Goal: Task Accomplishment & Management: Complete application form

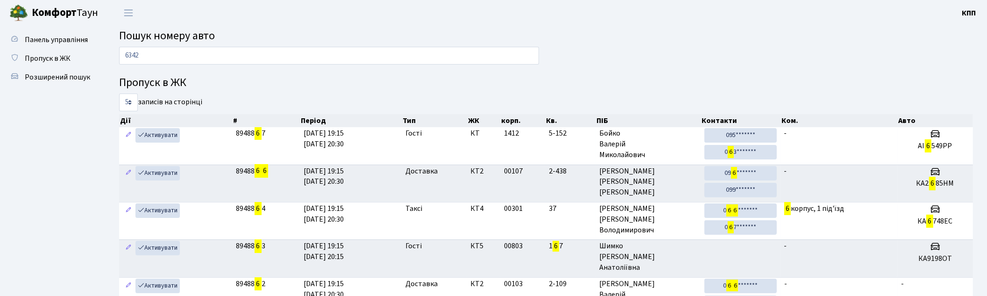
type input "6342"
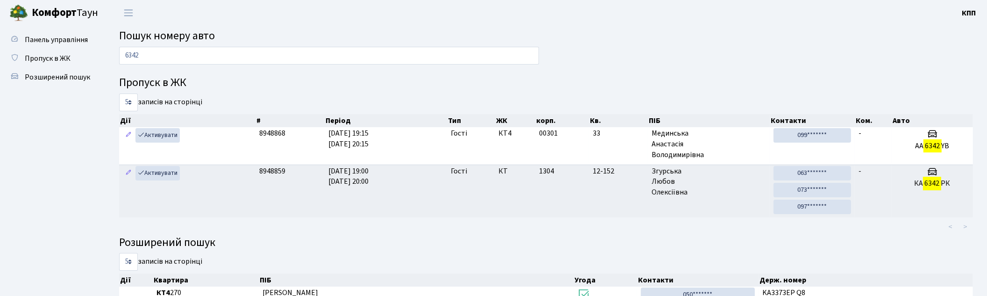
drag, startPoint x: 218, startPoint y: 61, endPoint x: 3, endPoint y: 51, distance: 215.1
click at [3, 51] on div "Панель управління Пропуск в ЖК Розширений пошук Пошук номеру авто 6342 Пропуск …" at bounding box center [493, 184] width 987 height 317
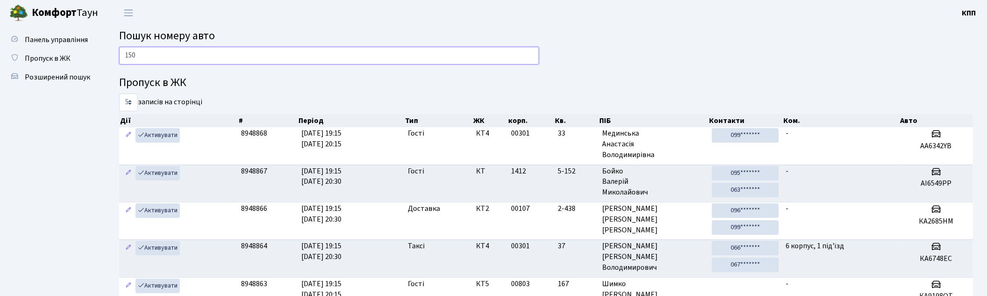
type input "1501"
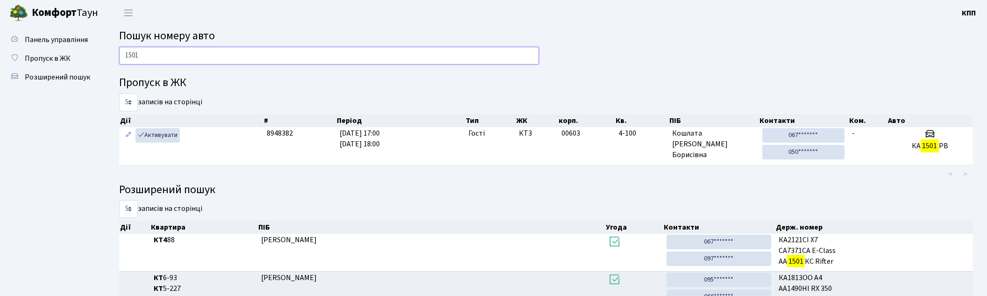
drag, startPoint x: 177, startPoint y: 59, endPoint x: 3, endPoint y: 54, distance: 173.4
click at [3, 54] on div "Панель управління Пропуск в ЖК Розширений пошук Пошук номеру авто 1501 Пропуск …" at bounding box center [493, 227] width 987 height 403
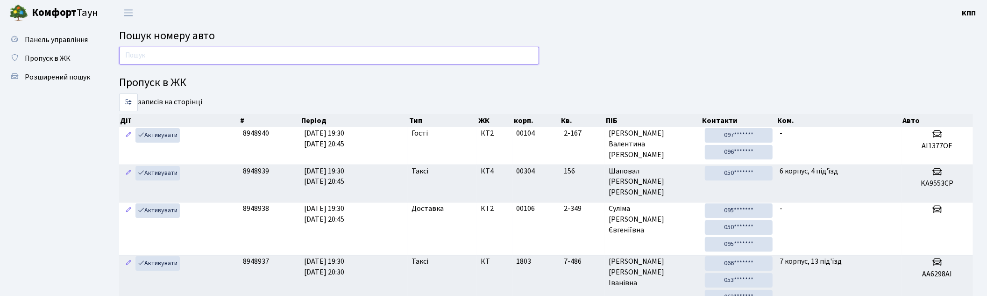
type input "1501"
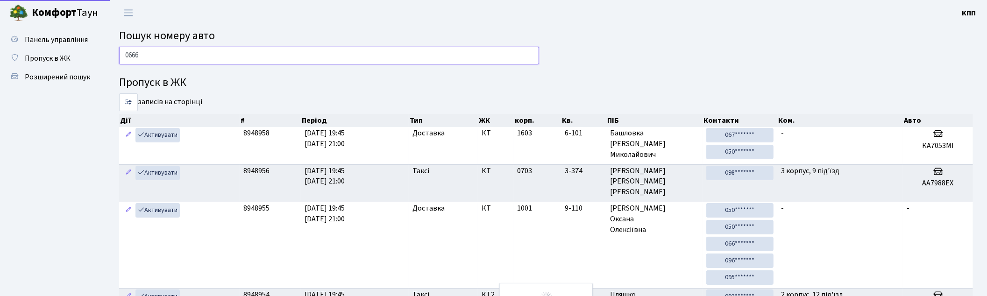
type input "0666"
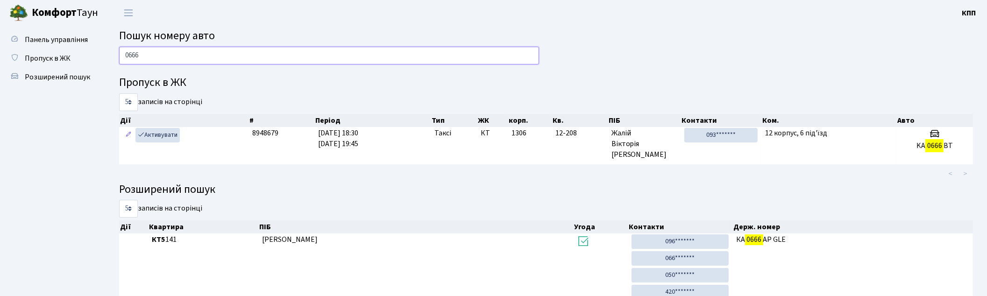
drag, startPoint x: 235, startPoint y: 61, endPoint x: 3, endPoint y: 57, distance: 232.2
click at [3, 57] on div "Панель управління Пропуск в ЖК Розширений пошук Пошук номеру авто 0666 Пропуск …" at bounding box center [493, 254] width 987 height 456
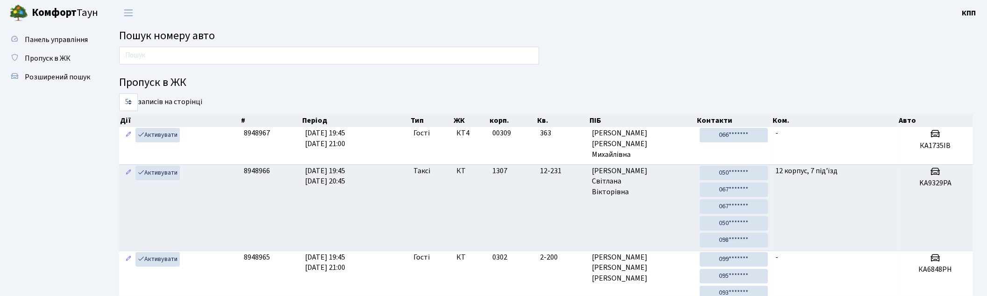
click at [174, 64] on div at bounding box center [329, 58] width 434 height 22
click at [174, 52] on input "text" at bounding box center [329, 56] width 420 height 18
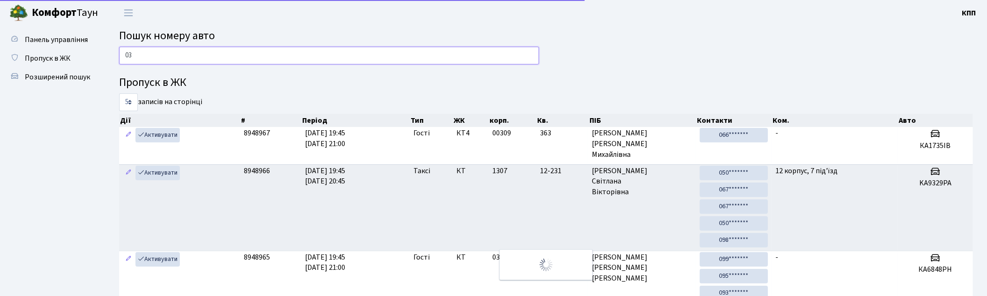
type input "0"
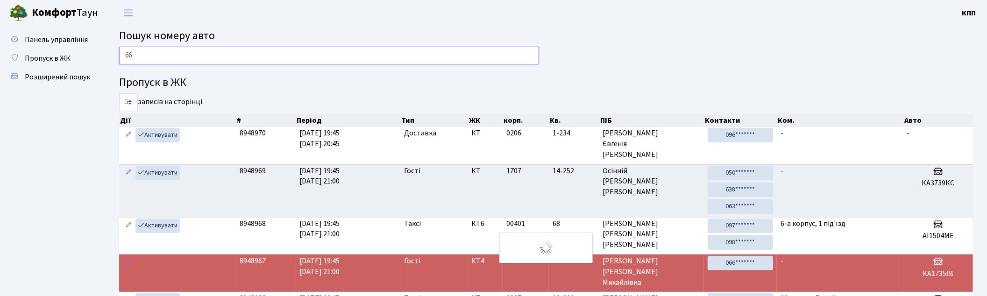
type input "6"
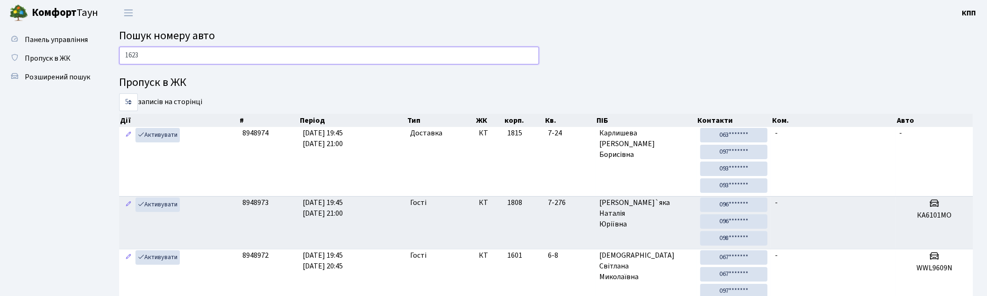
type input "1623"
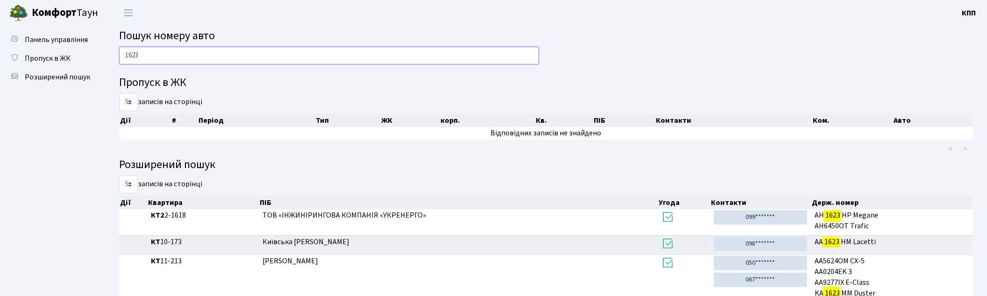
drag, startPoint x: 192, startPoint y: 53, endPoint x: 3, endPoint y: 54, distance: 188.2
click at [3, 54] on div "Панель управління Пропуск в ЖК Розширений пошук Пошук номеру авто 1623 Пропуск …" at bounding box center [493, 174] width 987 height 296
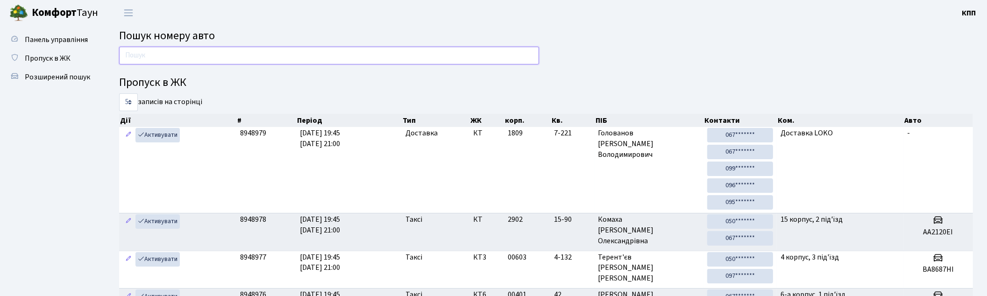
click at [199, 63] on input "text" at bounding box center [329, 56] width 420 height 18
type input "8505"
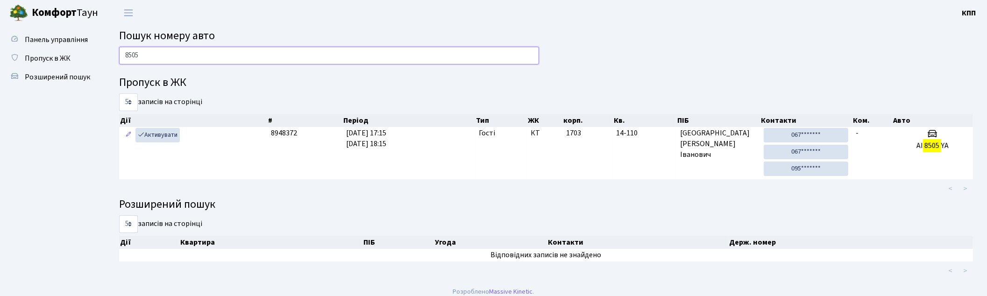
drag, startPoint x: 174, startPoint y: 57, endPoint x: 3, endPoint y: 59, distance: 171.0
click at [3, 59] on div "Панель управління Пропуск в ЖК Розширений пошук Пошук номеру авто 8505 Пропуск …" at bounding box center [493, 153] width 987 height 255
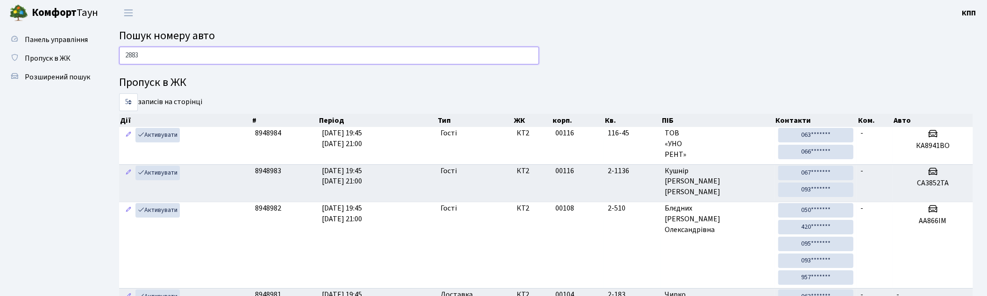
type input "2883"
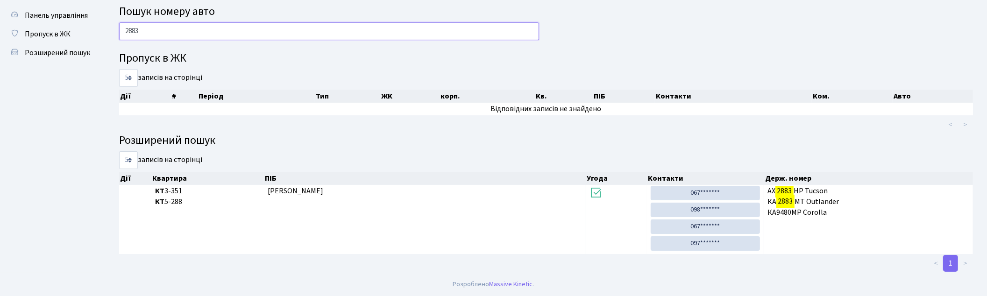
scroll to position [24, 0]
click at [342, 39] on input "2883" at bounding box center [329, 31] width 420 height 18
type input "1735"
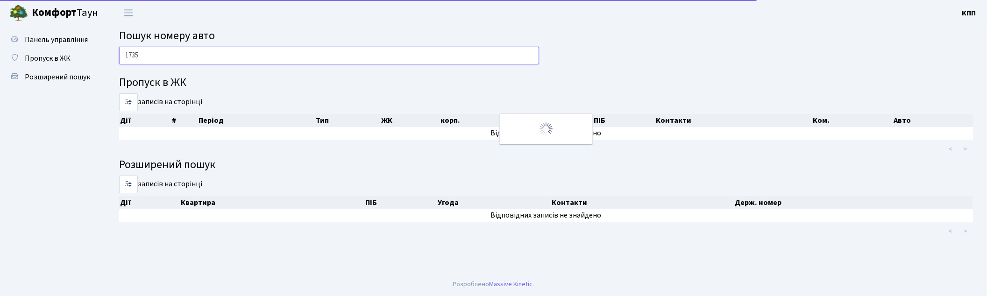
scroll to position [0, 0]
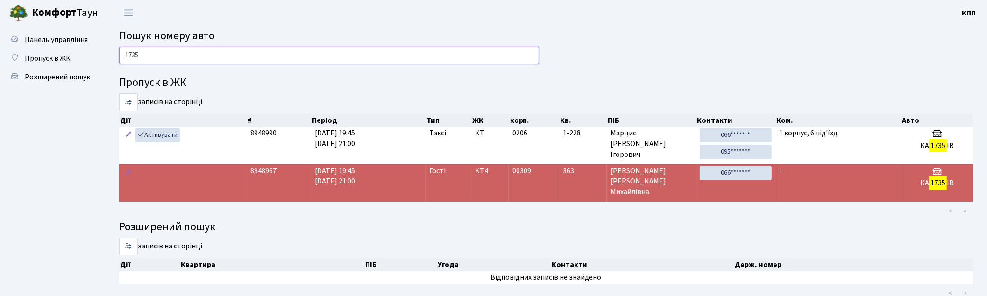
drag, startPoint x: 169, startPoint y: 51, endPoint x: 3, endPoint y: 15, distance: 169.7
click at [3, 23] on body "Комфорт Таун КПП Мій обліковий запис Вийти Панель управління Пропуск в ЖК Розши…" at bounding box center [493, 163] width 987 height 326
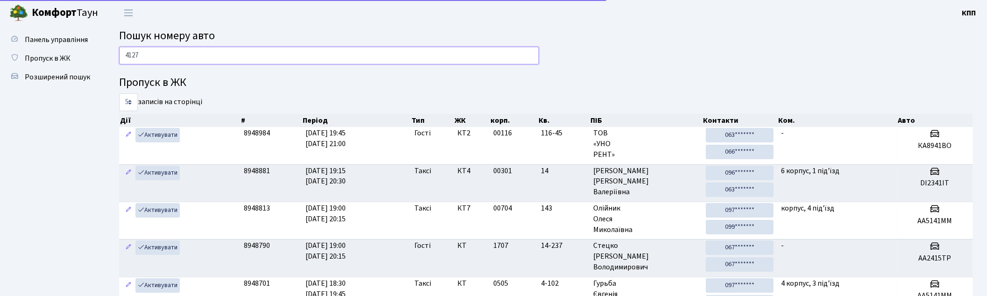
type input "4127"
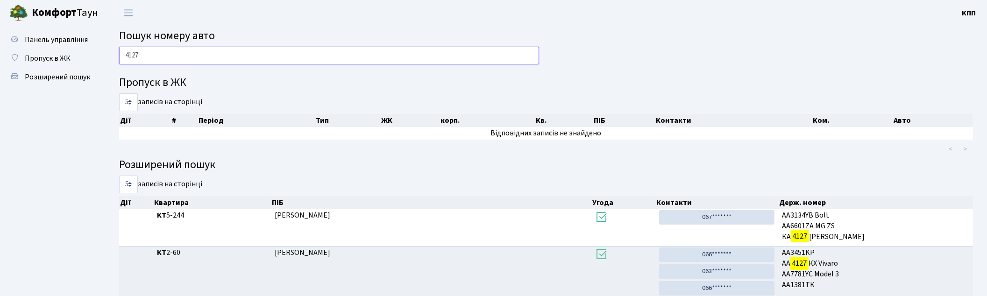
drag, startPoint x: 170, startPoint y: 53, endPoint x: 3, endPoint y: 52, distance: 166.3
click at [3, 52] on div "Панель управління Пропуск в ЖК Розширений пошук Пошук номеру авто 4127 Пропуск …" at bounding box center [493, 180] width 987 height 309
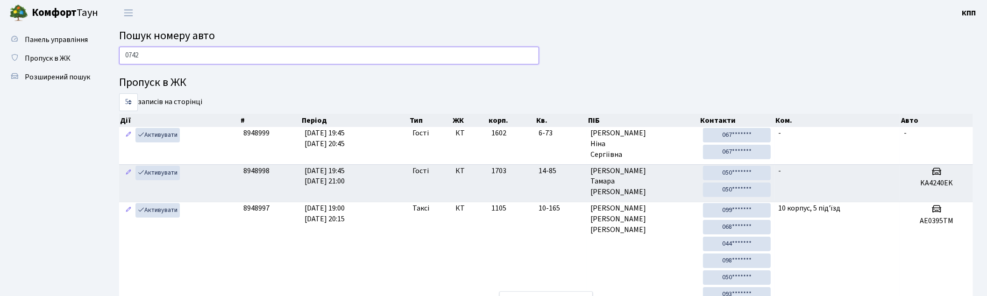
type input "0742"
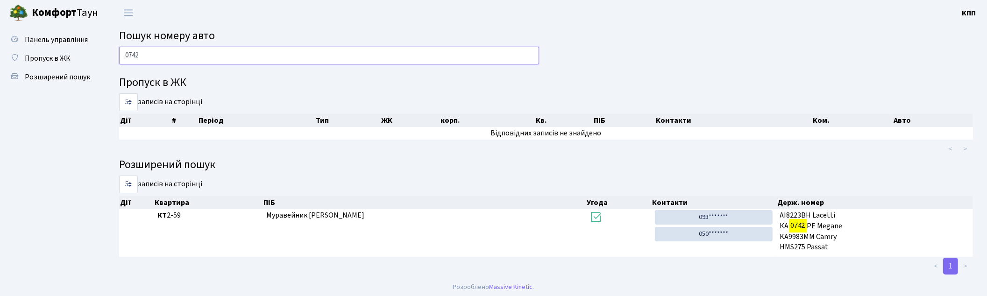
drag, startPoint x: 143, startPoint y: 50, endPoint x: 3, endPoint y: 84, distance: 143.7
click at [3, 84] on div "Панель управління Пропуск в ЖК Розширений пошук Пошук номеру авто 0742 Пропуск …" at bounding box center [493, 151] width 987 height 250
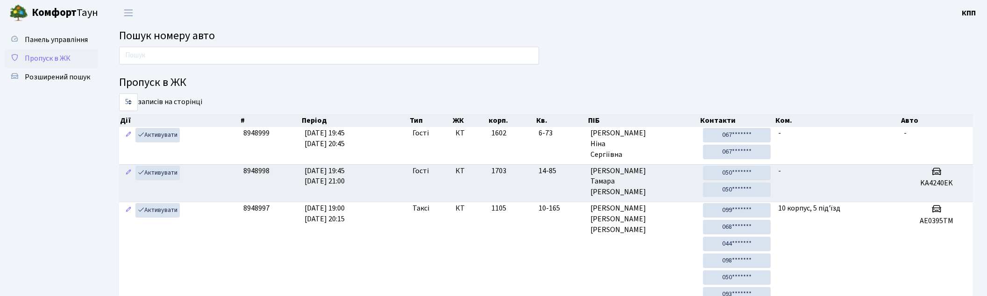
click at [78, 55] on link "Пропуск в ЖК" at bounding box center [51, 58] width 93 height 19
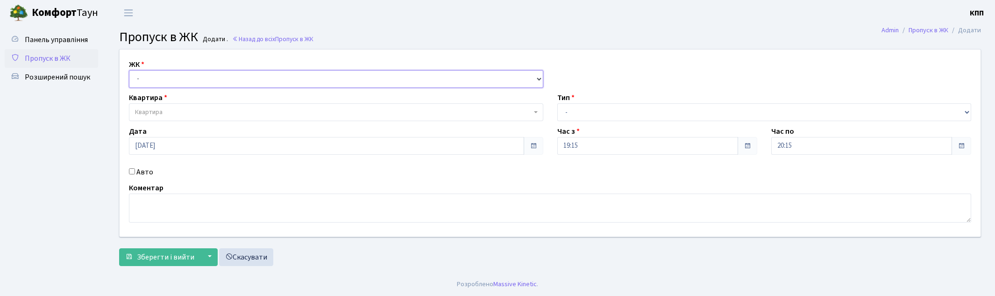
click at [177, 80] on select "- КТ, вул. Регенераторна, 4 КТ2, просп. [STREET_ADDRESS] [STREET_ADDRESS] [PERS…" at bounding box center [336, 79] width 414 height 18
select select "271"
click at [129, 70] on select "- КТ, вул. Регенераторна, 4 КТ2, просп. [STREET_ADDRESS] [STREET_ADDRESS] [PERS…" at bounding box center [336, 79] width 414 height 18
select select
click at [139, 175] on label "Авто" at bounding box center [144, 171] width 17 height 11
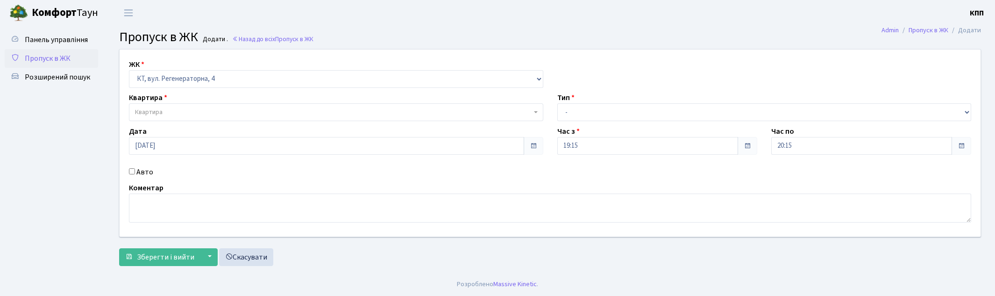
click at [135, 174] on input "Авто" at bounding box center [132, 171] width 6 height 6
checkbox input "true"
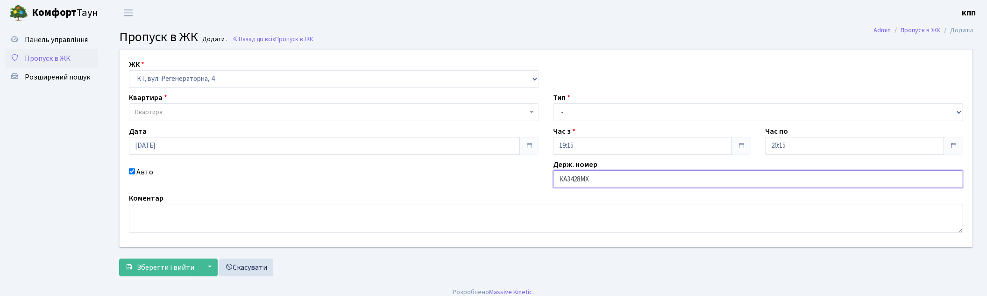
type input "КА3428МХ"
click at [595, 110] on select "- Доставка Таксі Гості Сервіс" at bounding box center [758, 112] width 410 height 18
click at [506, 189] on div "ЖК - КТ, вул. Регенераторна, 4 КТ2, просп. Соборності, 17 КТ3, вул. Березнева, …" at bounding box center [546, 148] width 867 height 197
click at [601, 116] on select "- Доставка Таксі Гості Сервіс" at bounding box center [758, 112] width 410 height 18
select select "3"
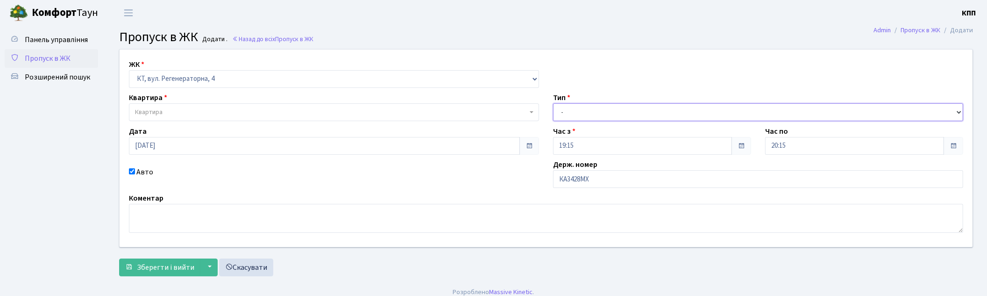
click at [553, 103] on select "- Доставка Таксі Гості Сервіс" at bounding box center [758, 112] width 410 height 18
click at [241, 109] on span "Квартира" at bounding box center [331, 111] width 392 height 9
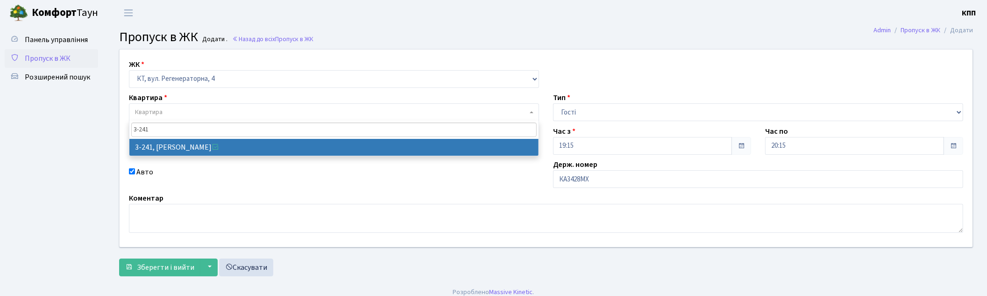
type input "3-241"
select select "742"
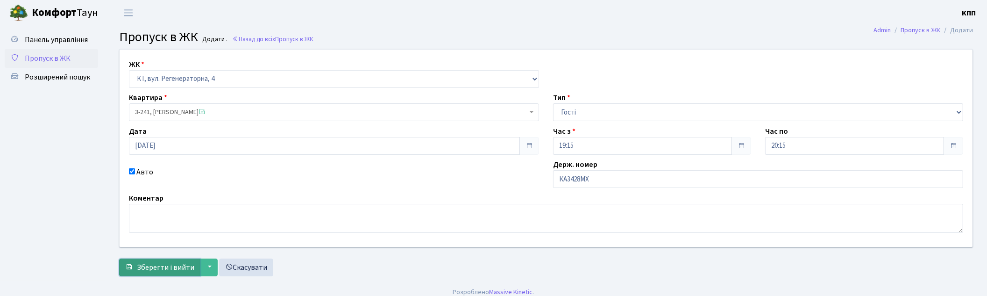
click at [161, 260] on button "Зберегти і вийти" at bounding box center [159, 267] width 81 height 18
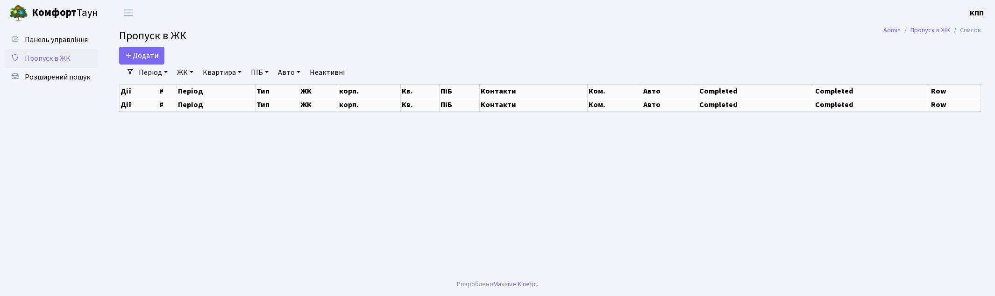
select select "25"
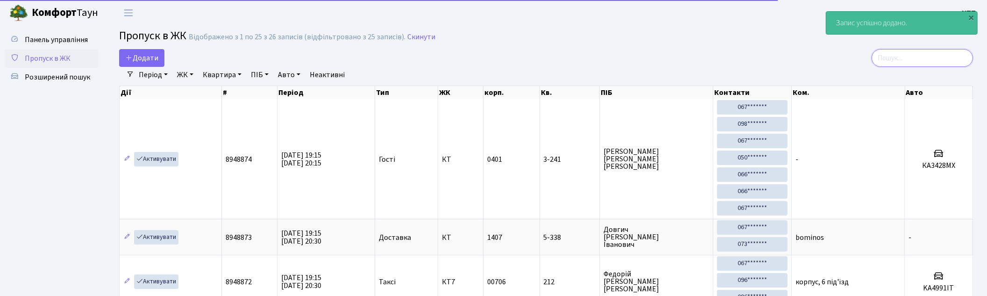
click at [936, 50] on input "search" at bounding box center [922, 58] width 101 height 18
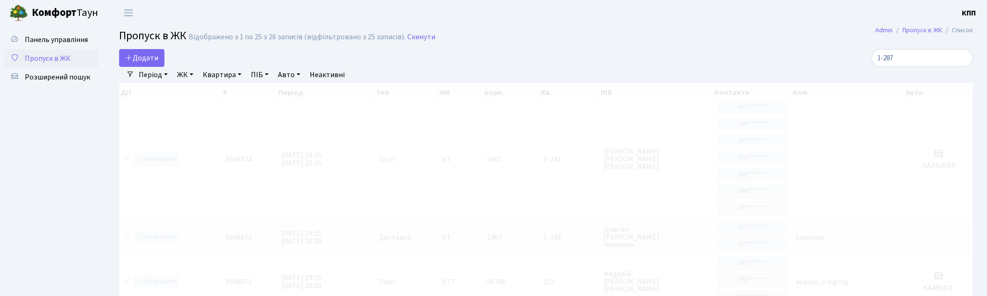
click at [568, 51] on div "Додати" at bounding box center [401, 58] width 565 height 18
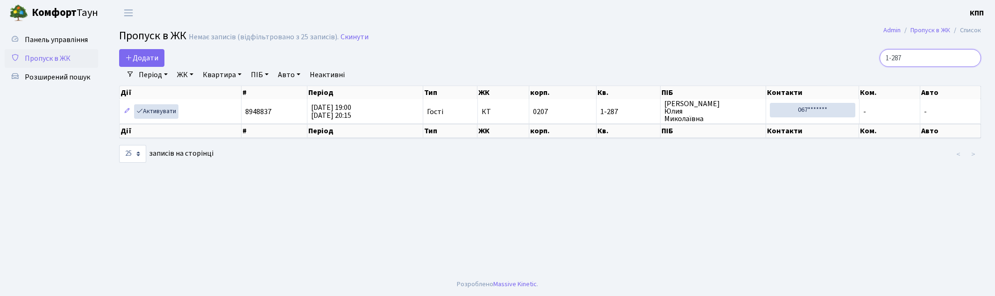
click at [923, 55] on input "1-287" at bounding box center [930, 58] width 101 height 18
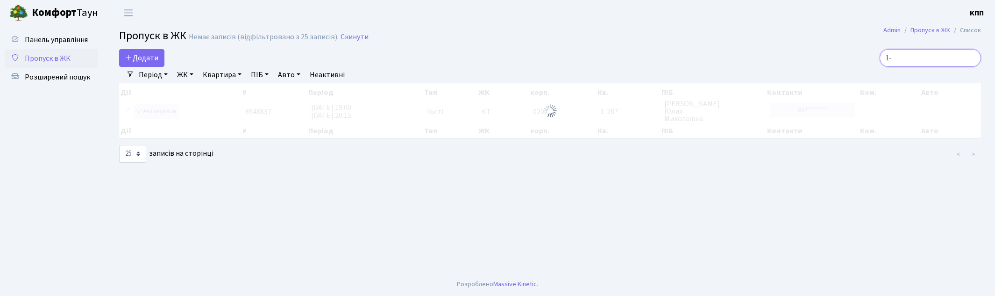
type input "1"
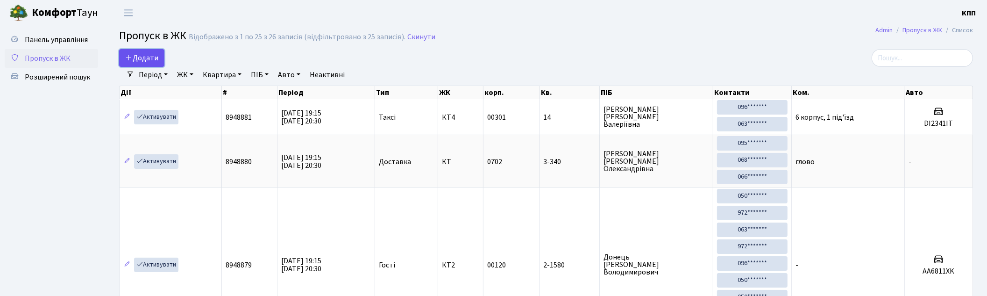
click at [151, 63] on span "Додати" at bounding box center [141, 58] width 33 height 10
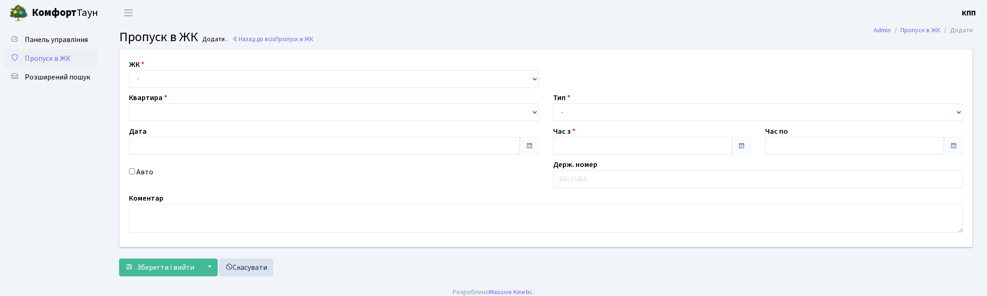
type input "[DATE]"
type input "19:15"
type input "20:30"
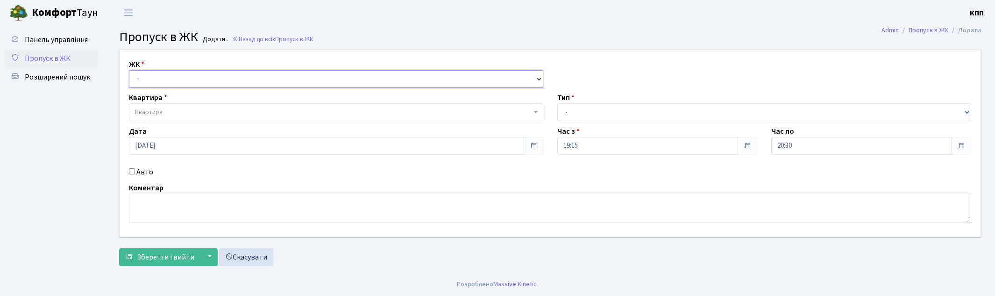
click at [185, 75] on select "- КТ, вул. Регенераторна, 4 КТ2, просп. [STREET_ADDRESS] [STREET_ADDRESS] [PERS…" at bounding box center [336, 79] width 414 height 18
select select "271"
click at [129, 70] on select "- КТ, вул. Регенераторна, 4 КТ2, просп. [STREET_ADDRESS] [STREET_ADDRESS] [PERS…" at bounding box center [336, 79] width 414 height 18
select select
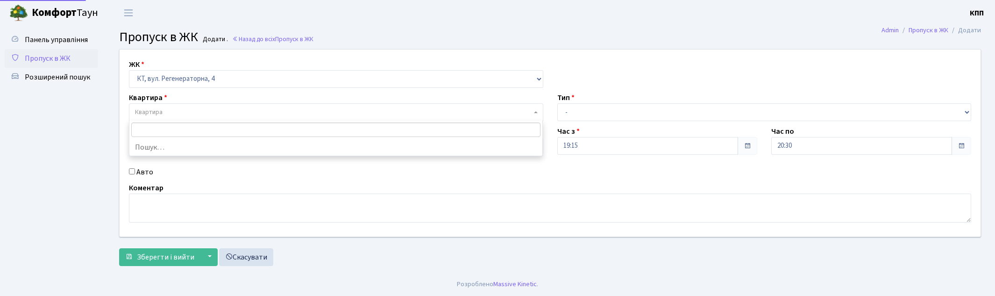
click at [204, 105] on span "Квартира" at bounding box center [336, 112] width 414 height 18
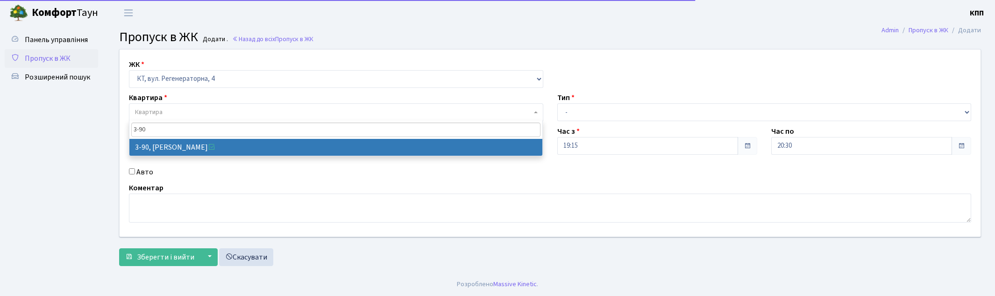
type input "3-90"
select select "899"
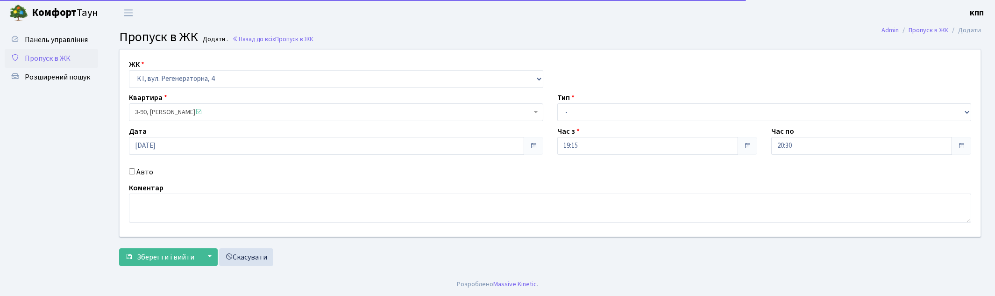
click at [140, 170] on label "Авто" at bounding box center [144, 171] width 17 height 11
click at [135, 170] on input "Авто" at bounding box center [132, 171] width 6 height 6
checkbox input "true"
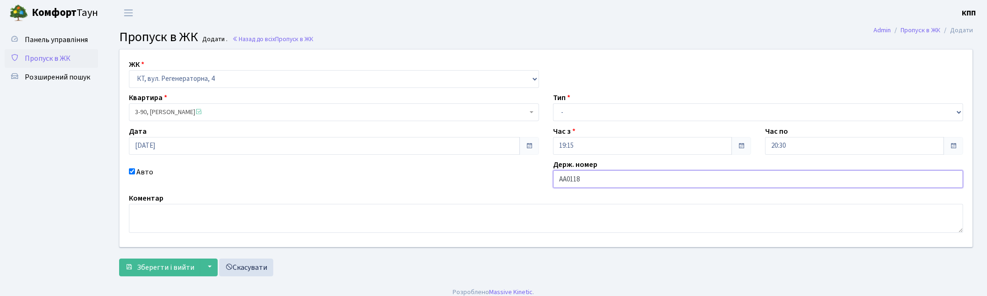
type input "АА0118КА"
click at [602, 106] on select "- Доставка Таксі Гості Сервіс" at bounding box center [758, 112] width 410 height 18
select select "3"
click at [553, 103] on select "- Доставка Таксі Гості Сервіс" at bounding box center [758, 112] width 410 height 18
click at [145, 268] on span "Зберегти і вийти" at bounding box center [165, 267] width 57 height 10
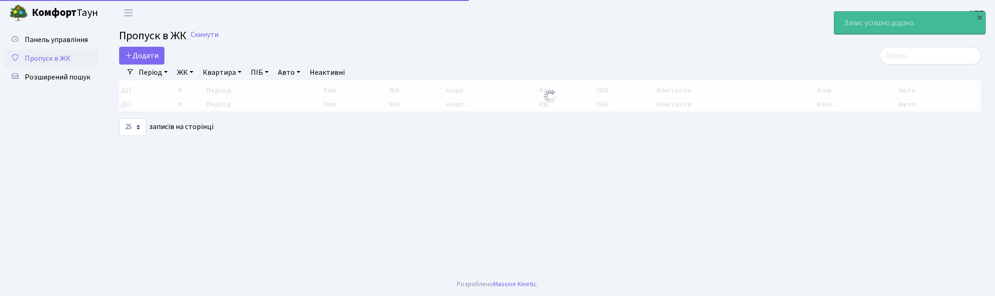
select select "25"
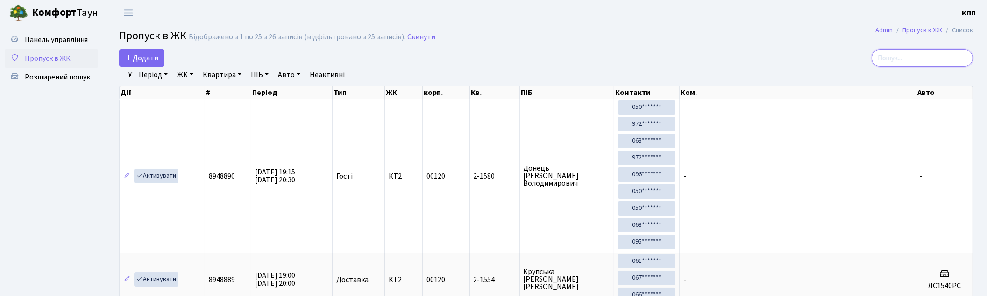
click at [895, 64] on input "search" at bounding box center [922, 58] width 101 height 18
type input "4-275"
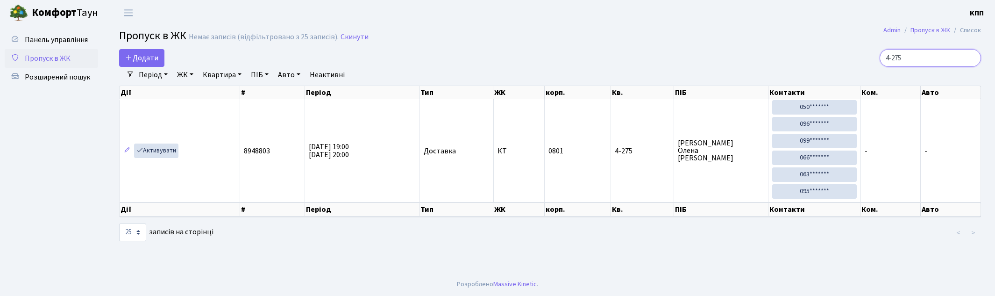
click at [970, 57] on input "4-275" at bounding box center [930, 58] width 101 height 18
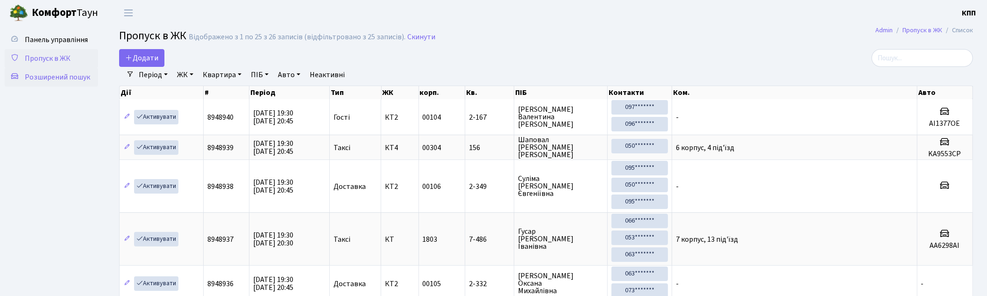
click at [82, 72] on span "Розширений пошук" at bounding box center [57, 77] width 65 height 10
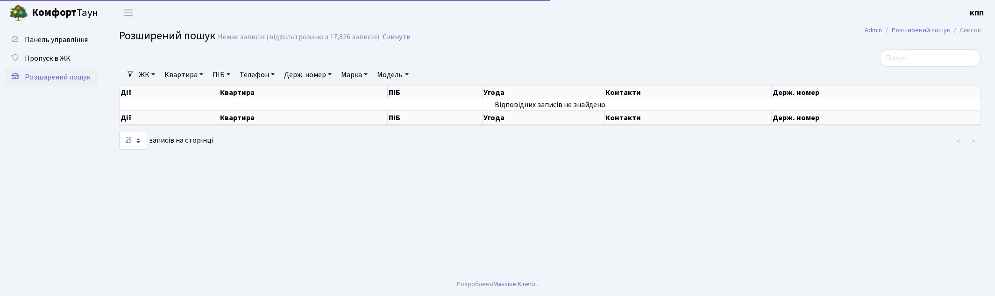
select select "25"
click at [179, 71] on link "Квартира" at bounding box center [184, 75] width 46 height 16
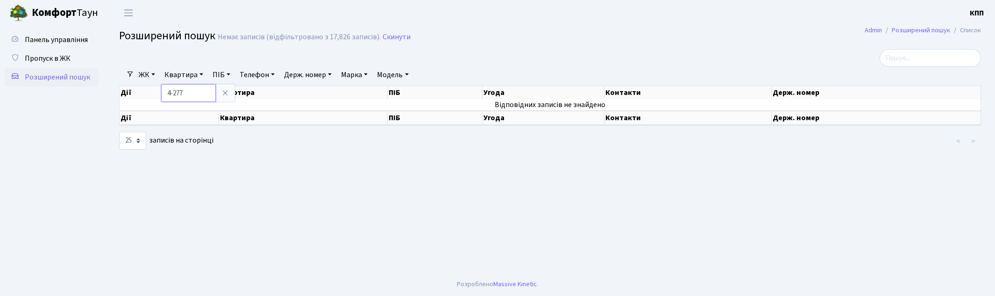
type input "4-277"
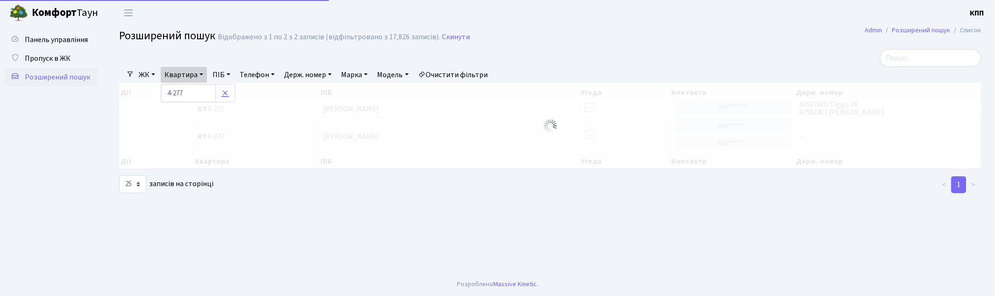
click at [225, 90] on icon at bounding box center [224, 92] width 7 height 7
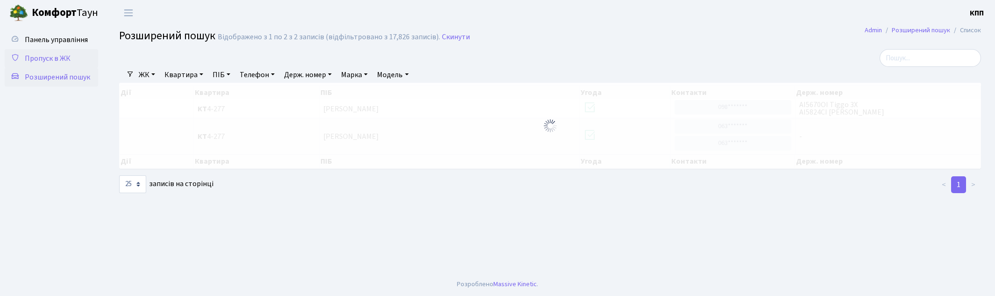
click at [64, 56] on span "Пропуск в ЖК" at bounding box center [48, 58] width 46 height 10
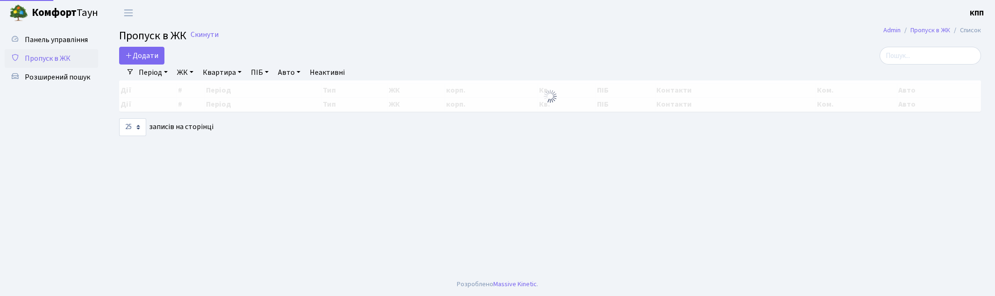
select select "25"
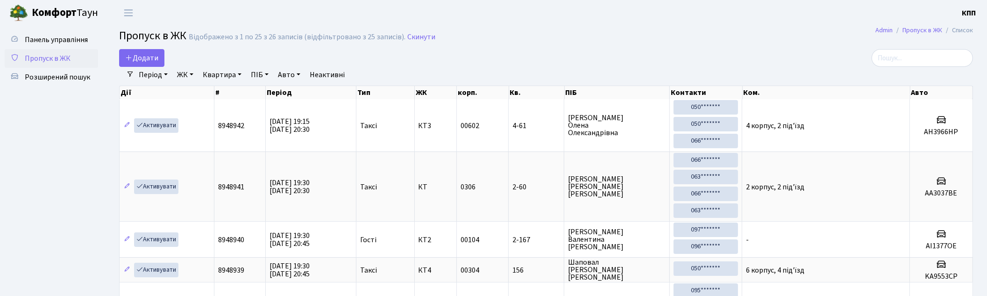
click at [707, 29] on h2 "Пропуск в ЖК Відображено з 1 по 25 з 26 записів (відфільтровано з 25 записів). …" at bounding box center [546, 37] width 854 height 16
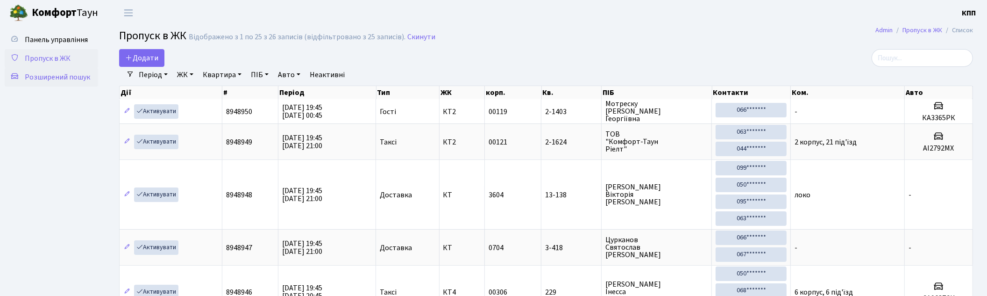
click at [43, 83] on link "Розширений пошук" at bounding box center [51, 77] width 93 height 19
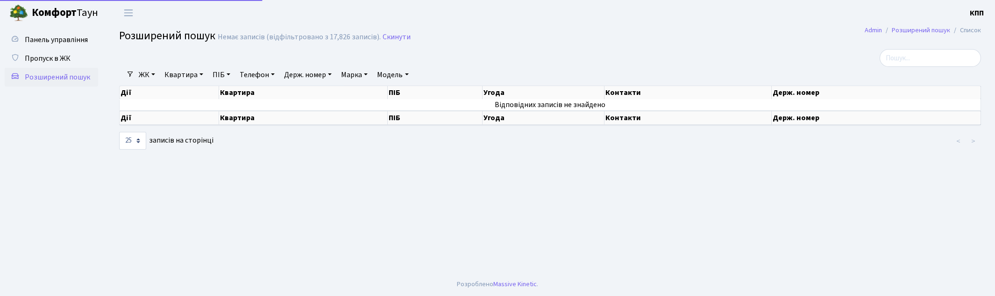
select select "25"
click at [947, 66] on input "search" at bounding box center [930, 58] width 101 height 18
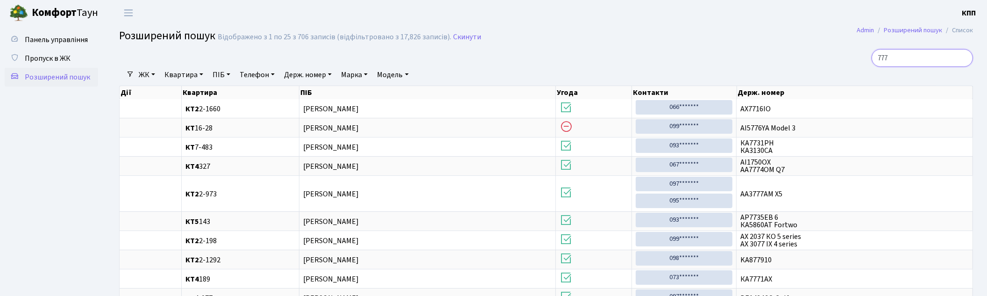
type input "7770"
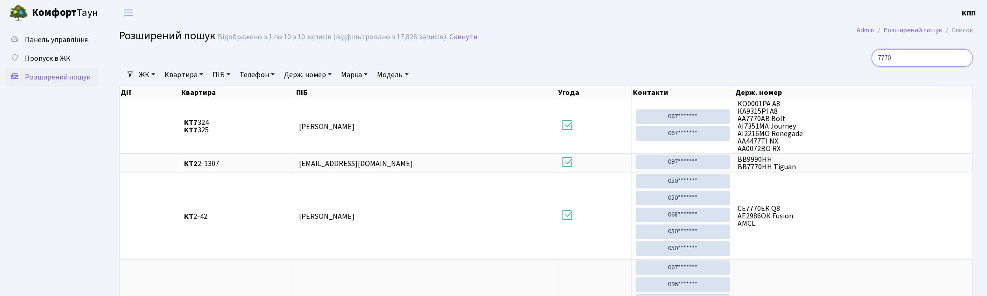
click at [957, 61] on input "7770" at bounding box center [922, 58] width 101 height 18
click at [964, 55] on input "7770" at bounding box center [922, 58] width 101 height 18
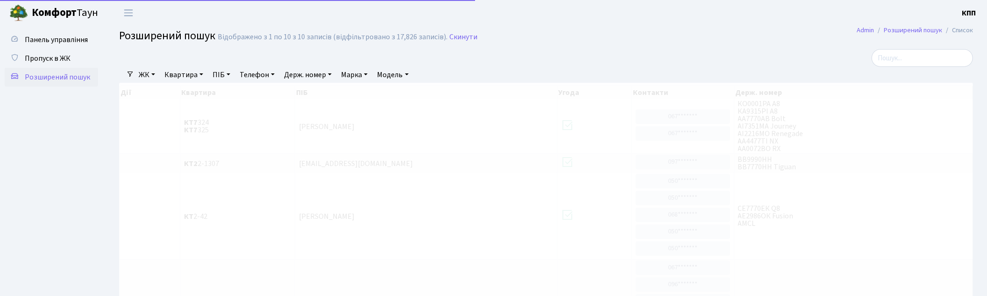
click at [178, 70] on link "Квартира" at bounding box center [184, 75] width 46 height 16
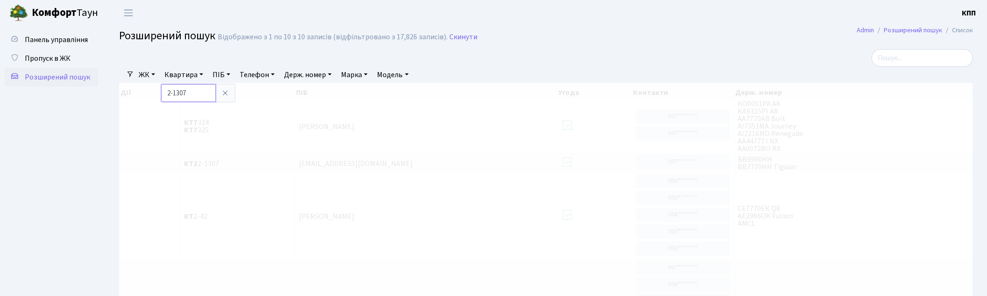
type input "2-1307"
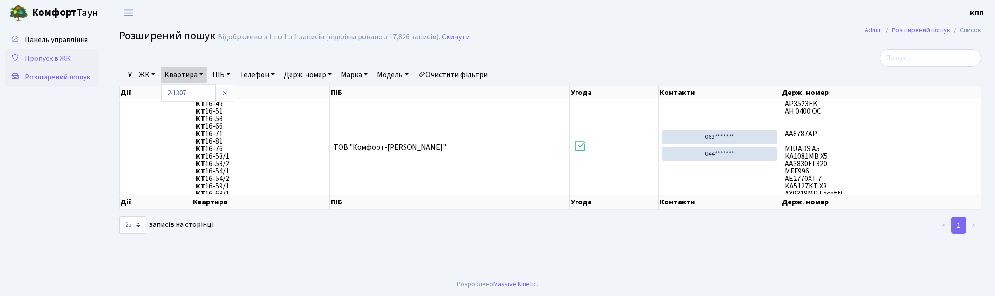
click at [41, 66] on link "Пропуск в ЖК" at bounding box center [51, 58] width 93 height 19
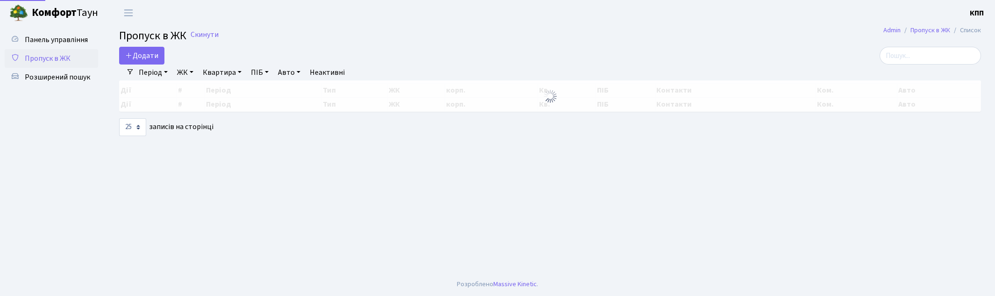
select select "25"
click at [69, 80] on span "Розширений пошук" at bounding box center [57, 77] width 65 height 10
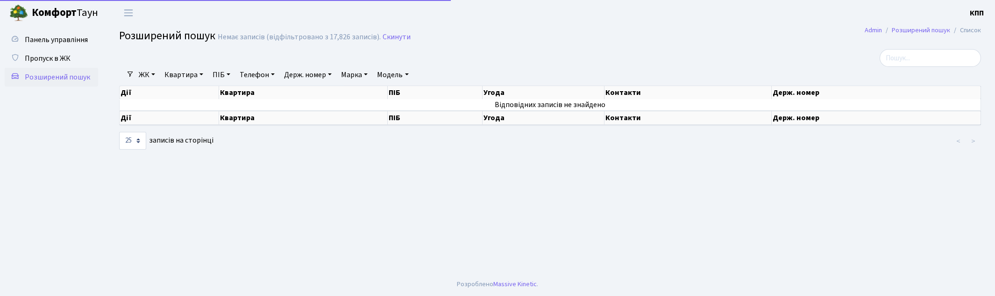
select select "25"
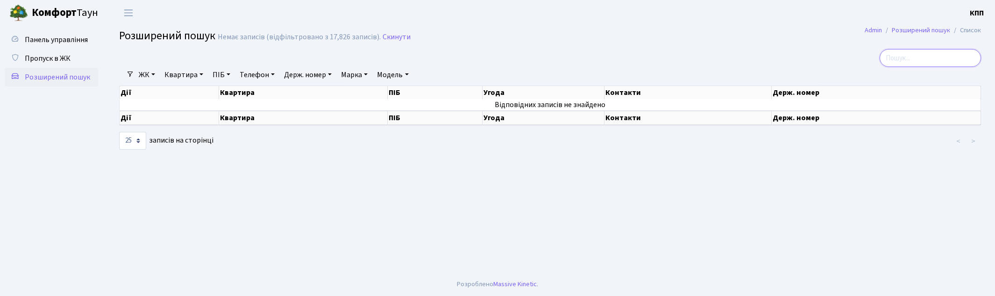
click at [909, 56] on input "search" at bounding box center [930, 58] width 101 height 18
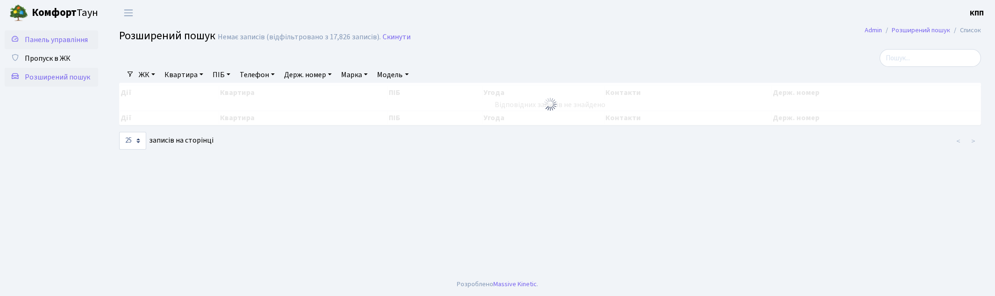
click at [53, 37] on span "Панель управління" at bounding box center [56, 40] width 63 height 10
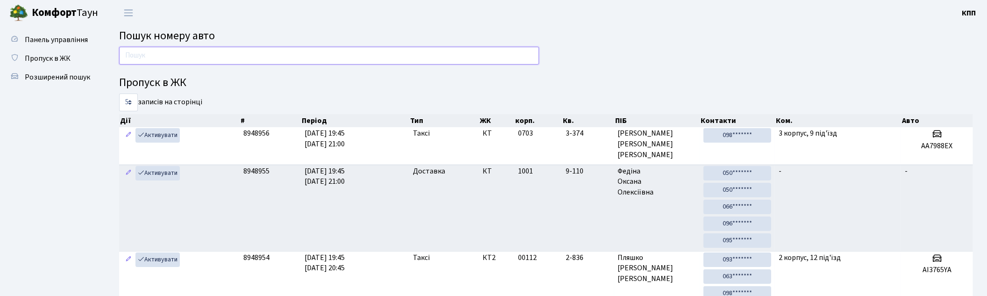
click at [167, 52] on input "text" at bounding box center [329, 56] width 420 height 18
type input "3037"
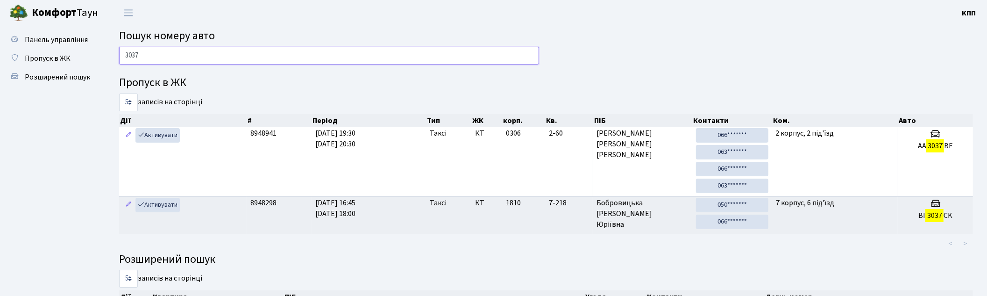
drag, startPoint x: 181, startPoint y: 56, endPoint x: 3, endPoint y: 56, distance: 178.0
click at [3, 48] on div "Панель управління Пропуск в ЖК Розширений пошук Пошук номеру авто 3037 Пропуск …" at bounding box center [493, 286] width 987 height 521
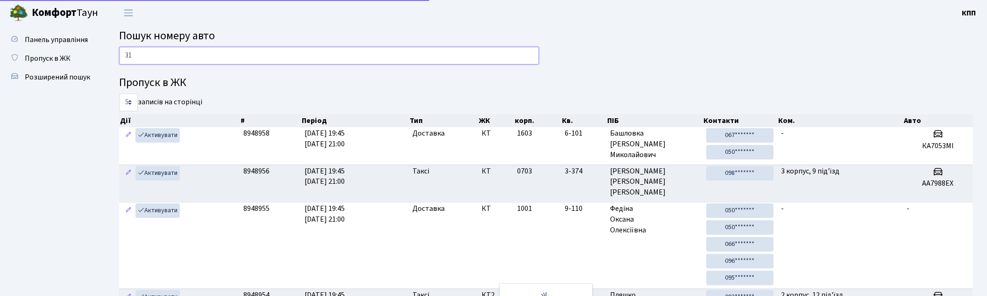
type input "3"
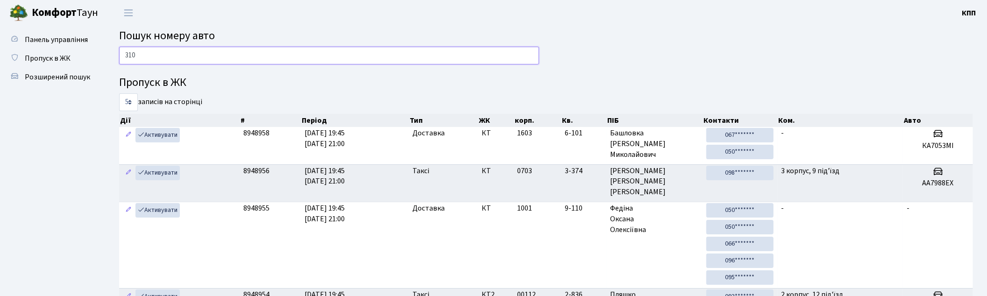
type input "3104"
type input "3037"
click at [86, 54] on link "Пропуск в ЖК" at bounding box center [51, 58] width 93 height 19
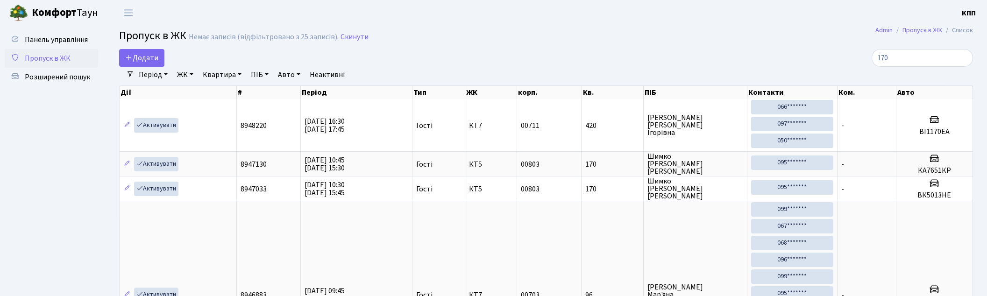
select select "25"
type input "13-15"
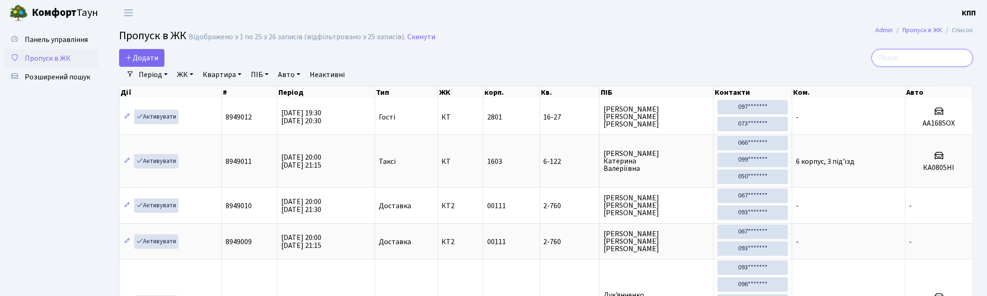
click at [915, 63] on input "search" at bounding box center [922, 58] width 101 height 18
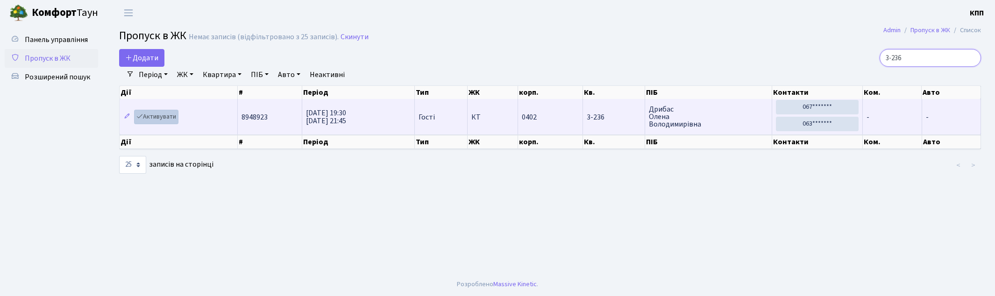
type input "3-236"
click at [148, 122] on link "Активувати" at bounding box center [156, 117] width 44 height 14
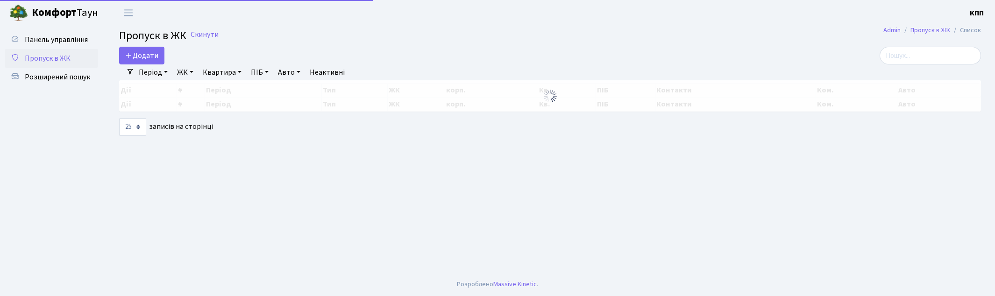
select select "25"
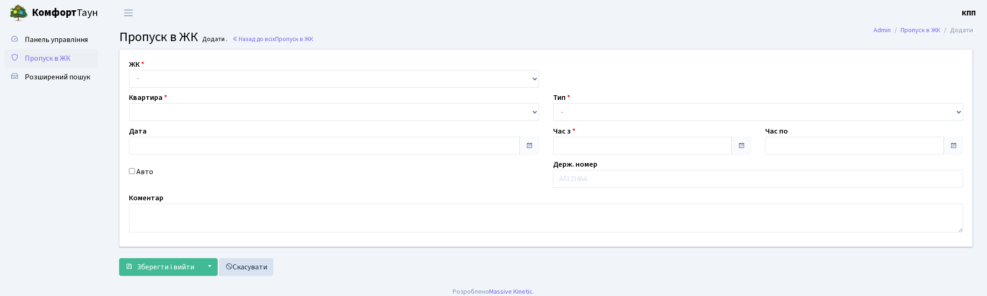
type input "[DATE]"
type input "19:45"
type input "20:45"
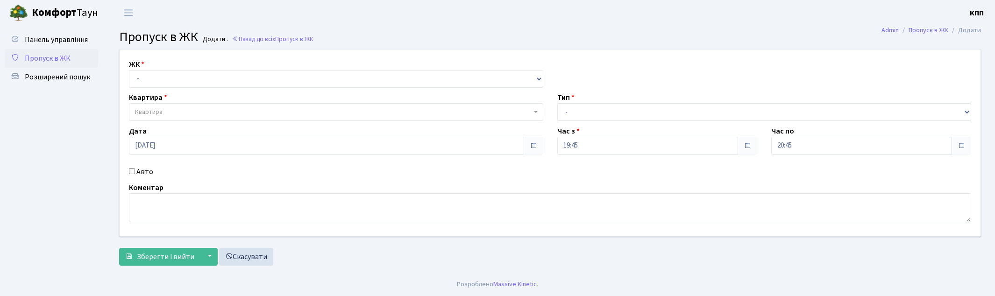
click at [174, 69] on div "ЖК - КТ, вул. Регенераторна, 4 КТ2, просп. [STREET_ADDRESS] [STREET_ADDRESS] [P…" at bounding box center [336, 73] width 428 height 29
drag, startPoint x: 174, startPoint y: 78, endPoint x: 176, endPoint y: 86, distance: 8.1
click at [174, 78] on select "- КТ, вул. Регенераторна, 4 КТ2, просп. [STREET_ADDRESS] [STREET_ADDRESS] [PERS…" at bounding box center [336, 79] width 414 height 18
select select "271"
click at [129, 70] on select "- КТ, вул. Регенераторна, 4 КТ2, просп. [STREET_ADDRESS] [STREET_ADDRESS] [PERS…" at bounding box center [336, 79] width 414 height 18
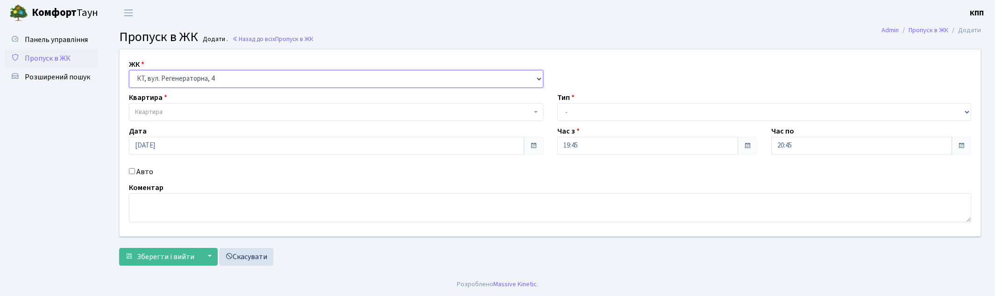
select select
click at [182, 106] on span "Квартира" at bounding box center [336, 112] width 414 height 18
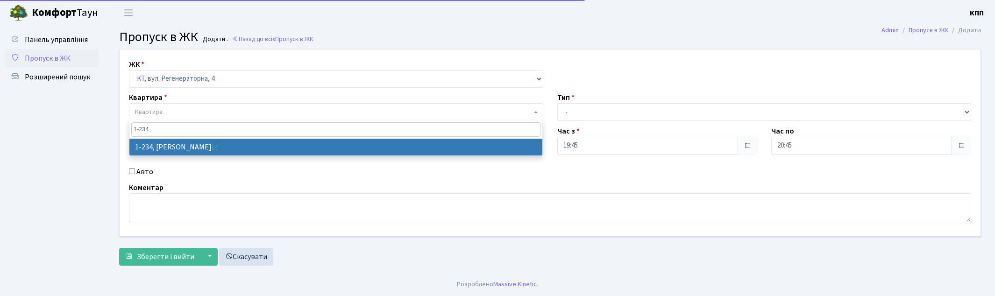
type input "1-234"
select select "234"
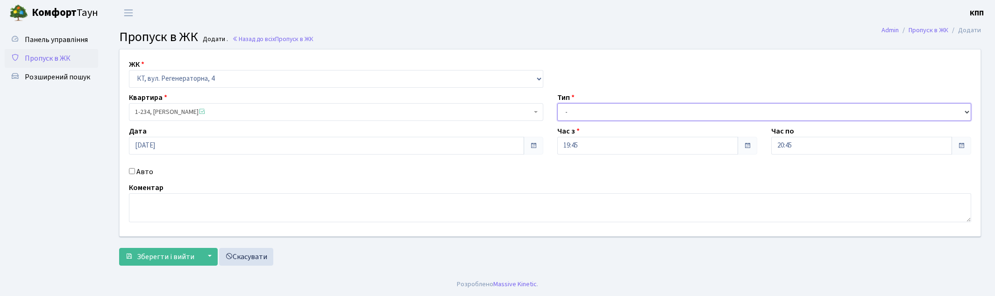
click at [607, 114] on select "- Доставка Таксі Гості Сервіс" at bounding box center [764, 112] width 414 height 18
select select "1"
click at [557, 103] on select "- Доставка Таксі Гості Сервіс" at bounding box center [764, 112] width 414 height 18
click at [137, 257] on span "Зберегти і вийти" at bounding box center [165, 257] width 57 height 10
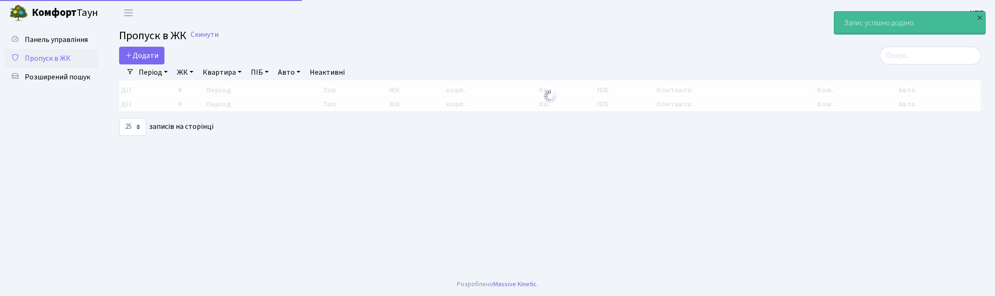
select select "25"
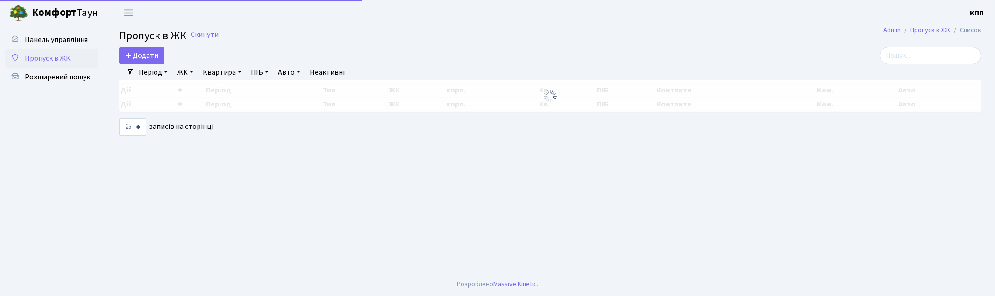
select select "25"
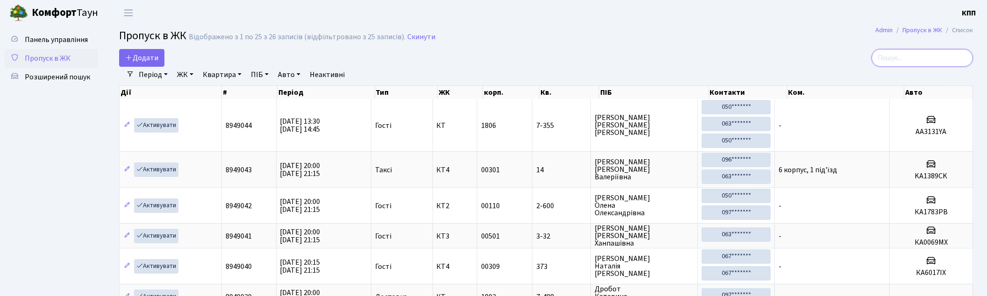
click at [889, 59] on input "search" at bounding box center [922, 58] width 101 height 18
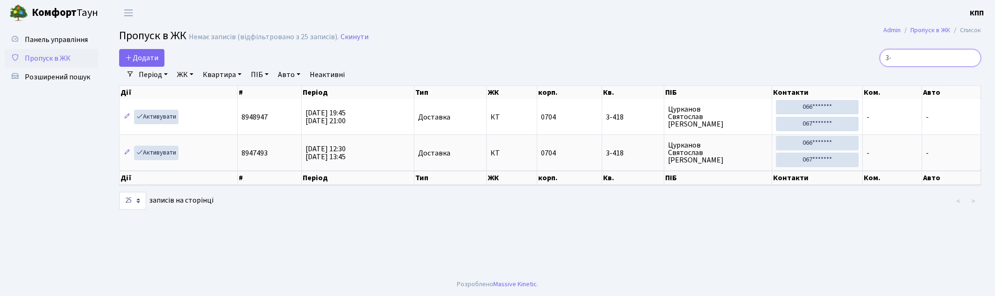
type input "3"
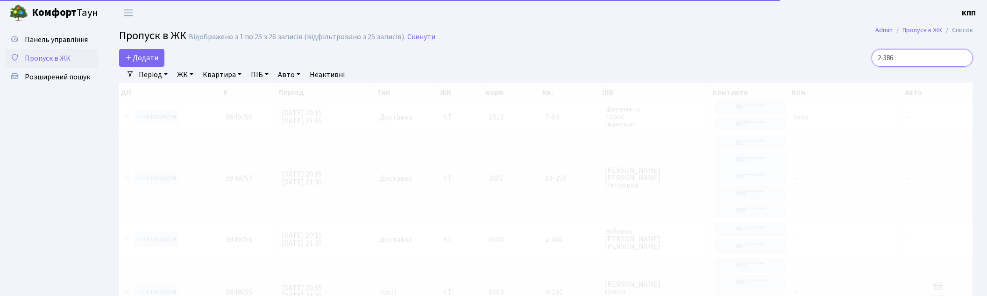
type input "2-386"
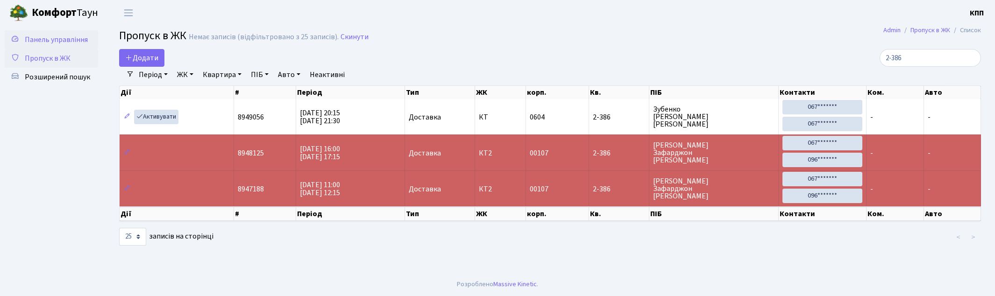
click at [52, 35] on span "Панель управління" at bounding box center [56, 40] width 63 height 10
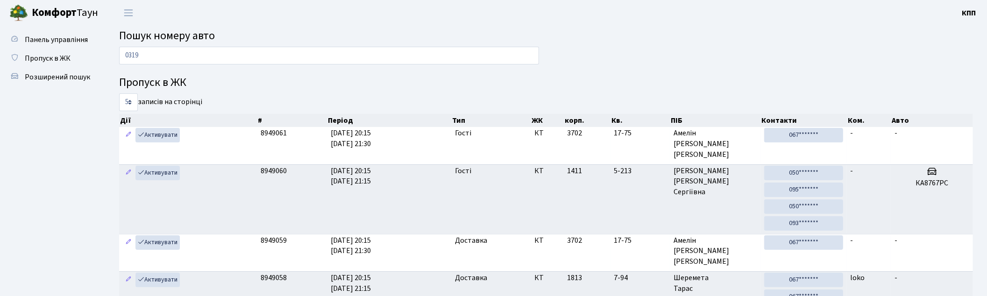
type input "0319"
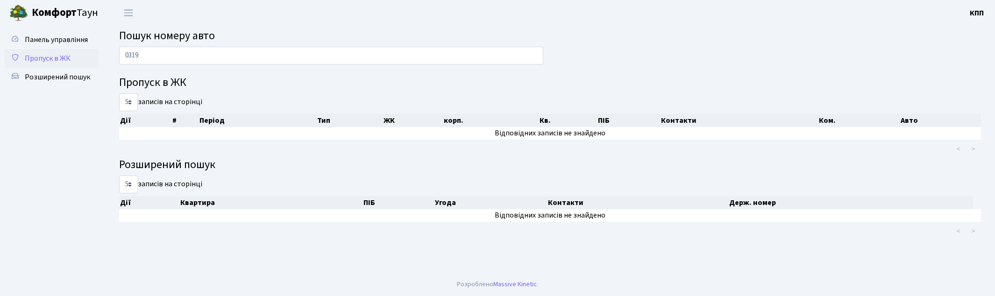
click at [50, 59] on span "Пропуск в ЖК" at bounding box center [48, 58] width 46 height 10
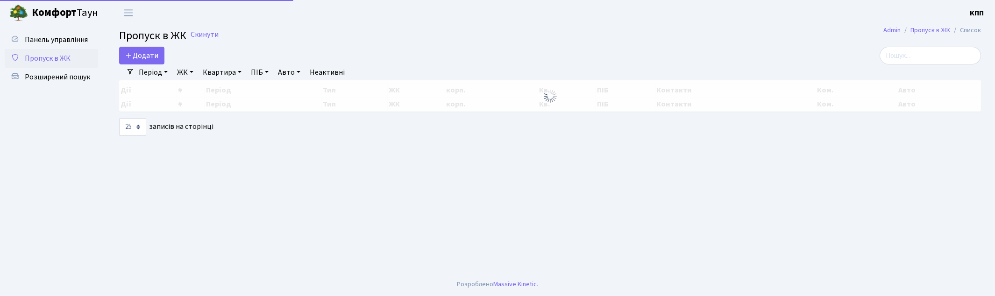
select select "25"
click at [907, 58] on input "search" at bounding box center [930, 56] width 101 height 18
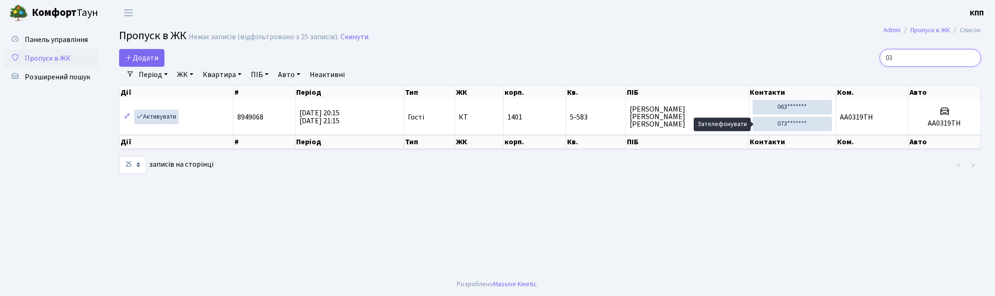
type input "0"
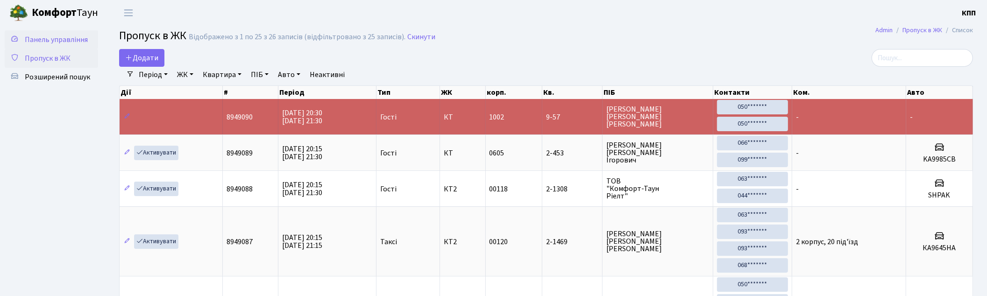
click at [65, 42] on span "Панель управління" at bounding box center [56, 40] width 63 height 10
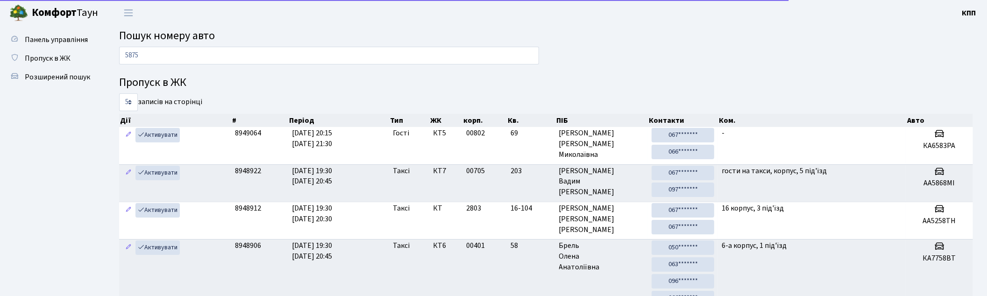
type input "5875"
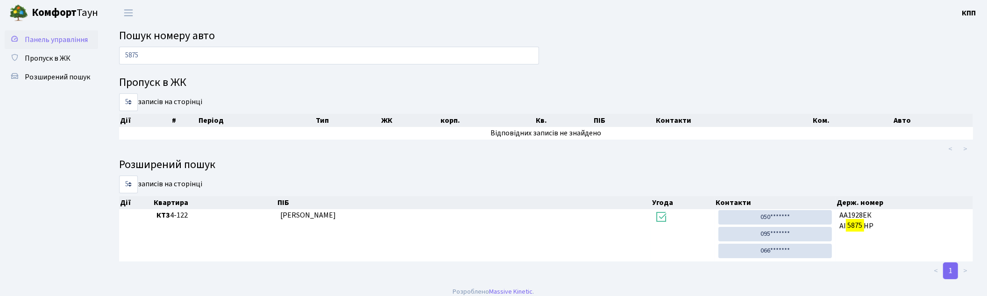
click at [59, 38] on span "Панель управління" at bounding box center [56, 40] width 63 height 10
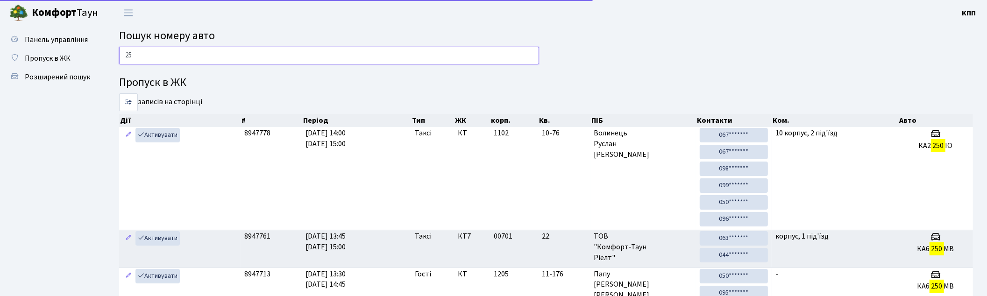
type input "2"
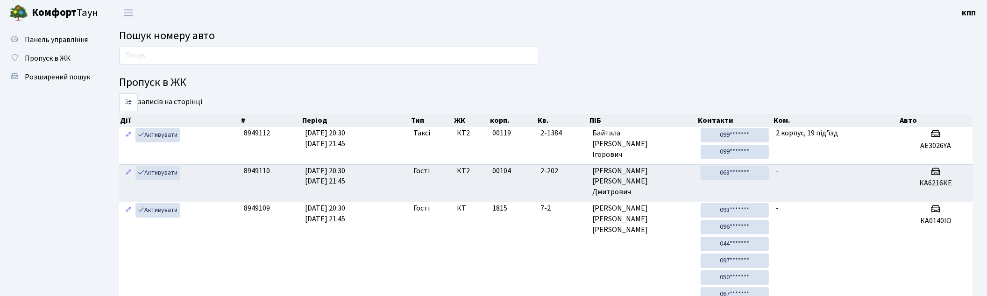
click at [567, 40] on h2 "Пошук номеру авто" at bounding box center [546, 36] width 854 height 14
click at [397, 55] on input "text" at bounding box center [329, 56] width 420 height 18
drag, startPoint x: 222, startPoint y: 53, endPoint x: 286, endPoint y: 54, distance: 64.0
click at [222, 53] on input "text" at bounding box center [329, 56] width 420 height 18
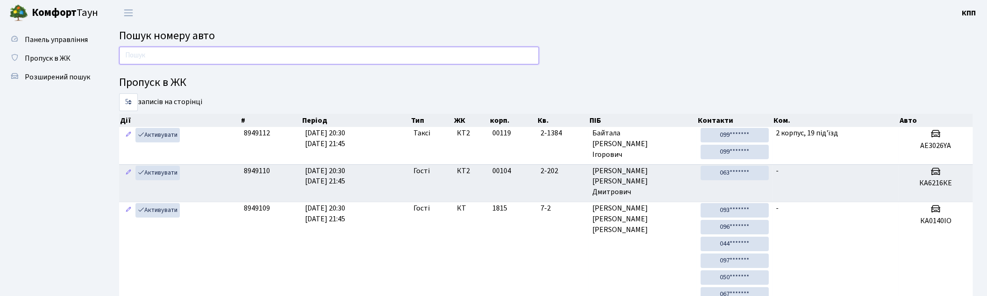
click at [420, 49] on input "text" at bounding box center [329, 56] width 420 height 18
click at [273, 57] on input "text" at bounding box center [329, 56] width 420 height 18
click at [298, 54] on input "text" at bounding box center [329, 56] width 420 height 18
click at [827, 76] on h4 "Пропуск в ЖК" at bounding box center [546, 83] width 854 height 14
click at [480, 57] on input "text" at bounding box center [329, 56] width 420 height 18
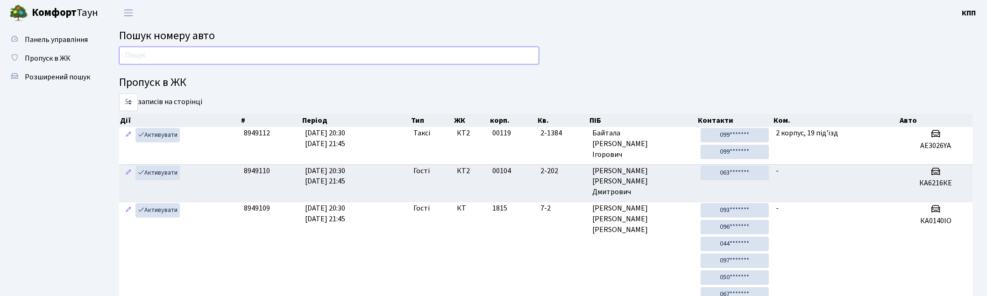
click at [281, 59] on input "text" at bounding box center [329, 56] width 420 height 18
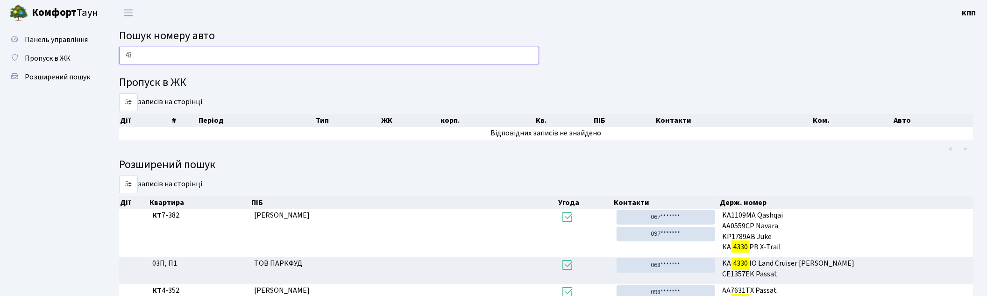
type input "4"
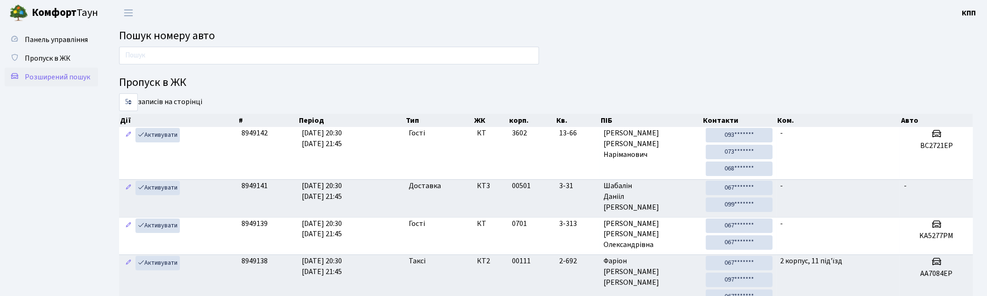
click at [66, 77] on span "Розширений пошук" at bounding box center [57, 77] width 65 height 10
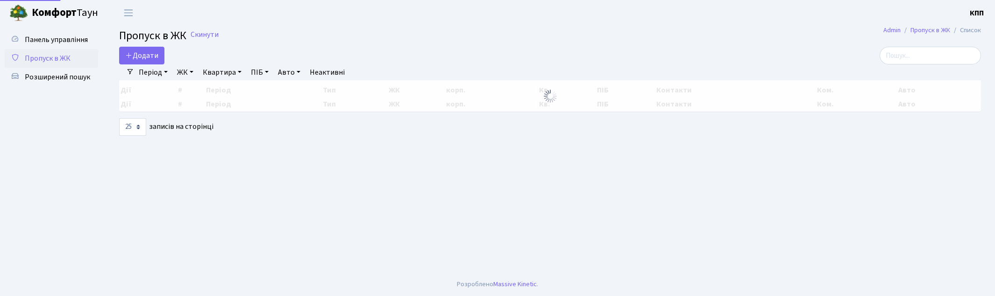
select select "25"
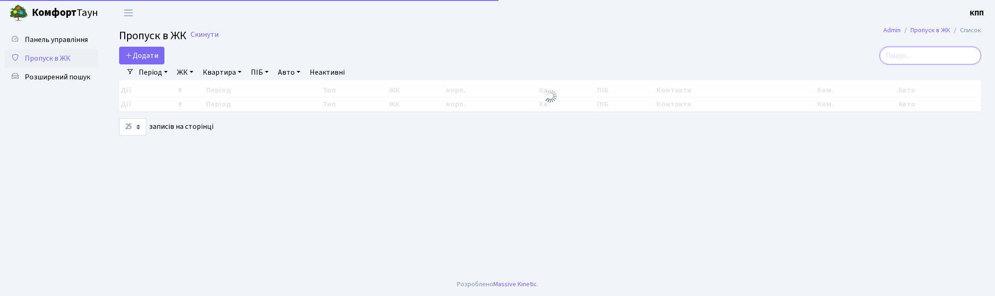
click at [908, 61] on input "search" at bounding box center [930, 56] width 101 height 18
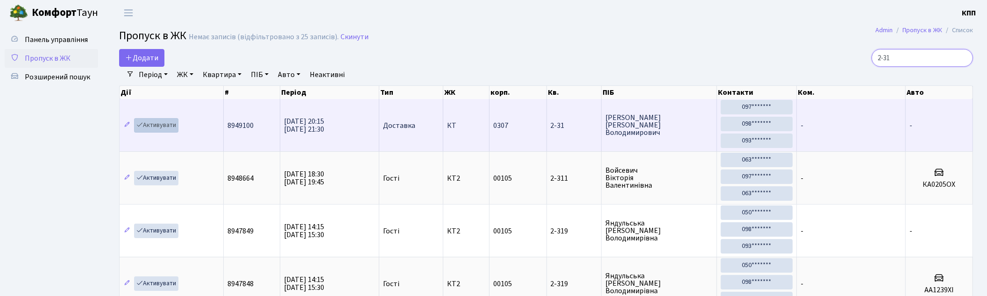
type input "2-31"
click at [155, 129] on link "Активувати" at bounding box center [156, 125] width 44 height 14
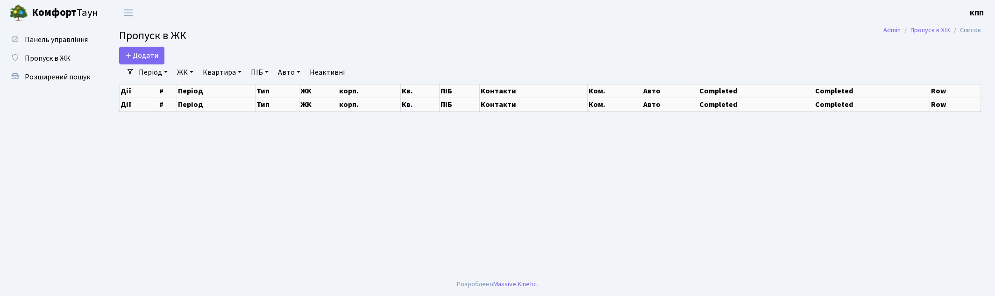
select select "25"
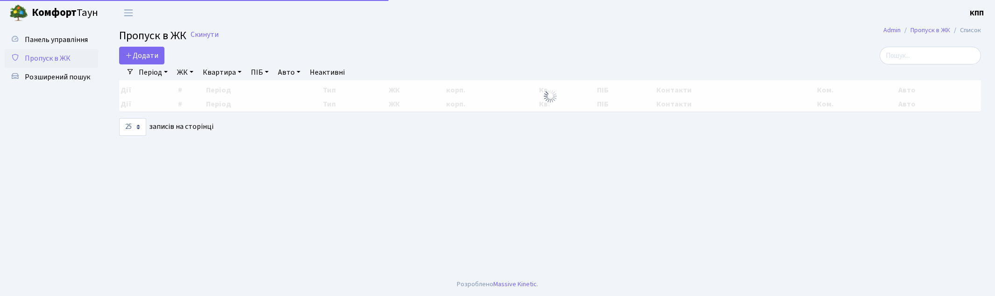
click at [897, 46] on main "Admin Пропуск в ЖК Список Пропуск в ЖК Скинути Додати Фільтри Період [DATE] - […" at bounding box center [550, 149] width 890 height 247
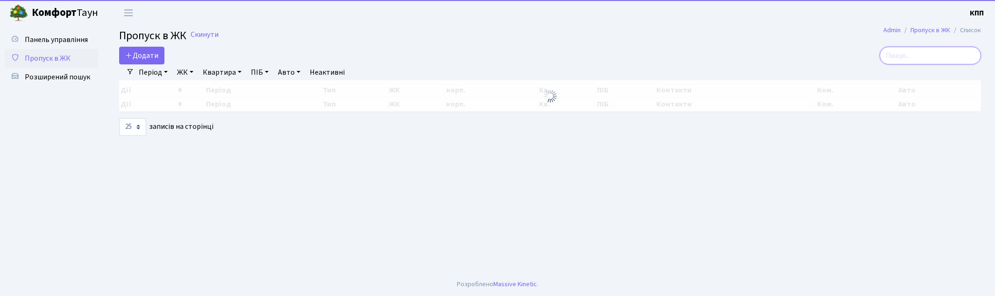
click at [914, 54] on input "search" at bounding box center [930, 56] width 101 height 18
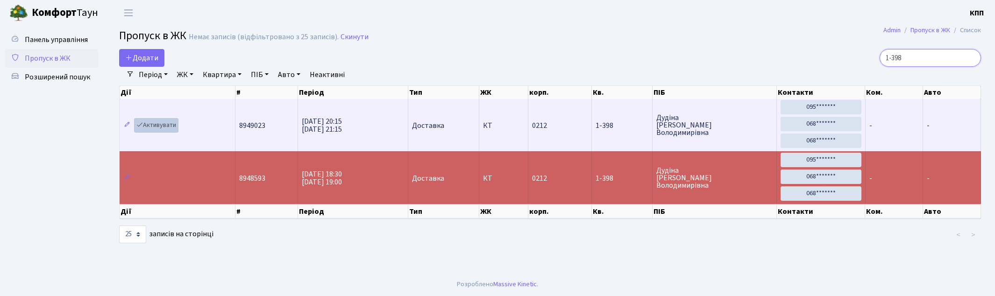
type input "1-398"
click at [145, 128] on link "Активувати" at bounding box center [156, 125] width 44 height 14
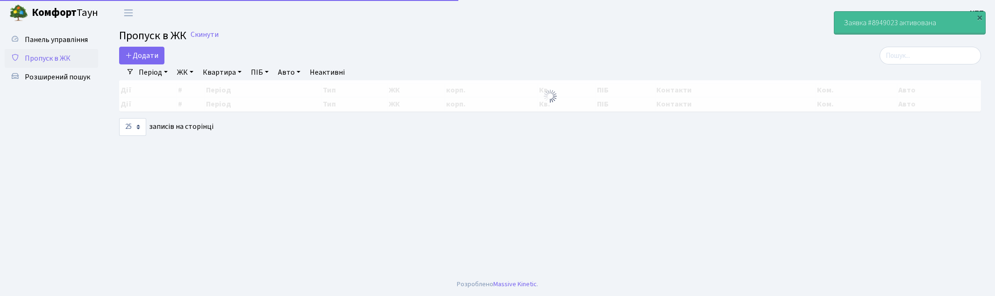
select select "25"
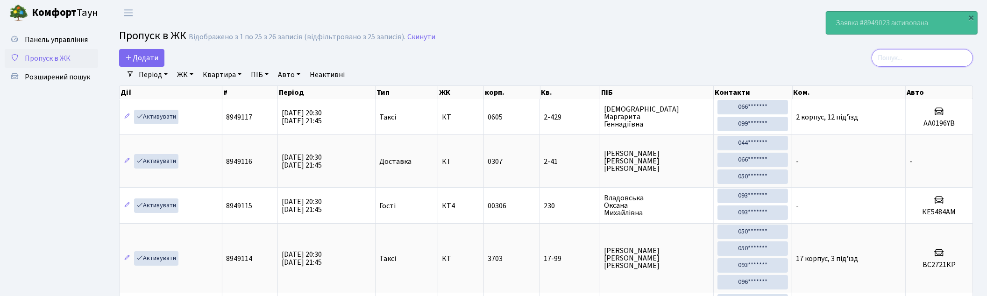
click at [893, 59] on input "search" at bounding box center [922, 58] width 101 height 18
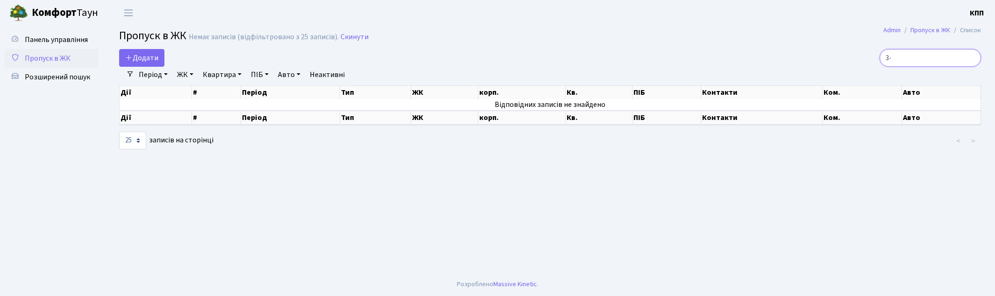
type input "3"
type input "1"
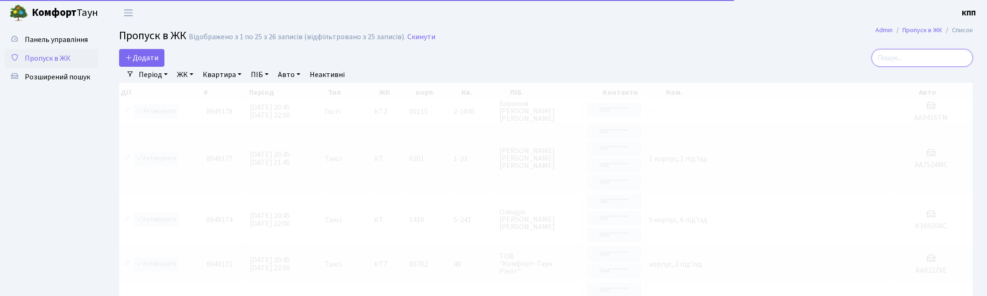
click at [911, 62] on input "search" at bounding box center [922, 58] width 101 height 18
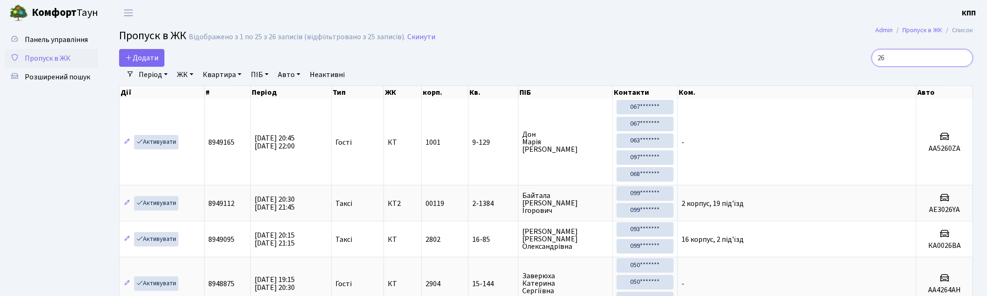
type input "2"
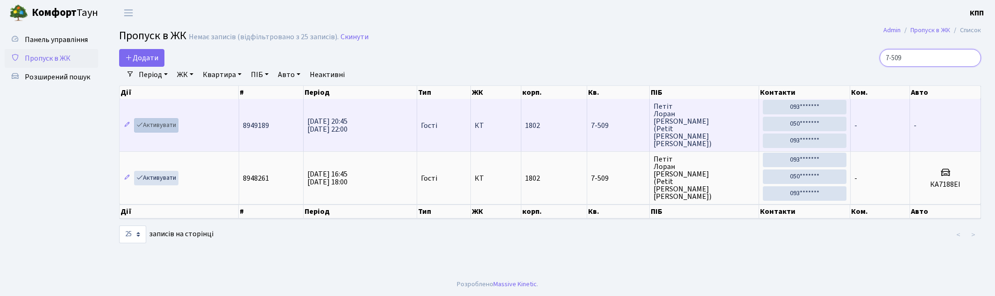
type input "7-509"
click at [165, 130] on link "Активувати" at bounding box center [156, 125] width 44 height 14
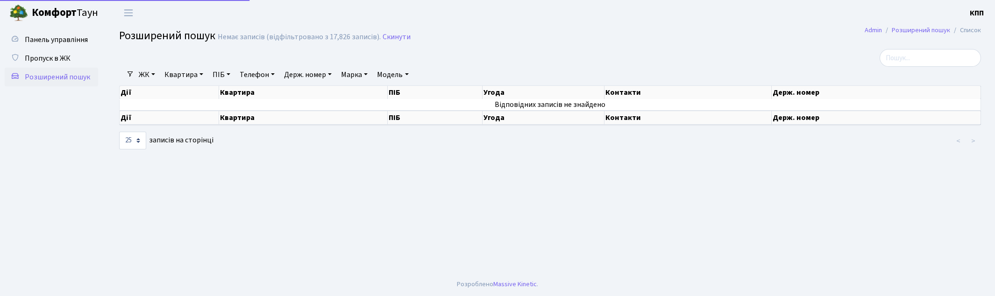
select select "25"
click at [176, 54] on div at bounding box center [404, 58] width 584 height 18
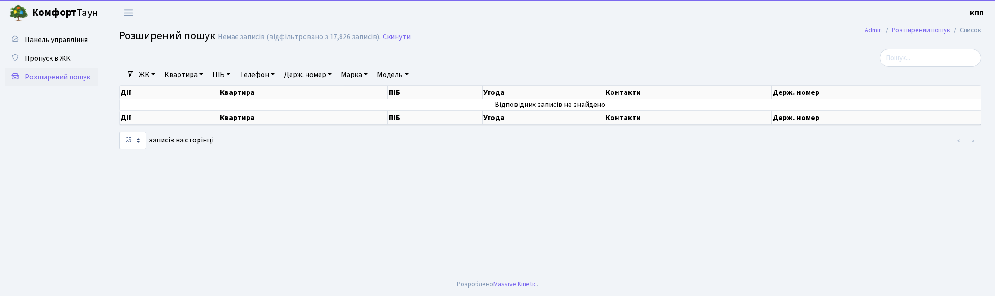
click at [180, 69] on link "Квартира" at bounding box center [184, 75] width 46 height 16
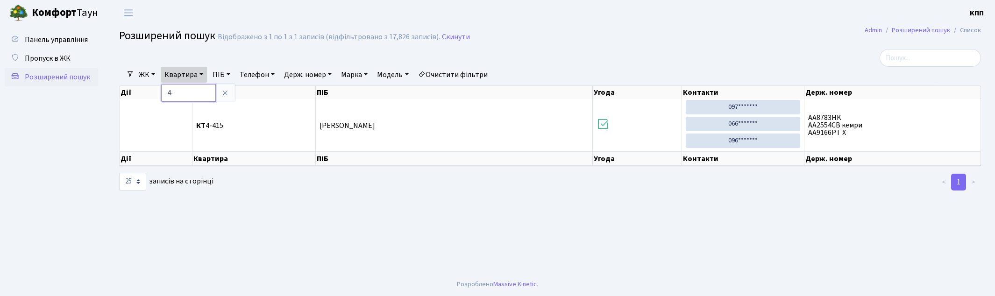
type input "4"
click at [226, 93] on icon at bounding box center [224, 92] width 7 height 7
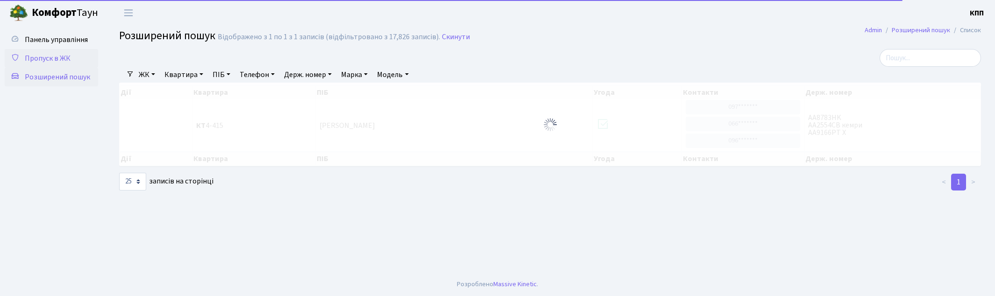
click at [49, 57] on span "Пропуск в ЖК" at bounding box center [48, 58] width 46 height 10
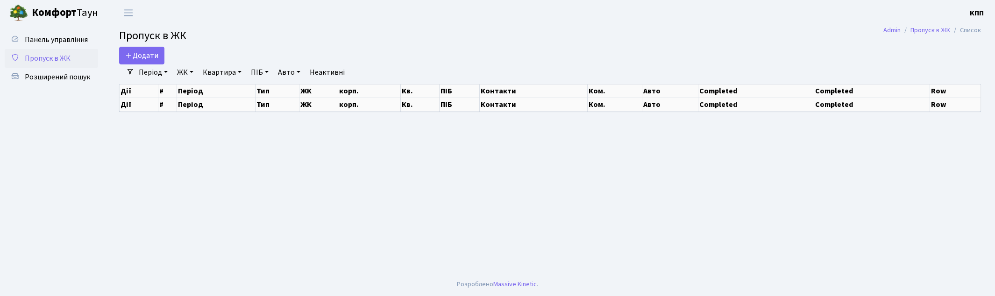
select select "25"
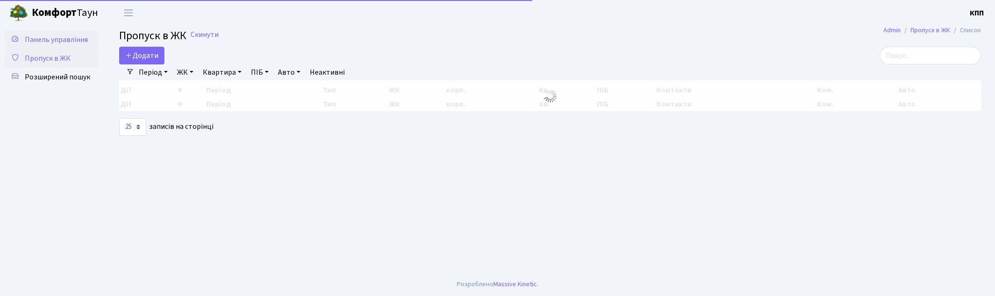
click at [42, 35] on span "Панель управління" at bounding box center [56, 40] width 63 height 10
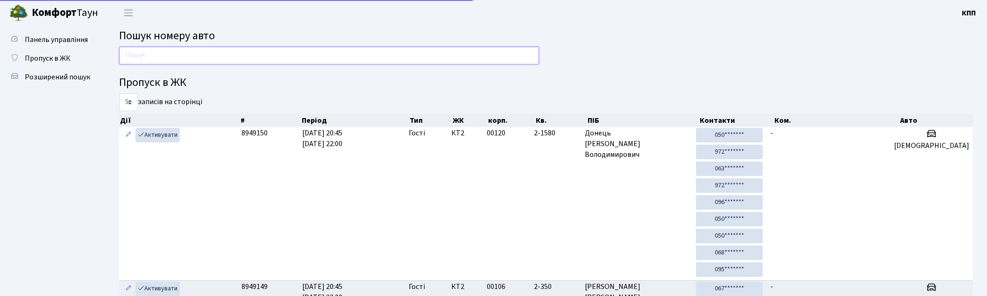
drag, startPoint x: 189, startPoint y: 54, endPoint x: 210, endPoint y: 47, distance: 22.6
click at [189, 54] on input "text" at bounding box center [329, 56] width 420 height 18
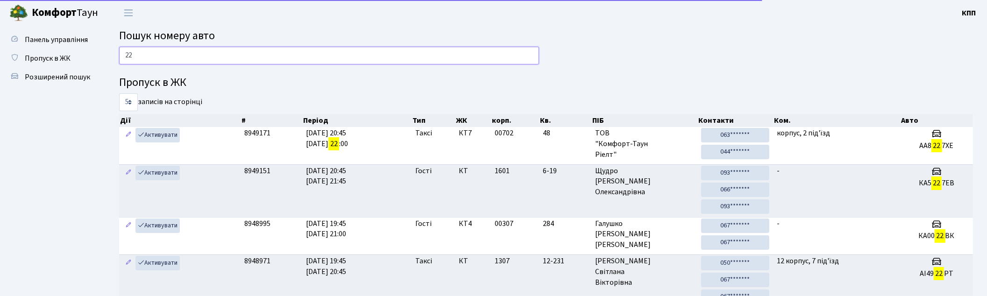
type input "2"
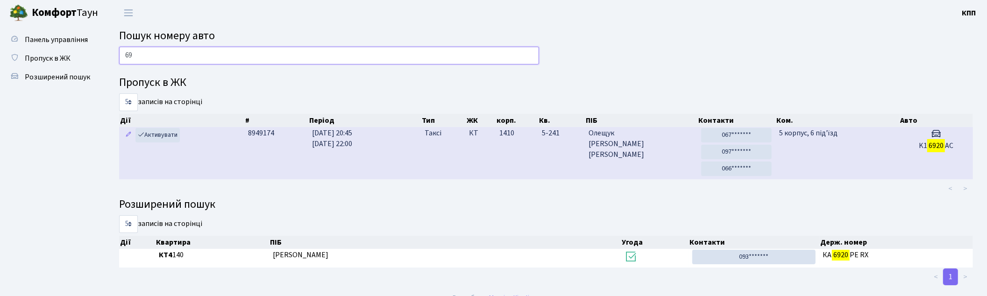
type input "6"
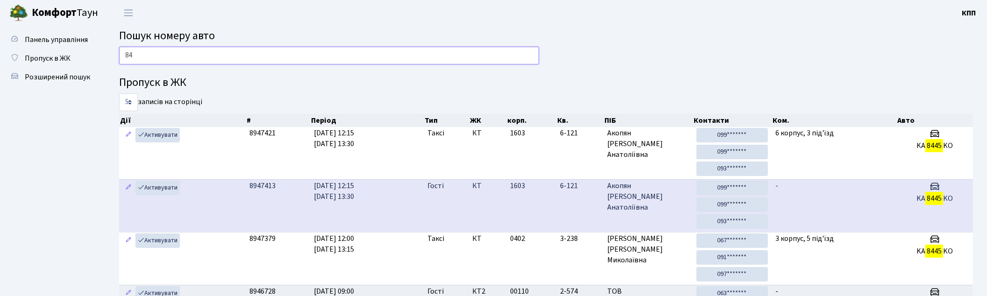
type input "8"
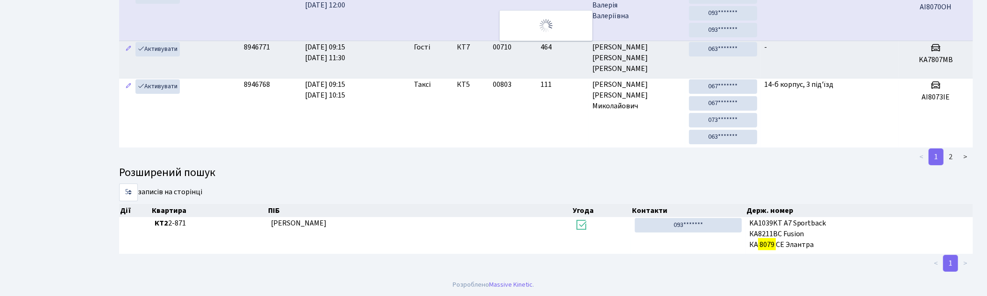
scroll to position [16, 0]
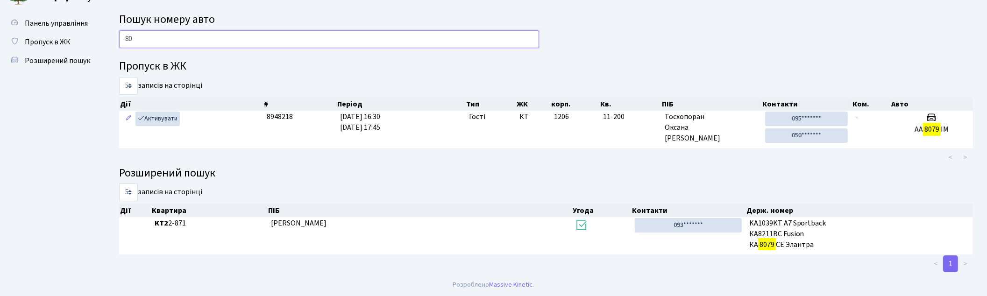
type input "8"
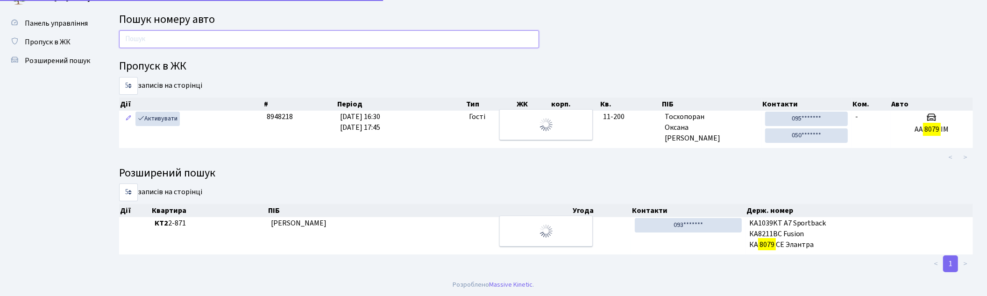
scroll to position [50, 0]
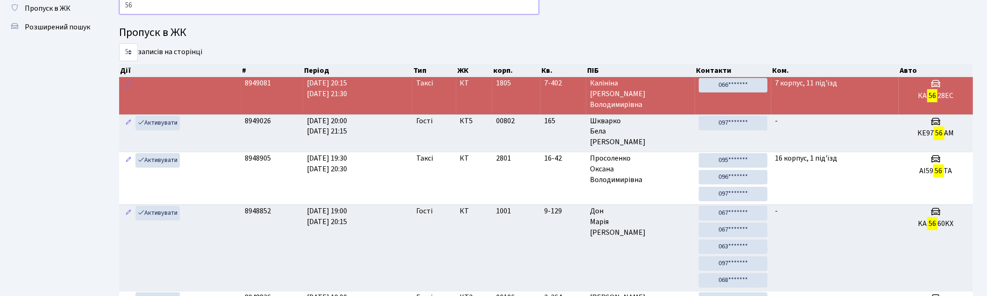
type input "5"
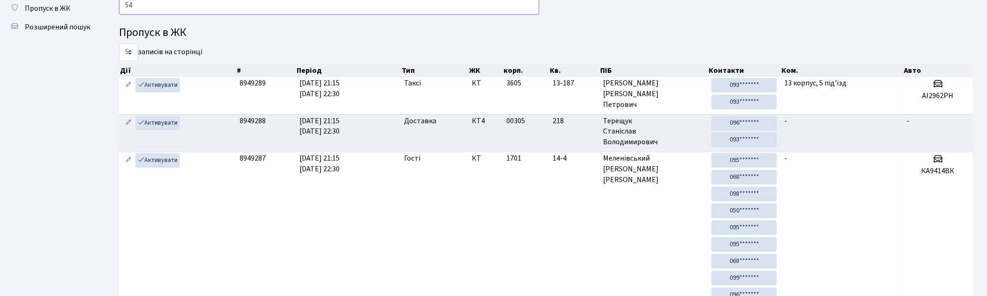
type input "5"
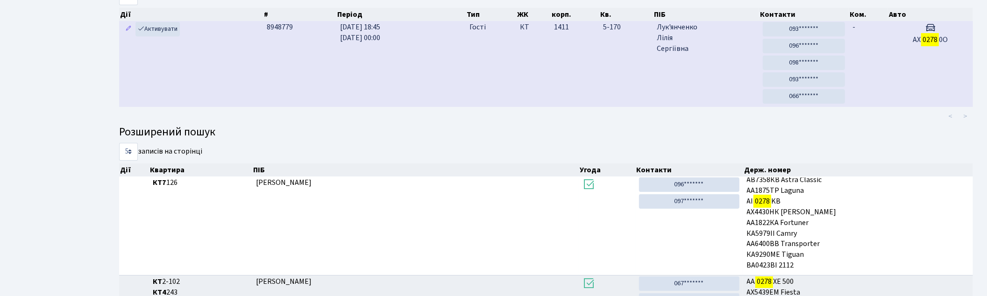
scroll to position [0, 0]
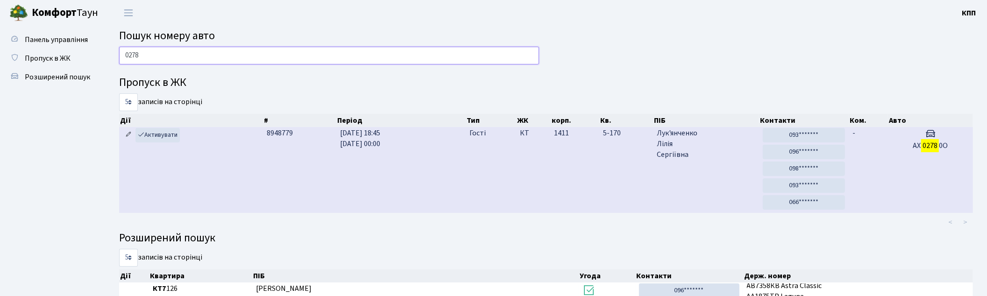
type input "0278"
click at [129, 134] on icon at bounding box center [128, 134] width 7 height 7
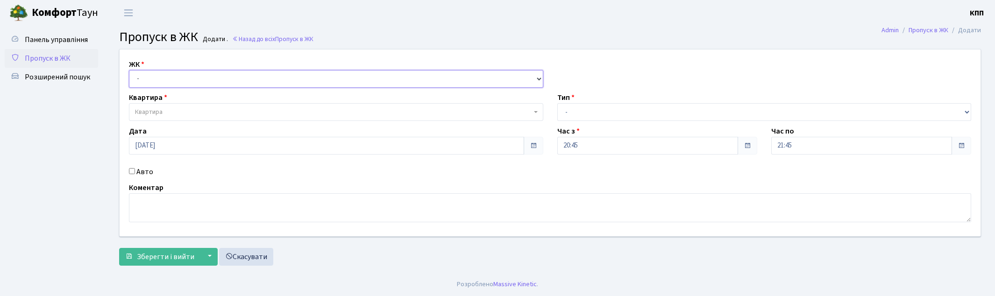
click at [219, 81] on select "- КТ, вул. Регенераторна, 4 КТ2, просп. Соборності, 17 КТ3, вул. Березнева, 16 …" at bounding box center [336, 79] width 414 height 18
select select "271"
click at [129, 70] on select "- КТ, вул. Регенераторна, 4 КТ2, просп. Соборності, 17 КТ3, вул. Березнева, 16 …" at bounding box center [336, 79] width 414 height 18
select select
drag, startPoint x: 131, startPoint y: 171, endPoint x: 160, endPoint y: 158, distance: 32.4
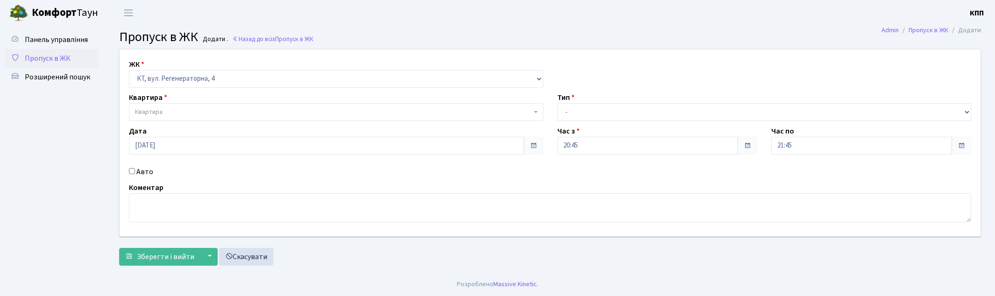
click at [131, 171] on input "Авто" at bounding box center [132, 171] width 6 height 6
checkbox input "true"
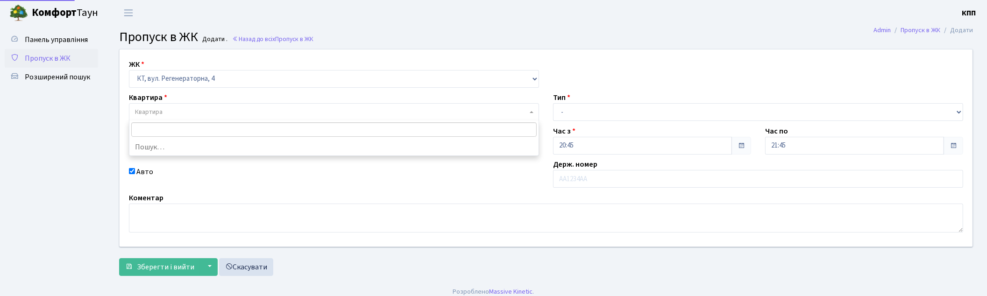
click at [174, 115] on span "Квартира" at bounding box center [331, 111] width 392 height 9
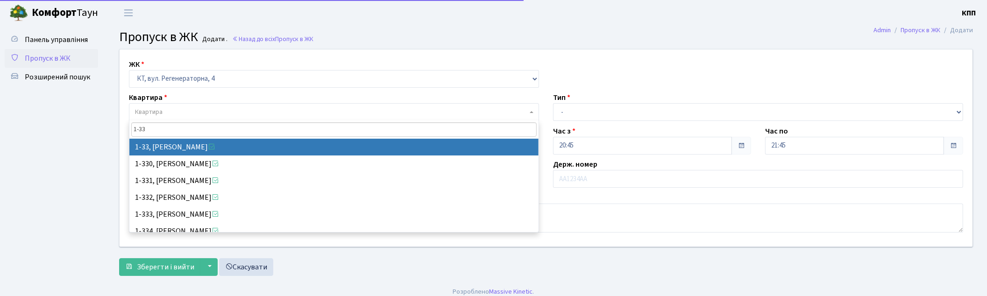
type input "1-33"
select select "33"
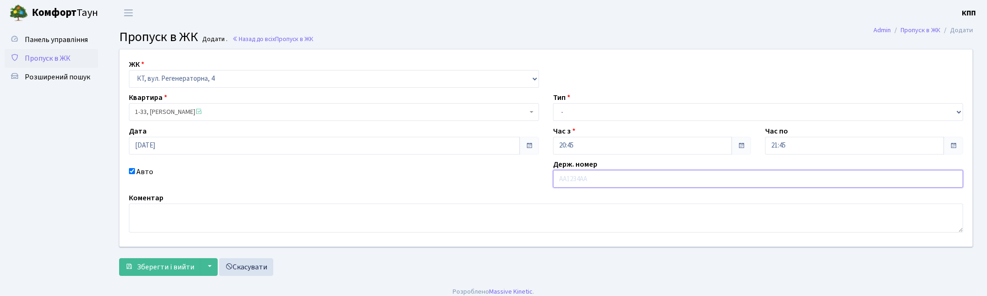
click at [584, 178] on input "text" at bounding box center [758, 179] width 410 height 18
click at [580, 103] on select "- Доставка Таксі Гості Сервіс" at bounding box center [758, 112] width 410 height 18
select select "2"
click at [553, 103] on select "- Доставка Таксі Гості Сервіс" at bounding box center [758, 112] width 410 height 18
drag, startPoint x: 571, startPoint y: 176, endPoint x: 571, endPoint y: 185, distance: 9.8
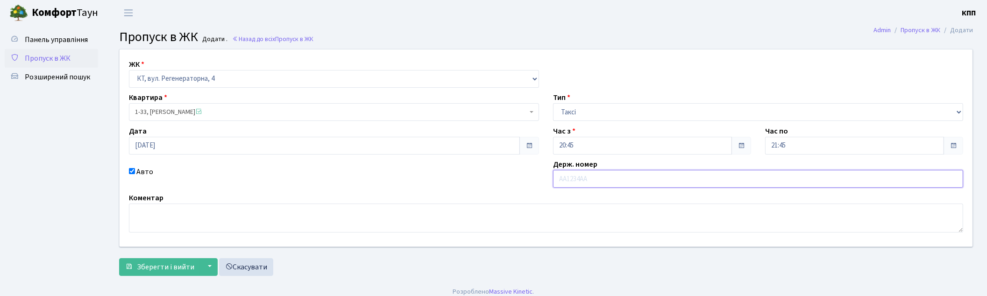
click at [571, 178] on input "text" at bounding box center [758, 179] width 410 height 18
type input "АА7524МС"
click at [160, 263] on span "Зберегти і вийти" at bounding box center [165, 267] width 57 height 10
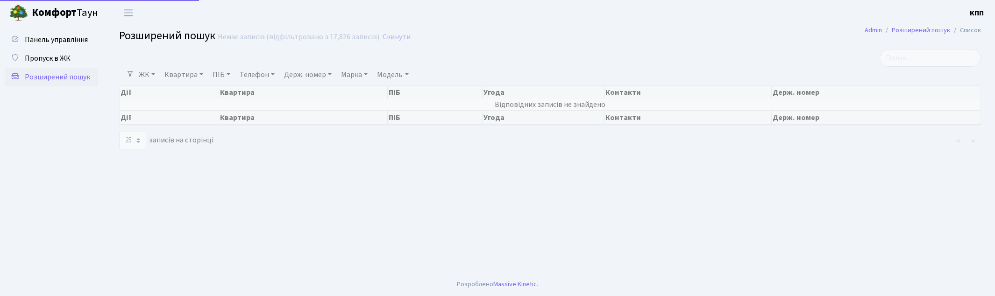
select select "25"
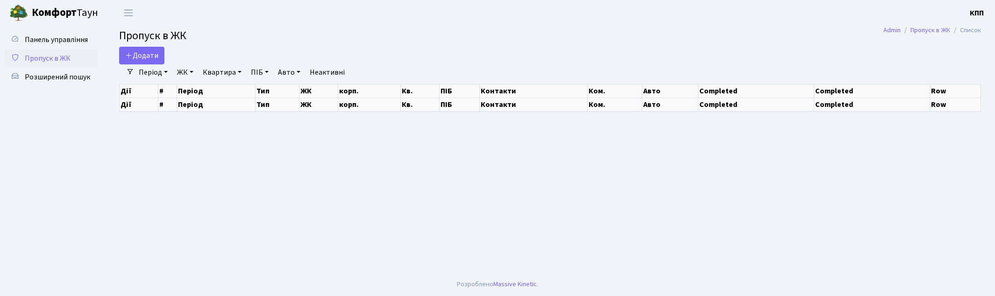
select select "25"
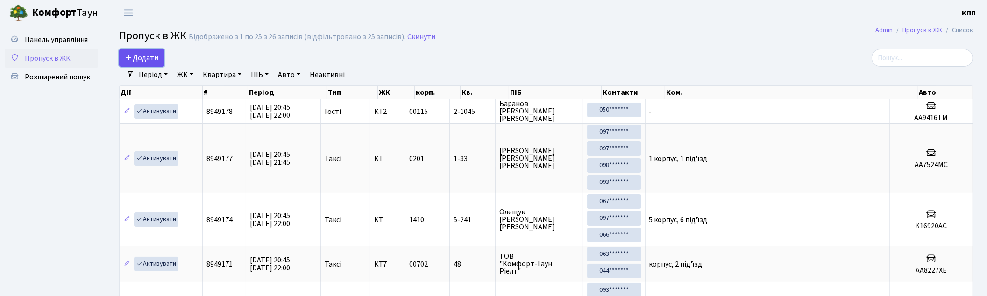
click at [142, 59] on span "Додати" at bounding box center [141, 58] width 33 height 10
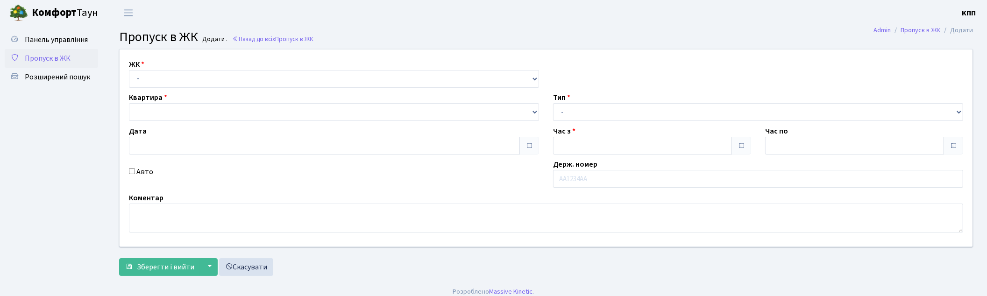
type input "[DATE]"
type input "20:45"
type input "22:00"
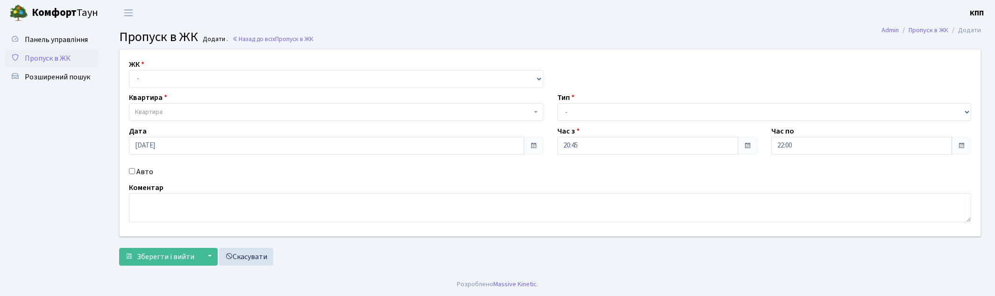
click at [152, 172] on div "Авто" at bounding box center [336, 171] width 428 height 11
click at [139, 171] on label "Авто" at bounding box center [144, 171] width 17 height 11
click at [135, 171] on input "Авто" at bounding box center [132, 171] width 6 height 6
checkbox input "true"
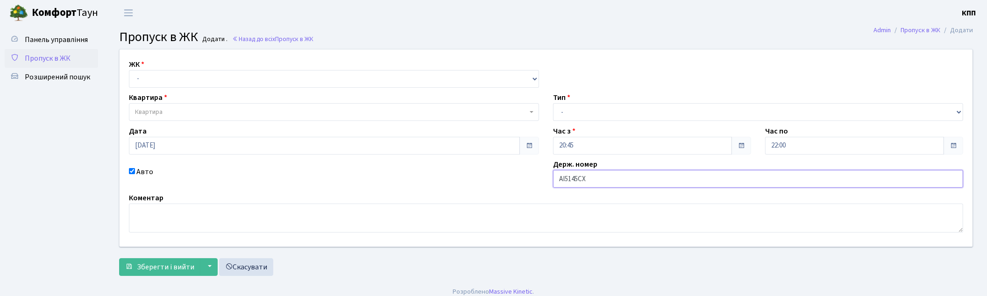
type input "АІ5145СХ"
drag, startPoint x: 169, startPoint y: 77, endPoint x: 169, endPoint y: 84, distance: 7.0
click at [169, 77] on select "- КТ, вул. Регенераторна, 4 КТ2, просп. Соборності, 17 КТ3, вул. Березнева, 16 …" at bounding box center [334, 79] width 410 height 18
select select "271"
click at [129, 70] on select "- КТ, вул. Регенераторна, 4 КТ2, просп. Соборності, 17 КТ3, вул. Березнева, 16 …" at bounding box center [334, 79] width 410 height 18
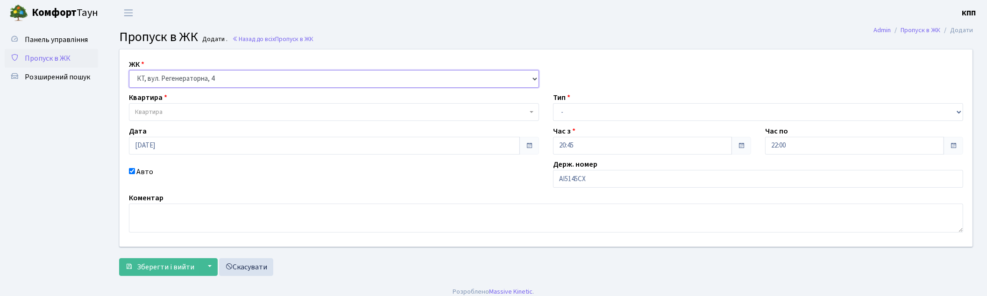
select select
click at [178, 114] on span "Квартира" at bounding box center [331, 111] width 392 height 9
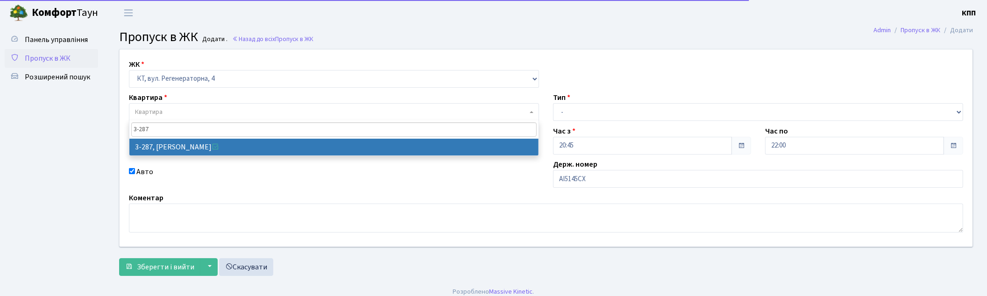
type input "3-287"
select select "1505"
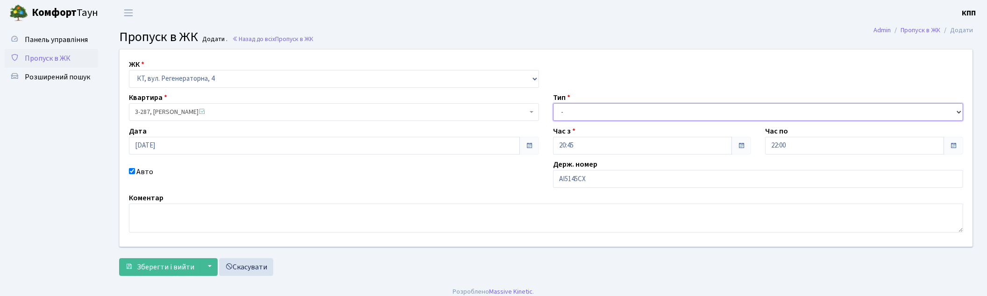
drag, startPoint x: 618, startPoint y: 112, endPoint x: 616, endPoint y: 119, distance: 6.9
click at [618, 112] on select "- Доставка Таксі Гості Сервіс" at bounding box center [758, 112] width 410 height 18
select select "2"
click at [553, 103] on select "- Доставка Таксі Гості Сервіс" at bounding box center [758, 112] width 410 height 18
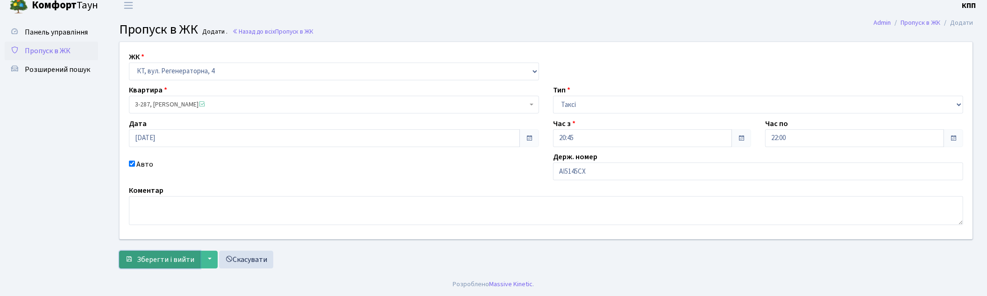
click at [159, 255] on span "Зберегти і вийти" at bounding box center [165, 260] width 57 height 10
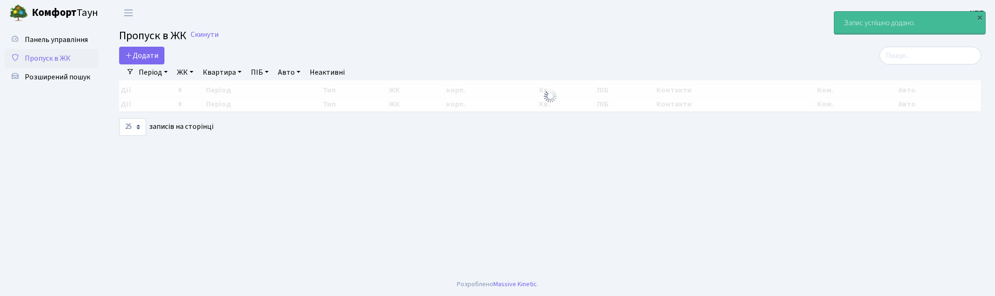
select select "25"
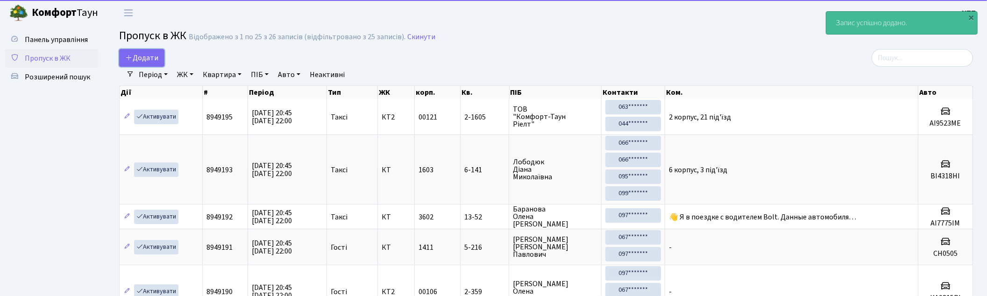
drag, startPoint x: 125, startPoint y: 58, endPoint x: 142, endPoint y: 96, distance: 41.0
click at [125, 58] on icon at bounding box center [128, 57] width 7 height 7
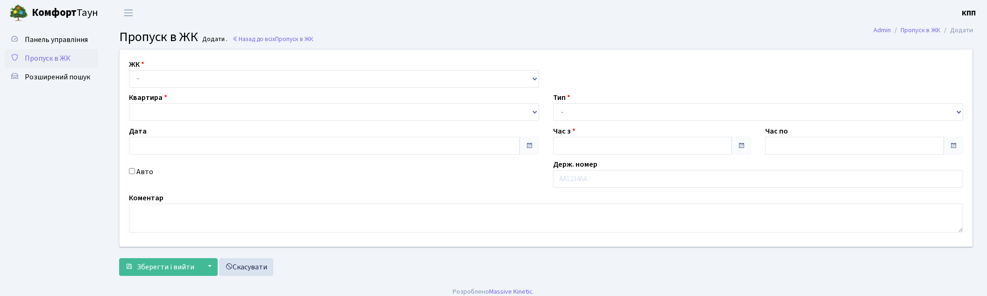
type input "[DATE]"
type input "21:00"
type input "22:00"
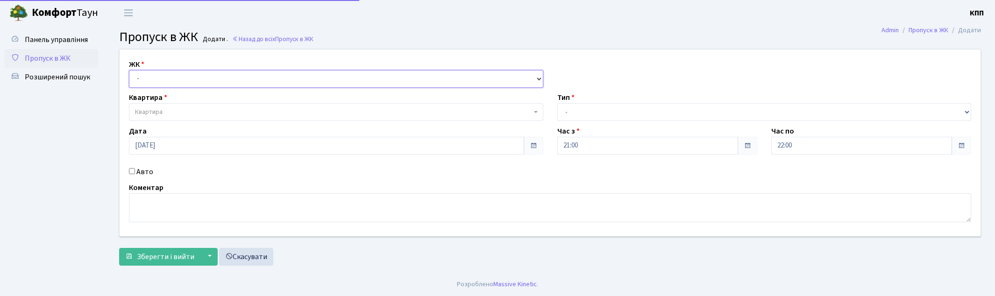
click at [157, 78] on select "- КТ, вул. Регенераторна, 4 КТ2, просп. [STREET_ADDRESS] [STREET_ADDRESS] [PERS…" at bounding box center [336, 79] width 414 height 18
select select "271"
click at [129, 70] on select "- КТ, вул. Регенераторна, 4 КТ2, просп. [STREET_ADDRESS] [STREET_ADDRESS] [PERS…" at bounding box center [336, 79] width 414 height 18
select select
click at [167, 113] on span "Квартира" at bounding box center [333, 111] width 397 height 9
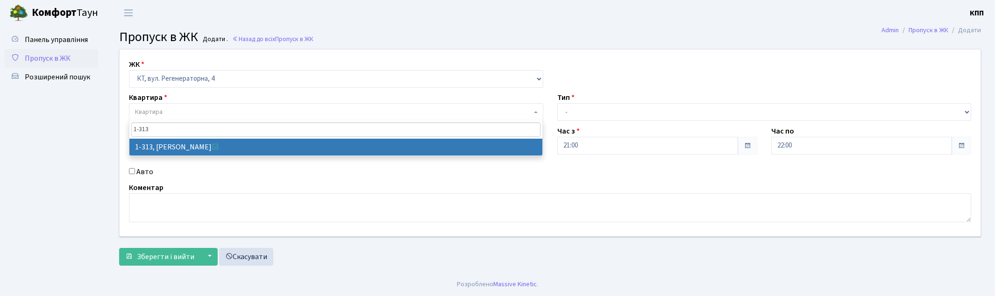
type input "1-313"
select select "313"
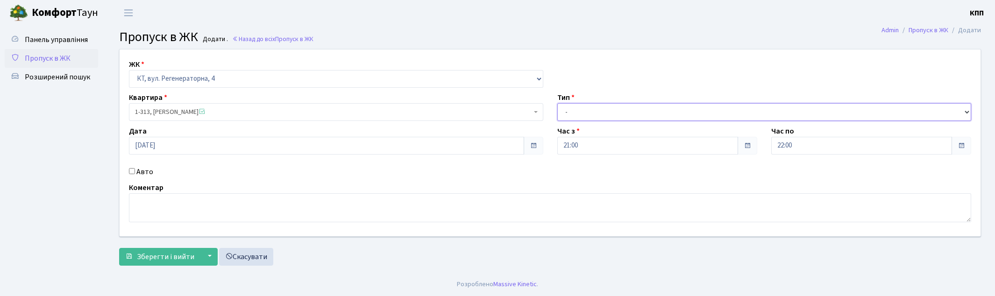
click at [586, 113] on select "- Доставка Таксі Гості Сервіс" at bounding box center [764, 112] width 414 height 18
select select "1"
click at [557, 103] on select "- Доставка Таксі Гості Сервіс" at bounding box center [764, 112] width 414 height 18
click at [156, 257] on span "Зберегти і вийти" at bounding box center [165, 257] width 57 height 10
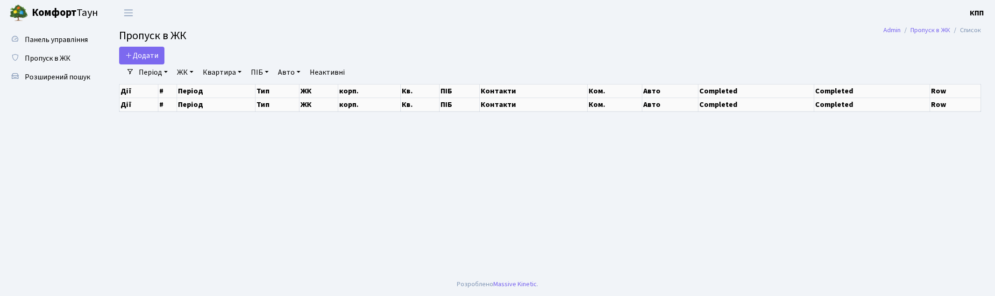
select select "25"
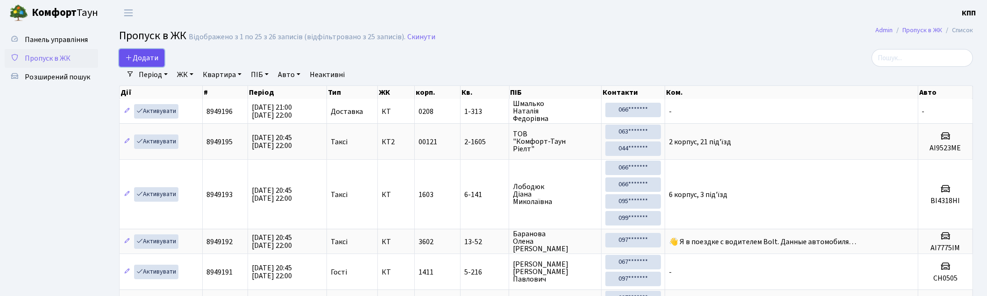
click at [129, 63] on span "Додати" at bounding box center [141, 58] width 33 height 10
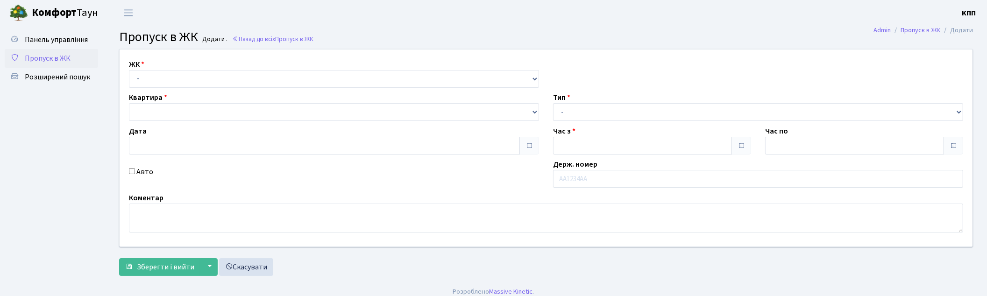
type input "[DATE]"
type input "21:00"
type input "22:00"
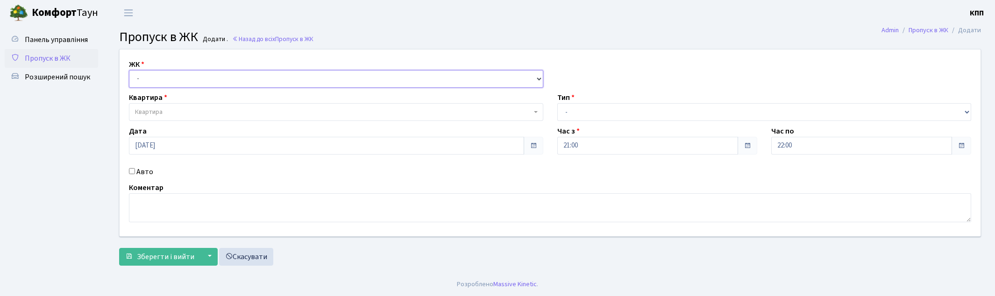
click at [208, 75] on select "- КТ, вул. Регенераторна, 4 КТ2, просп. Соборності, 17 КТ3, вул. Березнева, 16 …" at bounding box center [336, 79] width 414 height 18
select select "271"
click at [129, 70] on select "- КТ, вул. Регенераторна, 4 КТ2, просп. Соборності, 17 КТ3, вул. Березнева, 16 …" at bounding box center [336, 79] width 414 height 18
select select
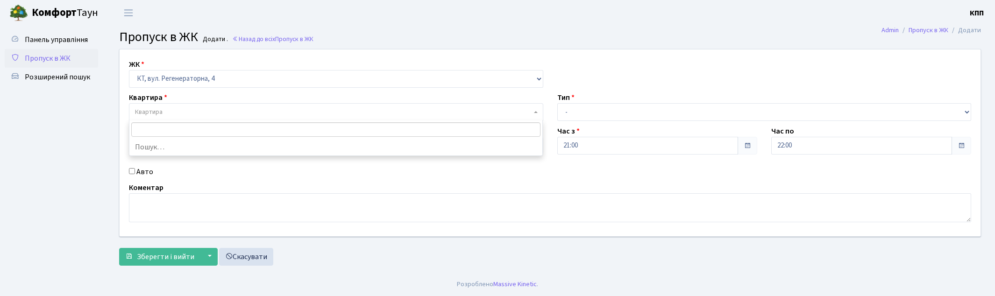
click at [223, 114] on span "Квартира" at bounding box center [333, 111] width 397 height 9
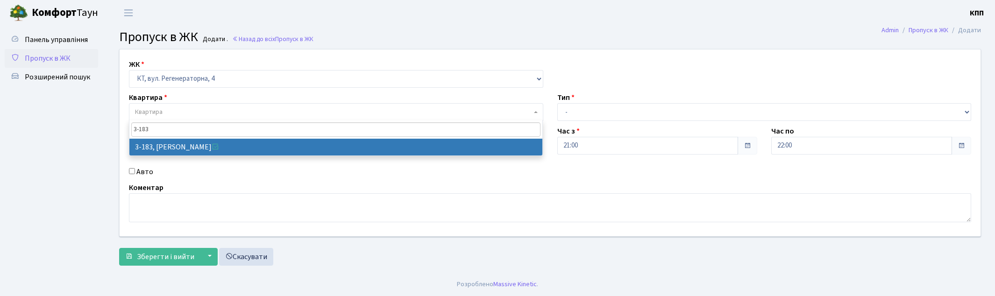
type input "3-183"
select select "850"
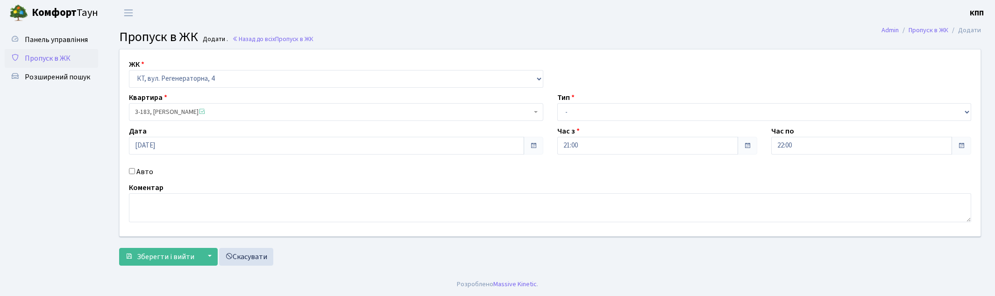
click at [147, 171] on label "Авто" at bounding box center [144, 171] width 17 height 11
click at [133, 171] on input "Авто" at bounding box center [132, 171] width 6 height 6
checkbox input "true"
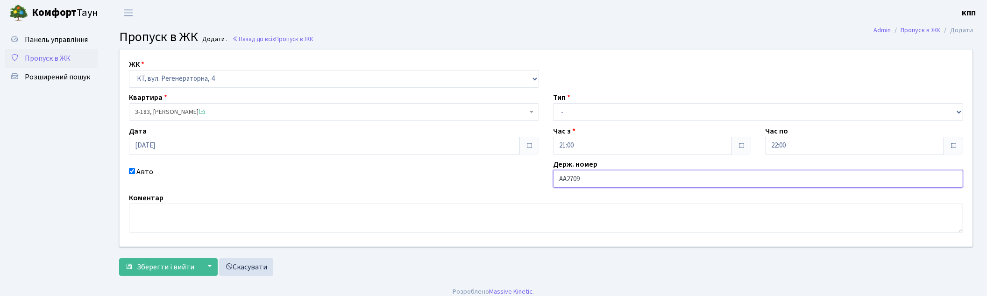
type input "АА2709YA"
drag, startPoint x: 590, startPoint y: 114, endPoint x: 590, endPoint y: 120, distance: 6.5
click at [590, 113] on select "- Доставка Таксі Гості Сервіс" at bounding box center [758, 112] width 410 height 18
click at [553, 103] on select "- Доставка Таксі Гості Сервіс" at bounding box center [758, 112] width 410 height 18
drag, startPoint x: 562, startPoint y: 107, endPoint x: 563, endPoint y: 118, distance: 11.7
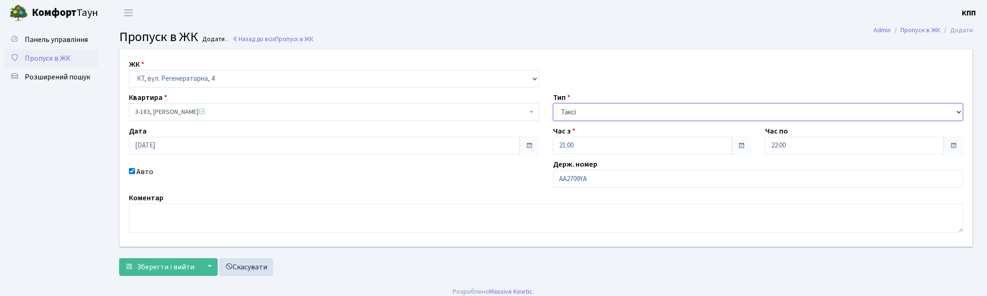
click at [563, 107] on select "- Доставка Таксі Гості Сервіс" at bounding box center [758, 112] width 410 height 18
select select "3"
click at [553, 103] on select "- Доставка Таксі Гості Сервіс" at bounding box center [758, 112] width 410 height 18
click at [147, 270] on span "Зберегти і вийти" at bounding box center [165, 267] width 57 height 10
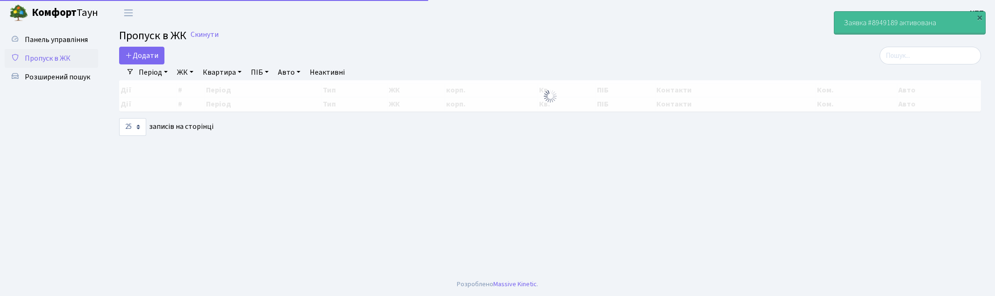
select select "25"
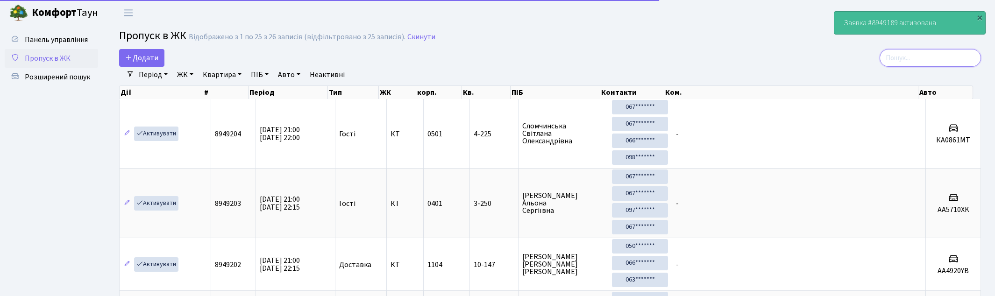
click at [931, 54] on input "search" at bounding box center [930, 58] width 101 height 18
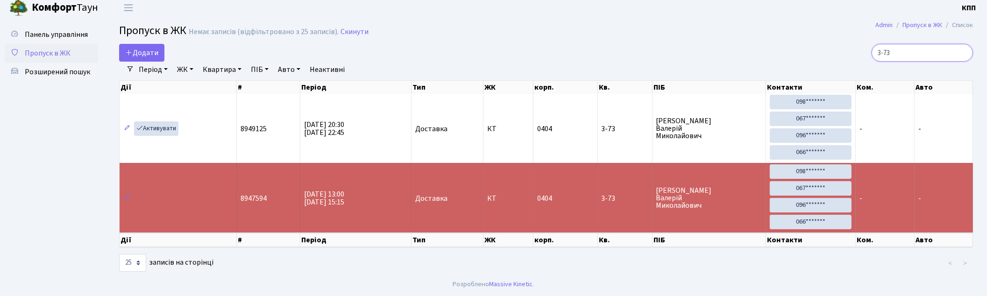
scroll to position [6, 0]
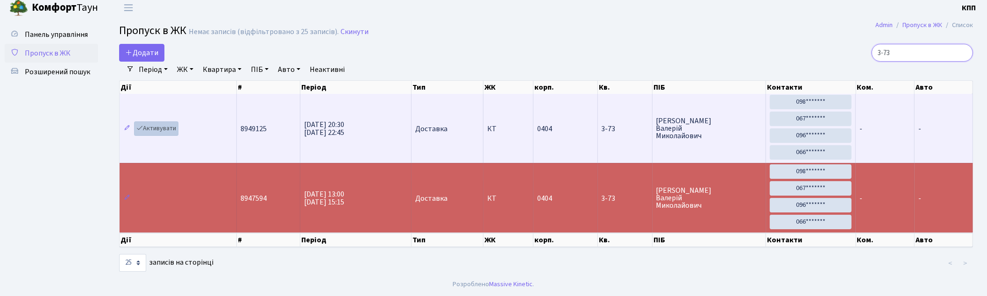
type input "3-73"
click at [156, 129] on link "Активувати" at bounding box center [156, 128] width 44 height 14
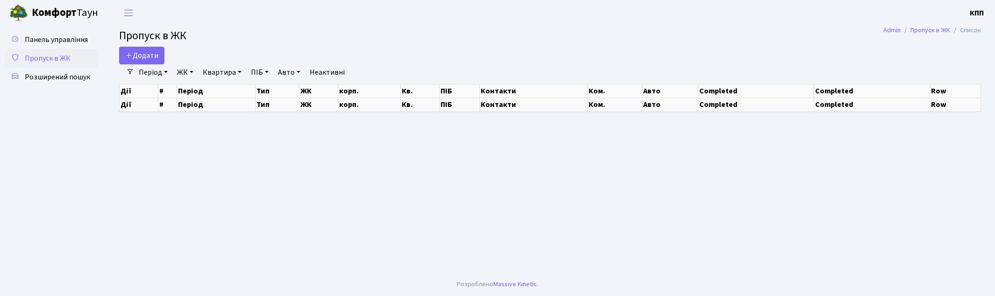
select select "25"
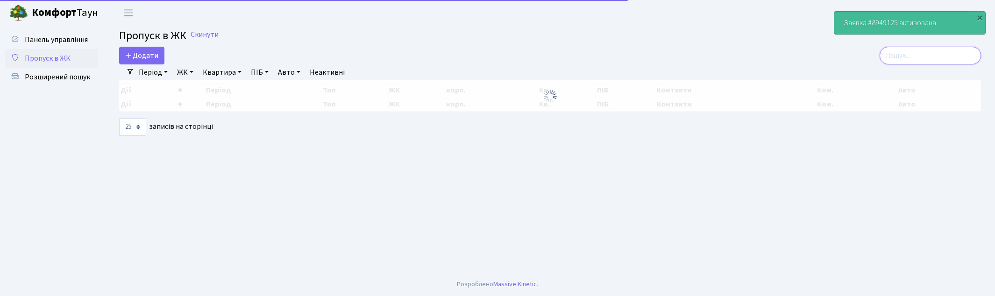
click at [904, 58] on input "search" at bounding box center [930, 56] width 101 height 18
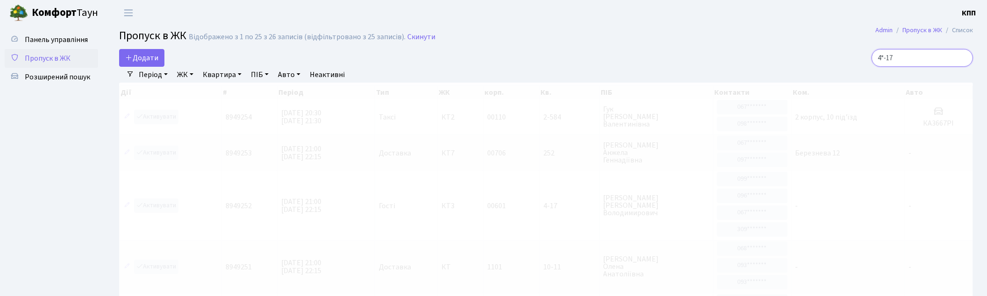
click at [894, 54] on input "4*-17" at bounding box center [922, 58] width 101 height 18
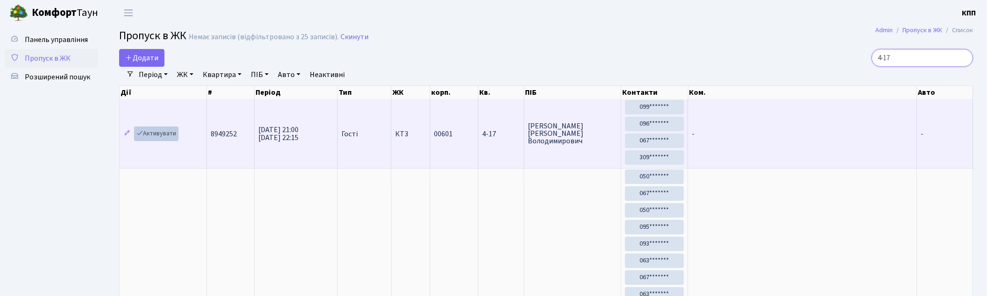
type input "4-17"
click at [166, 133] on link "Активувати" at bounding box center [156, 134] width 44 height 14
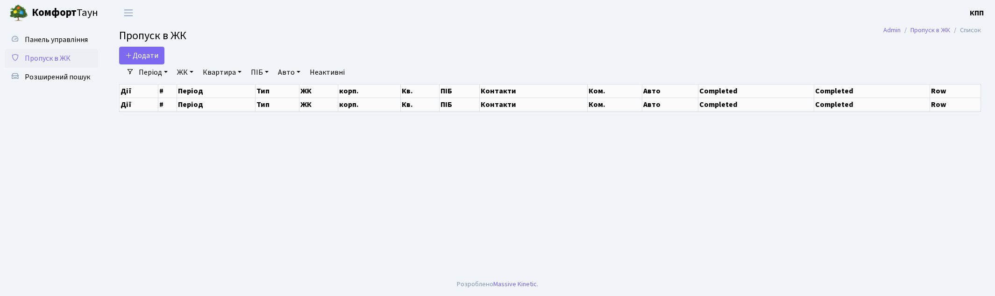
select select "25"
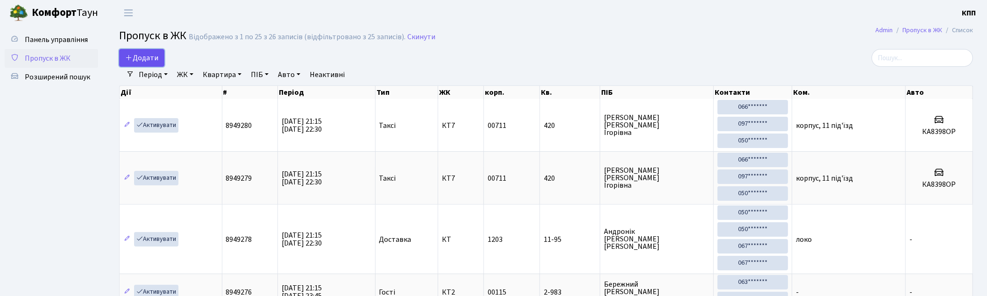
click at [143, 59] on span "Додати" at bounding box center [141, 58] width 33 height 10
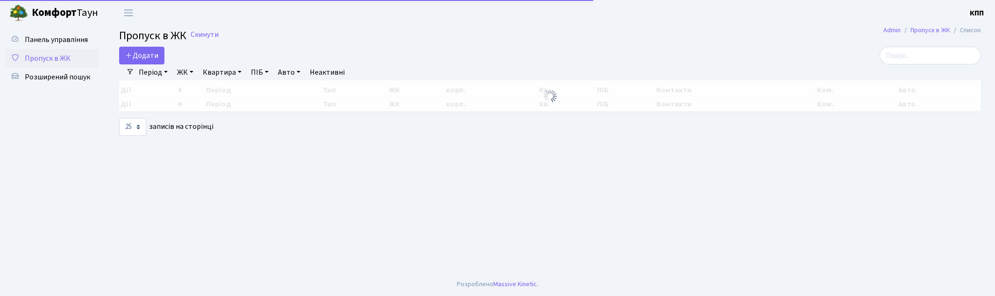
select select "25"
click at [928, 58] on input "search" at bounding box center [930, 56] width 101 height 18
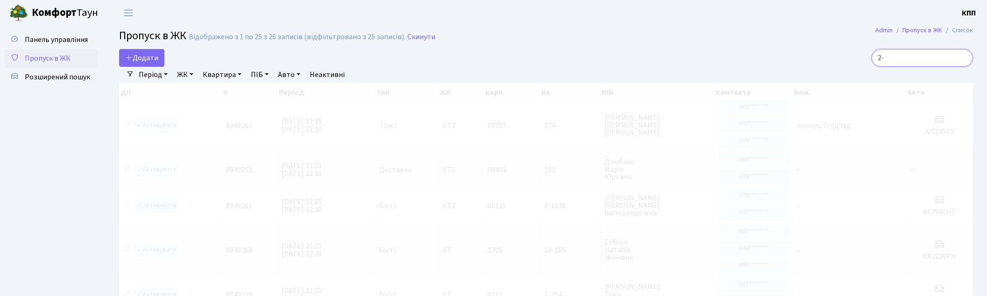
type input "2"
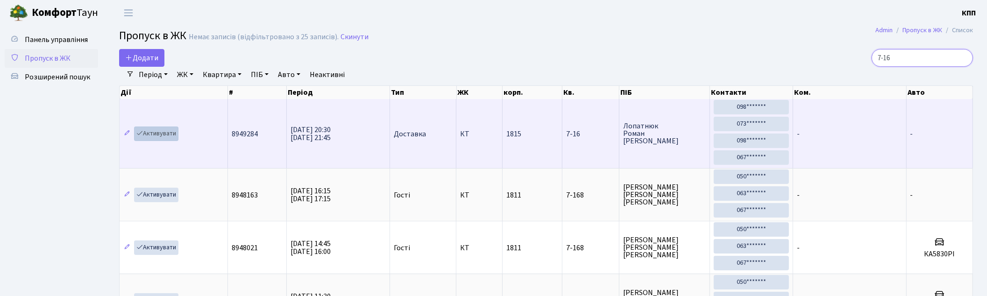
type input "7-16"
click at [149, 135] on link "Активувати" at bounding box center [156, 134] width 44 height 14
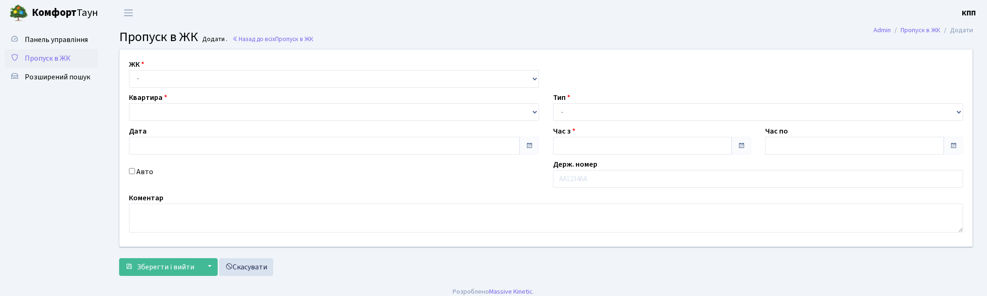
type input "[DATE]"
type input "21:15"
type input "22:30"
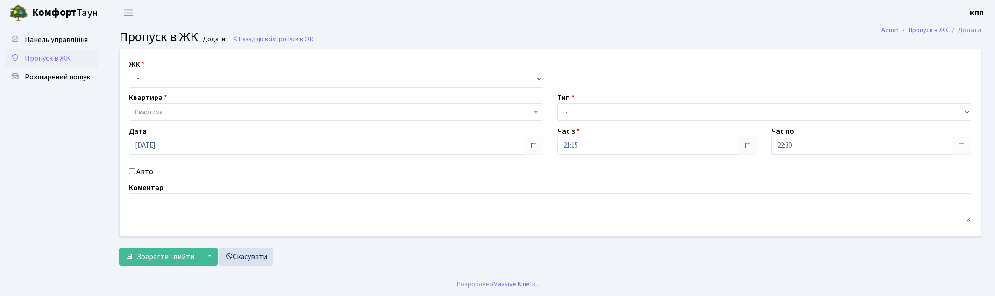
click at [131, 171] on input "Авто" at bounding box center [132, 171] width 6 height 6
checkbox input "true"
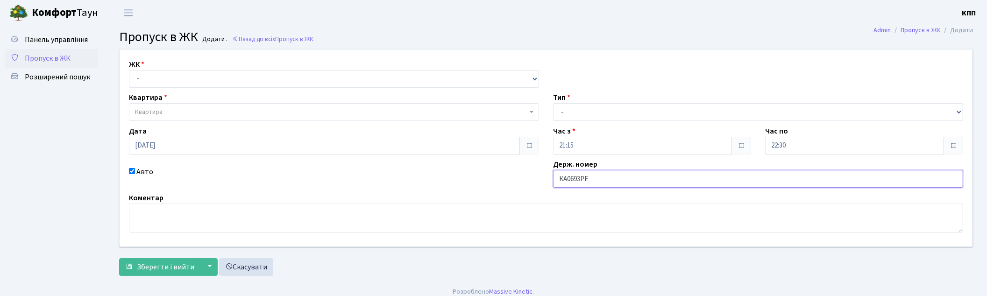
type input "КА0693РЕ"
click at [151, 75] on select "- КТ, вул. Регенераторна, 4 КТ2, просп. Соборності, 17 КТ3, вул. Березнева, 16 …" at bounding box center [334, 79] width 410 height 18
select select "271"
click at [129, 70] on select "- КТ, вул. Регенераторна, 4 КТ2, просп. Соборності, 17 КТ3, вул. Березнева, 16 …" at bounding box center [334, 79] width 410 height 18
select select
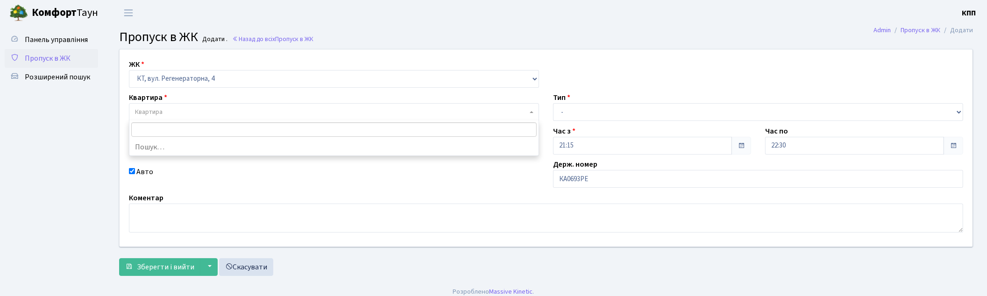
click at [212, 113] on span "Квартира" at bounding box center [331, 111] width 392 height 9
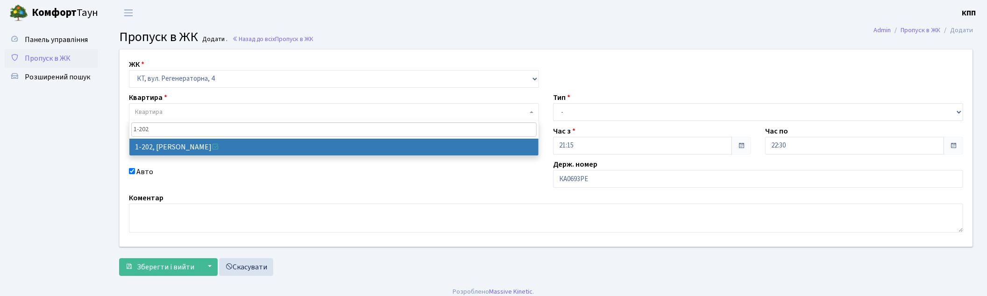
type input "1-202"
select select "202"
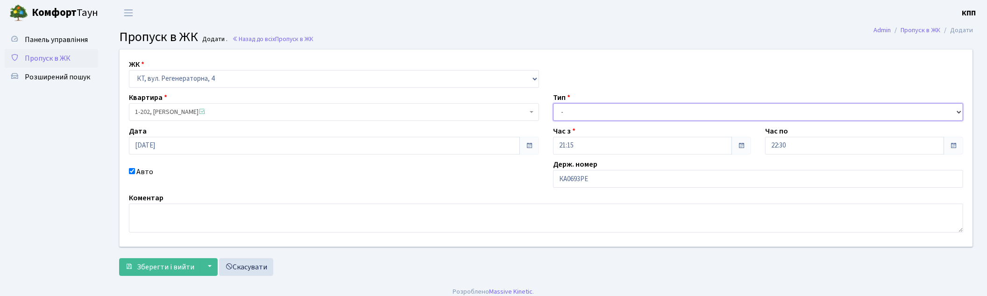
click at [587, 113] on select "- Доставка Таксі Гості Сервіс" at bounding box center [758, 112] width 410 height 18
select select "1"
click at [553, 103] on select "- Доставка Таксі Гості Сервіс" at bounding box center [758, 112] width 410 height 18
click at [165, 273] on button "Зберегти і вийти" at bounding box center [159, 267] width 81 height 18
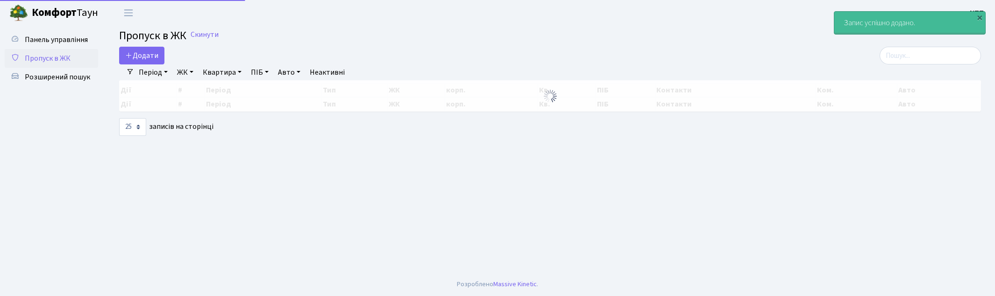
select select "25"
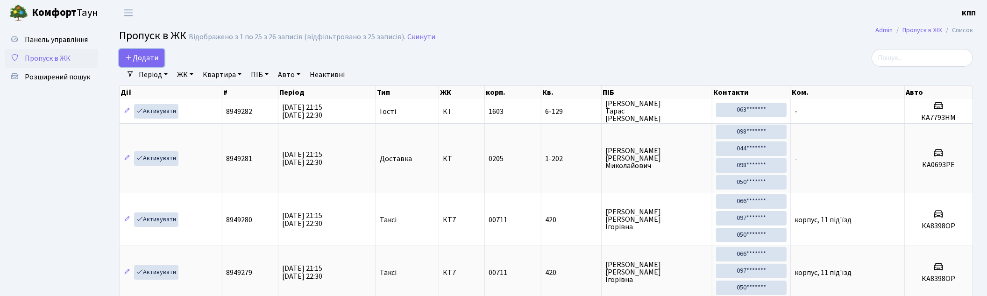
drag, startPoint x: 153, startPoint y: 50, endPoint x: 183, endPoint y: 95, distance: 53.8
click at [152, 50] on link "Додати" at bounding box center [141, 58] width 45 height 18
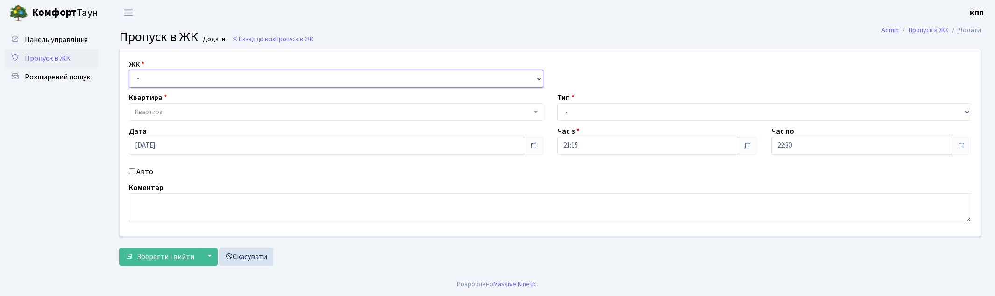
click at [145, 80] on select "- КТ, вул. Регенераторна, 4 КТ2, просп. Соборності, 17 КТ3, вул. Березнева, 16 …" at bounding box center [336, 79] width 414 height 18
select select "271"
click at [129, 70] on select "- КТ, вул. Регенераторна, 4 КТ2, просп. Соборності, 17 КТ3, вул. Березнева, 16 …" at bounding box center [336, 79] width 414 height 18
select select
click at [150, 111] on span "Квартира" at bounding box center [149, 111] width 28 height 9
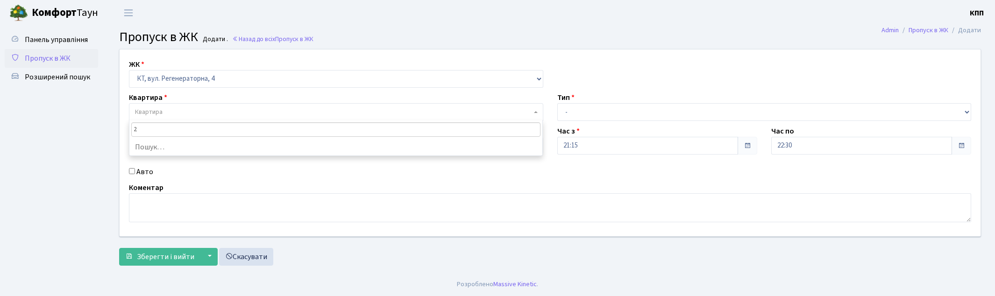
type input "2-"
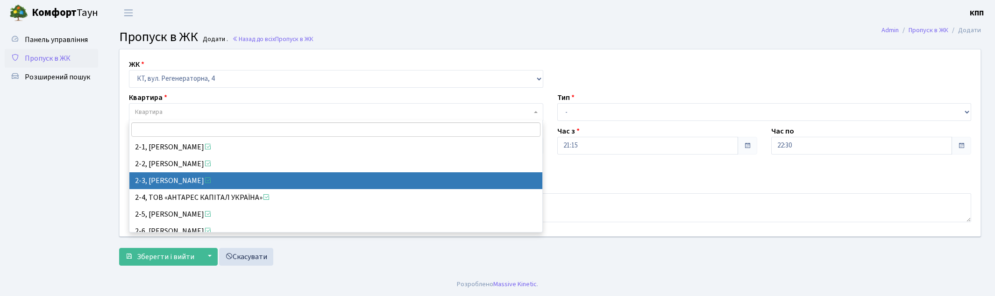
drag, startPoint x: 24, startPoint y: 229, endPoint x: 91, endPoint y: 227, distance: 67.3
click at [25, 228] on ul "Панель управління Пропуск в ЖК Розширений пошук" at bounding box center [51, 149] width 93 height 238
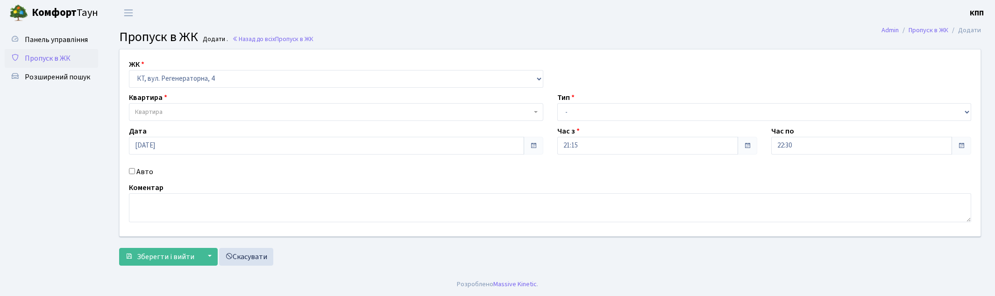
click at [142, 169] on label "Авто" at bounding box center [144, 171] width 17 height 11
click at [135, 169] on input "Авто" at bounding box center [132, 171] width 6 height 6
checkbox input "true"
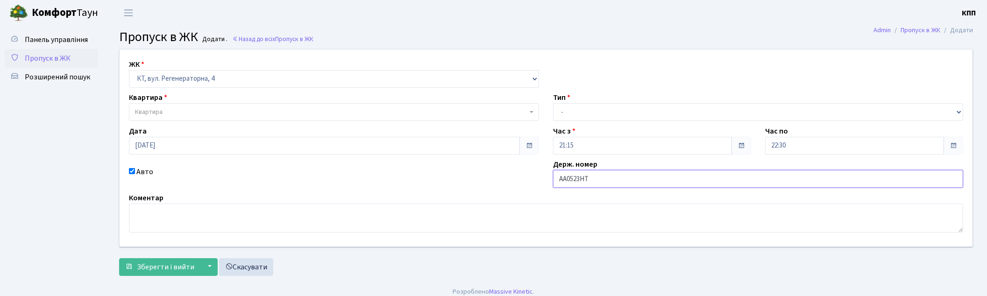
type input "АА0523НТ"
click at [218, 114] on span "Квартира" at bounding box center [331, 111] width 392 height 9
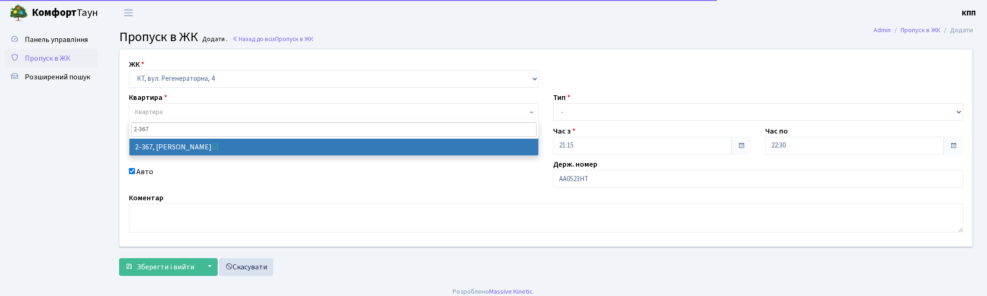
type input "2-367"
select select "1381"
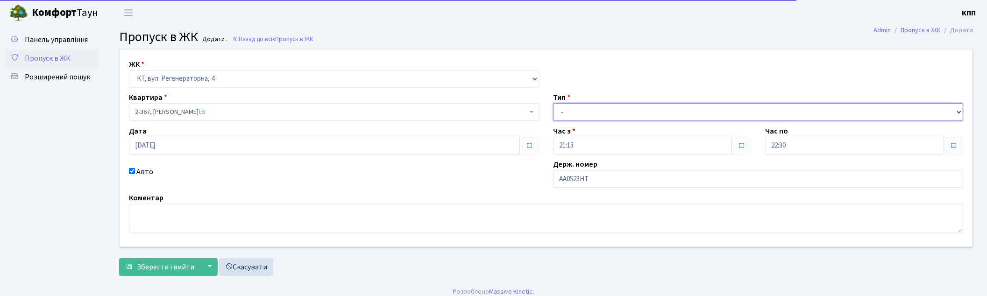
click at [611, 115] on select "- Доставка Таксі Гості Сервіс" at bounding box center [758, 112] width 410 height 18
select select "3"
click at [553, 103] on select "- Доставка Таксі Гості Сервіс" at bounding box center [758, 112] width 410 height 18
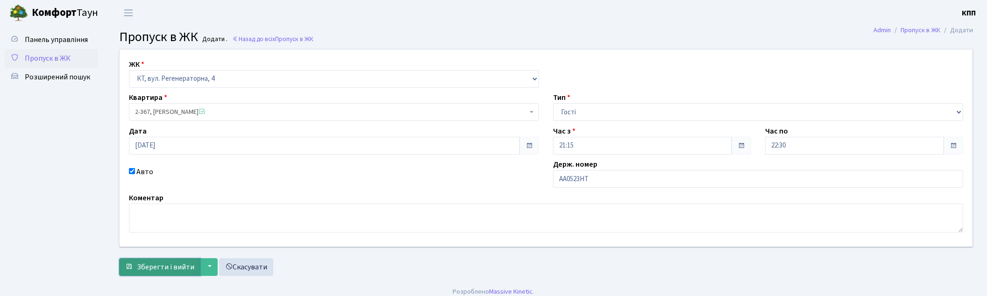
click at [141, 262] on span "Зберегти і вийти" at bounding box center [165, 267] width 57 height 10
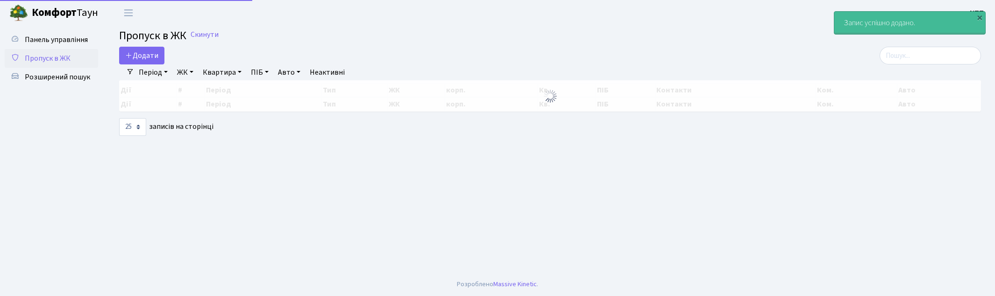
select select "25"
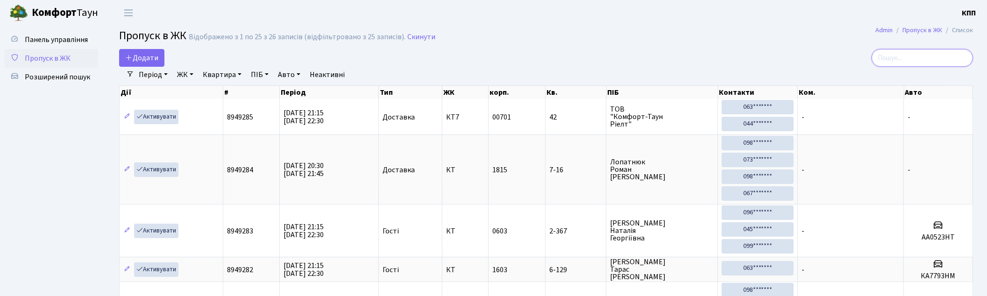
click at [947, 55] on input "search" at bounding box center [922, 58] width 101 height 18
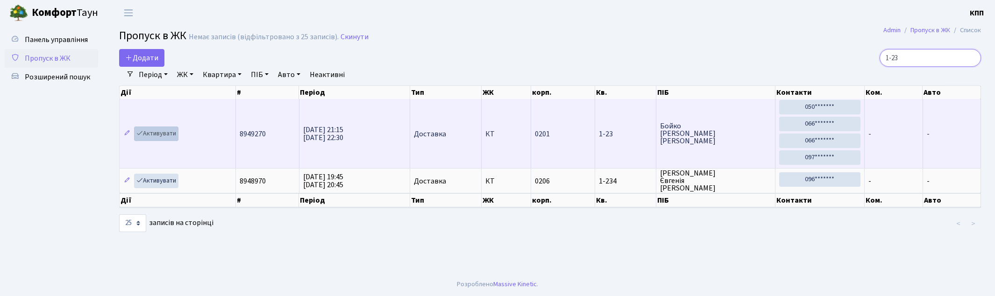
type input "1-23"
click at [153, 133] on link "Активувати" at bounding box center [156, 134] width 44 height 14
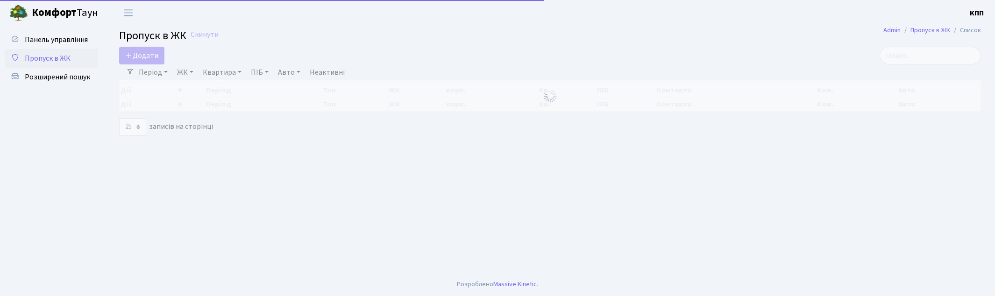
select select "25"
click at [905, 57] on input "search" at bounding box center [930, 56] width 101 height 18
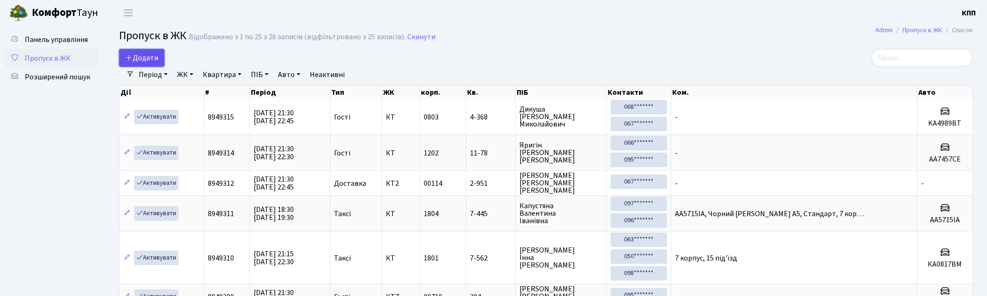
click at [135, 60] on span "Додати" at bounding box center [141, 58] width 33 height 10
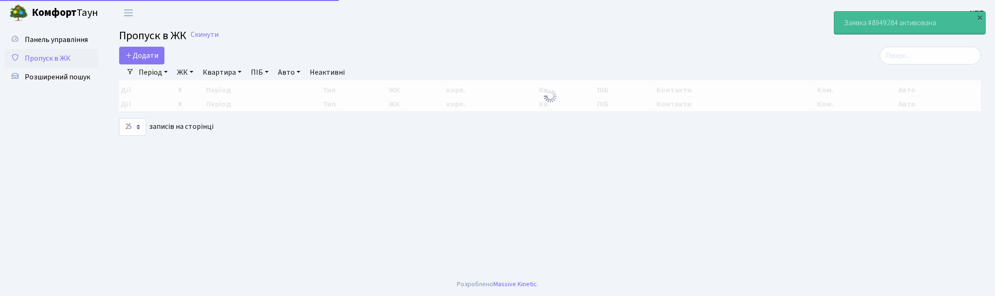
select select "25"
click at [925, 59] on input "search" at bounding box center [930, 56] width 101 height 18
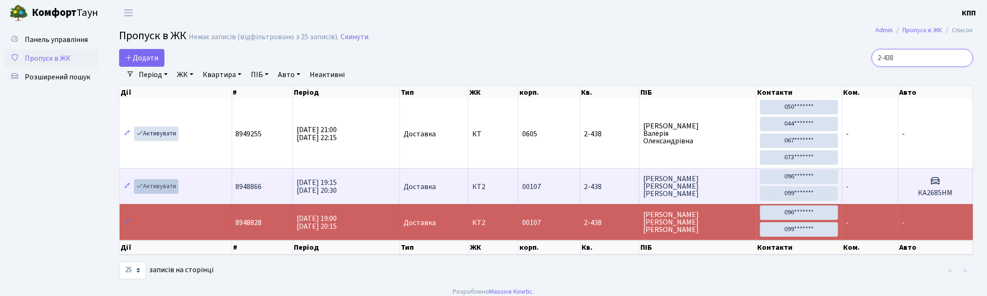
type input "2-438"
click at [161, 185] on link "Активувати" at bounding box center [156, 186] width 44 height 14
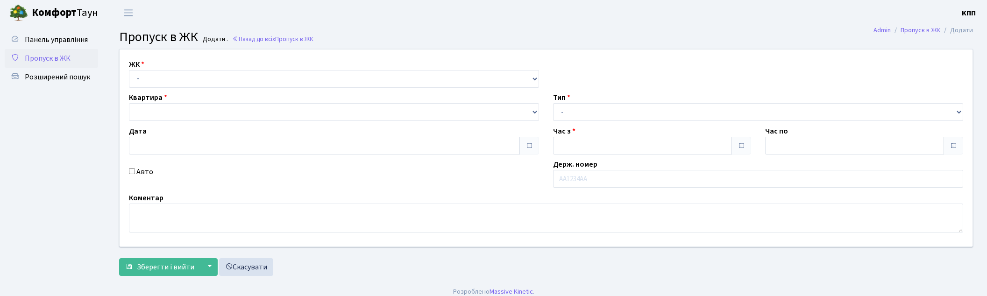
type input "[DATE]"
type input "21:30"
type input "22:45"
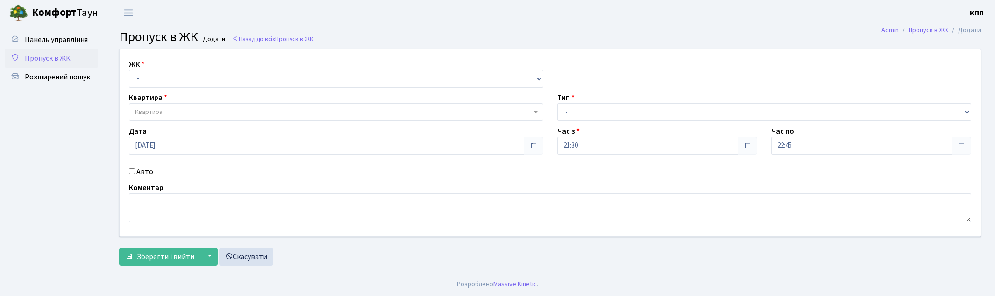
click at [140, 174] on label "Авто" at bounding box center [144, 171] width 17 height 11
click at [135, 174] on input "Авто" at bounding box center [132, 171] width 6 height 6
checkbox input "true"
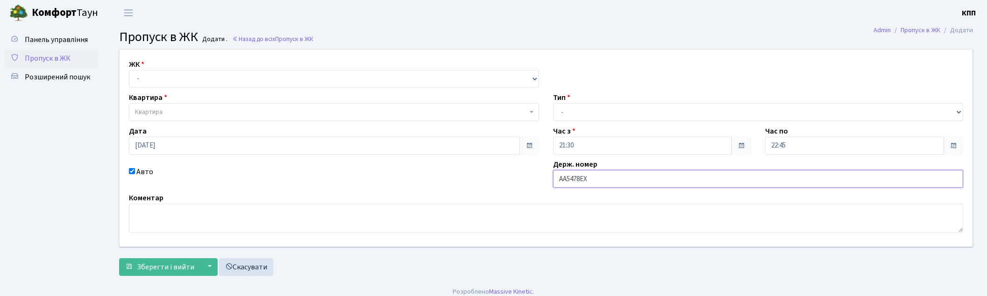
type input "АА5478ЕХ"
click at [159, 77] on select "- КТ, вул. Регенераторна, 4 КТ2, просп. [STREET_ADDRESS] [STREET_ADDRESS] [PERS…" at bounding box center [334, 79] width 410 height 18
select select "271"
click at [129, 70] on select "- КТ, вул. Регенераторна, 4 КТ2, просп. Соборності, 17 КТ3, вул. Березнева, 16 …" at bounding box center [334, 79] width 410 height 18
select select
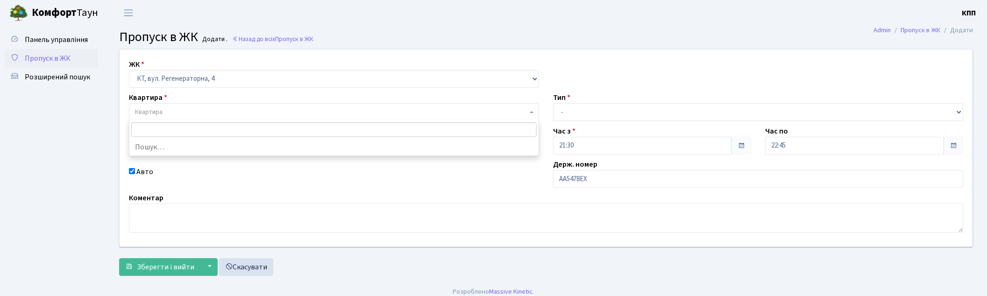
click at [181, 110] on span "Квартира" at bounding box center [331, 111] width 392 height 9
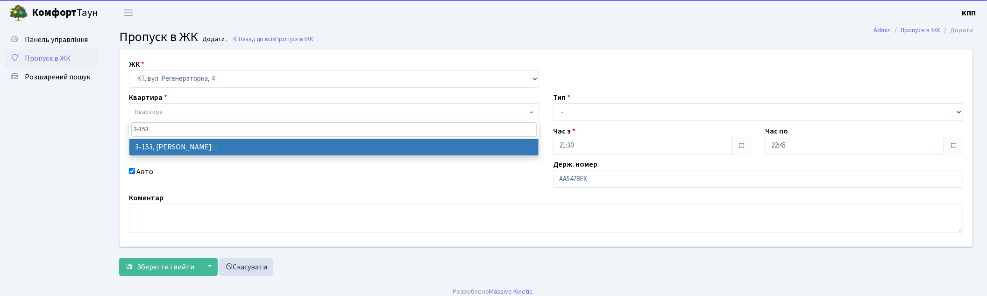
type input "3-153"
select select "820"
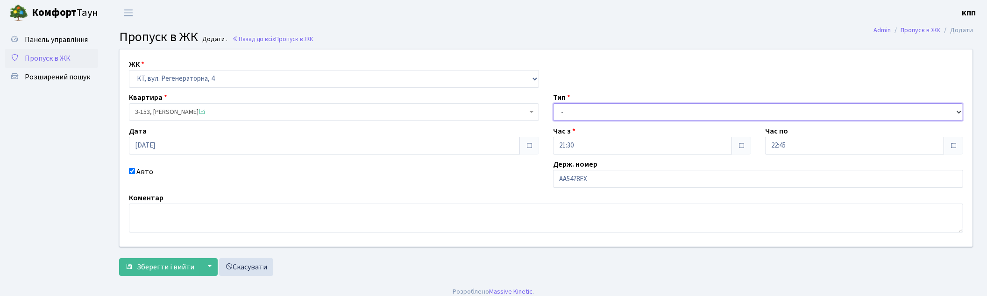
click at [594, 107] on select "- Доставка Таксі Гості Сервіс" at bounding box center [758, 112] width 410 height 18
select select "2"
click at [553, 103] on select "- Доставка Таксі Гості Сервіс" at bounding box center [758, 112] width 410 height 18
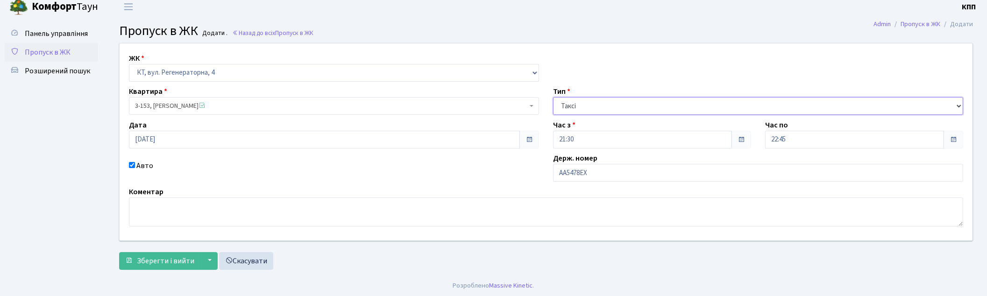
scroll to position [7, 0]
click at [157, 261] on span "Зберегти і вийти" at bounding box center [165, 260] width 57 height 10
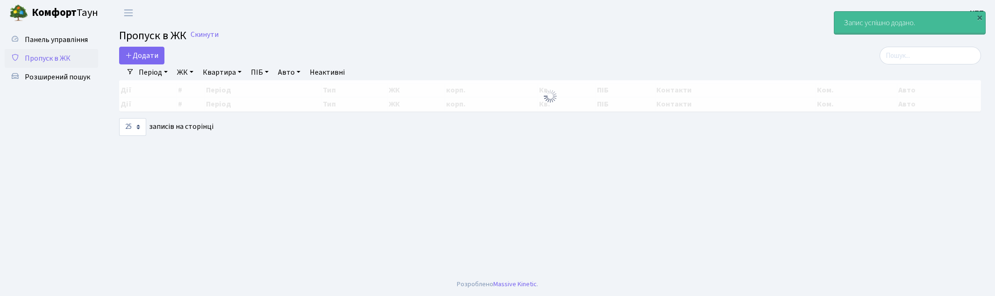
select select "25"
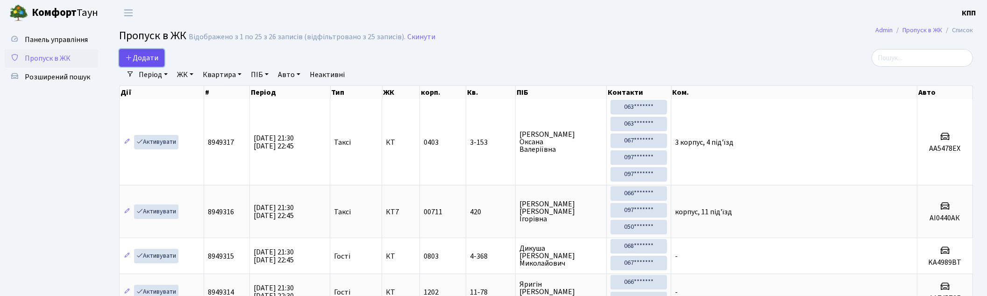
click at [128, 64] on link "Додати" at bounding box center [141, 58] width 45 height 18
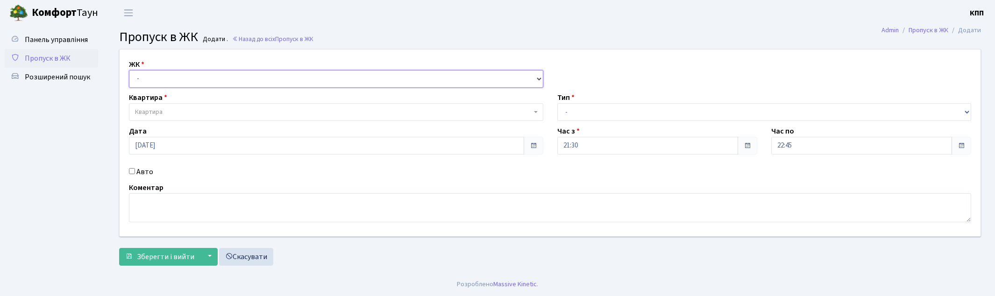
drag, startPoint x: 178, startPoint y: 80, endPoint x: 178, endPoint y: 85, distance: 5.2
click at [178, 80] on select "- КТ, вул. Регенераторна, 4 КТ2, просп. Соборності, 17 КТ3, вул. Березнева, 16 …" at bounding box center [336, 79] width 414 height 18
select select "271"
click at [129, 70] on select "- КТ, вул. Регенераторна, 4 КТ2, просп. Соборності, 17 КТ3, вул. Березнева, 16 …" at bounding box center [336, 79] width 414 height 18
select select
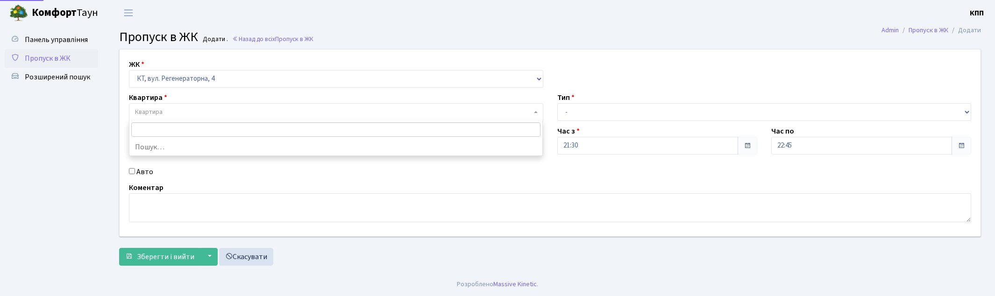
click at [170, 113] on span "Квартира" at bounding box center [333, 111] width 397 height 9
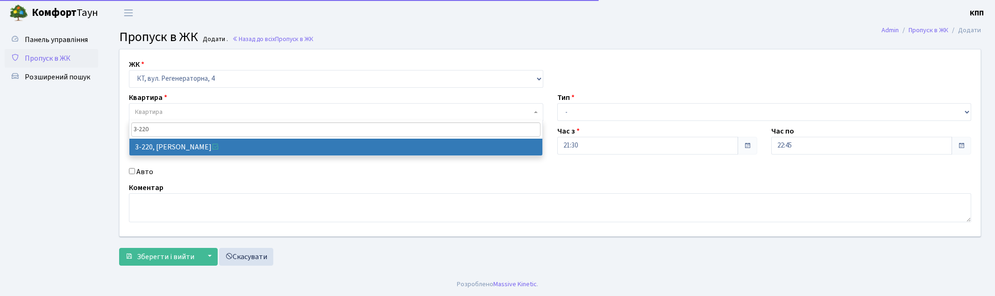
type input "3-220"
drag, startPoint x: 169, startPoint y: 135, endPoint x: 169, endPoint y: 140, distance: 5.6
select select "789"
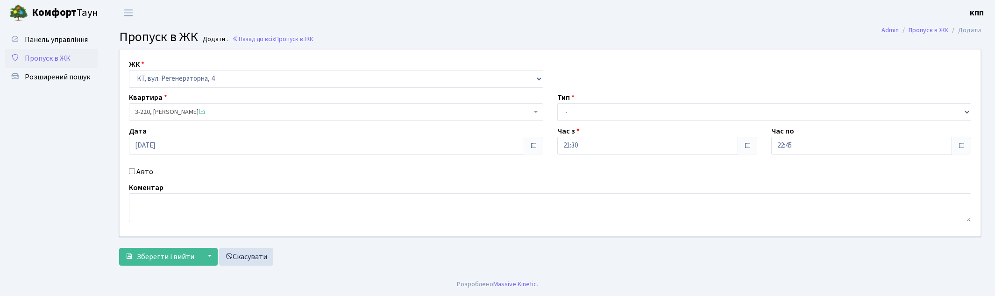
click at [141, 171] on label "Авто" at bounding box center [144, 171] width 17 height 11
click at [135, 171] on input "Авто" at bounding box center [132, 171] width 6 height 6
checkbox input "true"
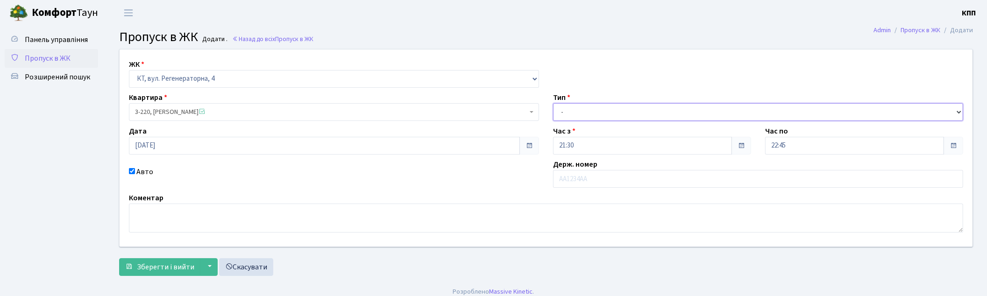
click at [587, 109] on select "- Доставка Таксі Гості Сервіс" at bounding box center [758, 112] width 410 height 18
select select "2"
click at [553, 103] on select "- Доставка Таксі Гості Сервіс" at bounding box center [758, 112] width 410 height 18
click at [567, 181] on input "text" at bounding box center [758, 179] width 410 height 18
type input "ВА8504АТ"
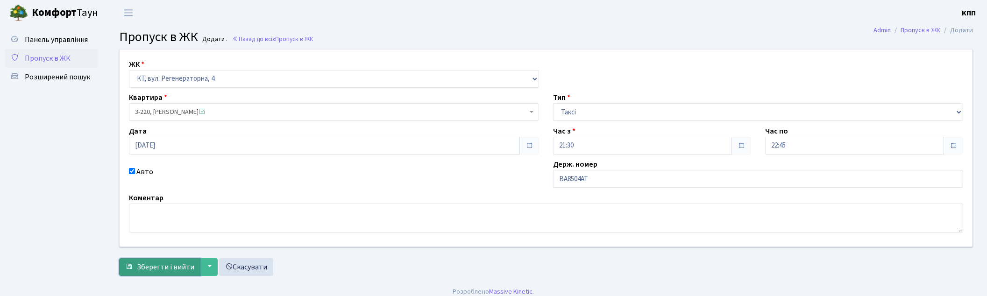
click at [178, 266] on span "Зберегти і вийти" at bounding box center [165, 267] width 57 height 10
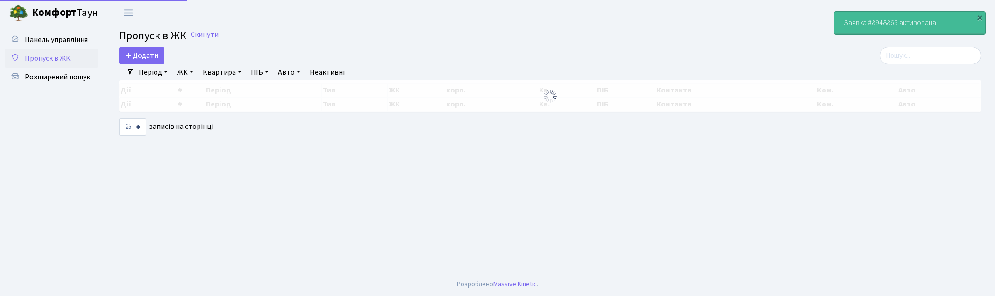
select select "25"
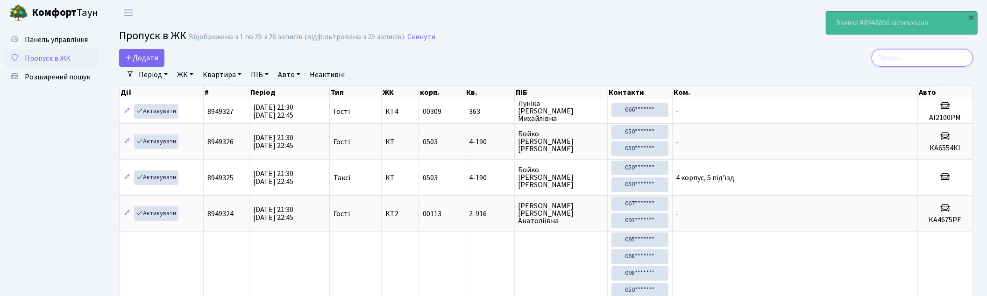
click at [904, 58] on input "search" at bounding box center [922, 58] width 101 height 18
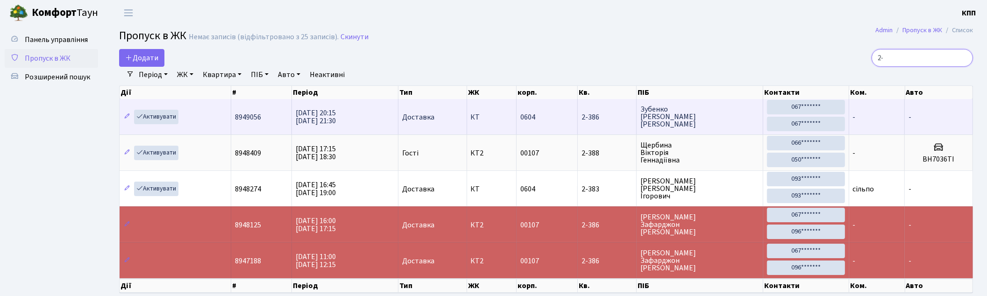
type input "2"
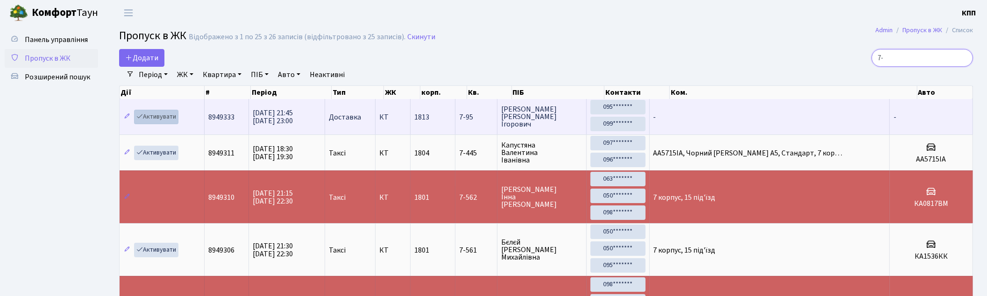
type input "7-"
click at [164, 119] on link "Активувати" at bounding box center [156, 117] width 44 height 14
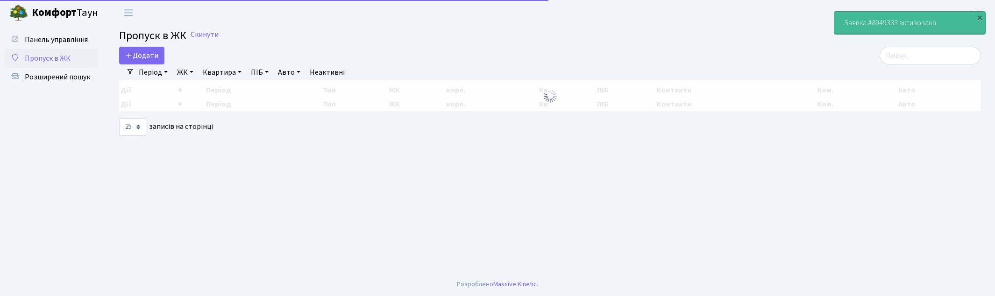
select select "25"
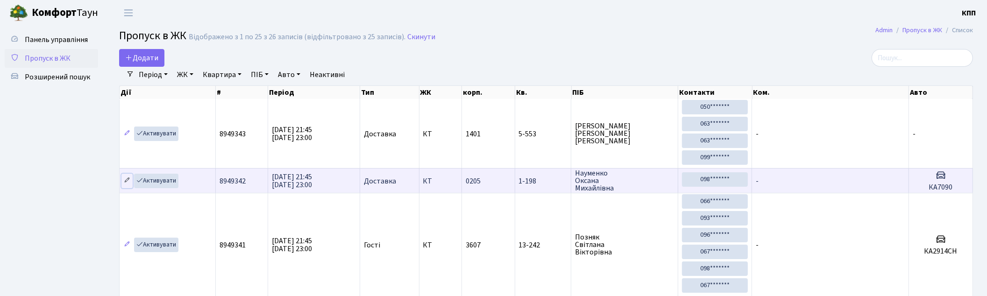
click at [129, 184] on icon at bounding box center [127, 180] width 7 height 7
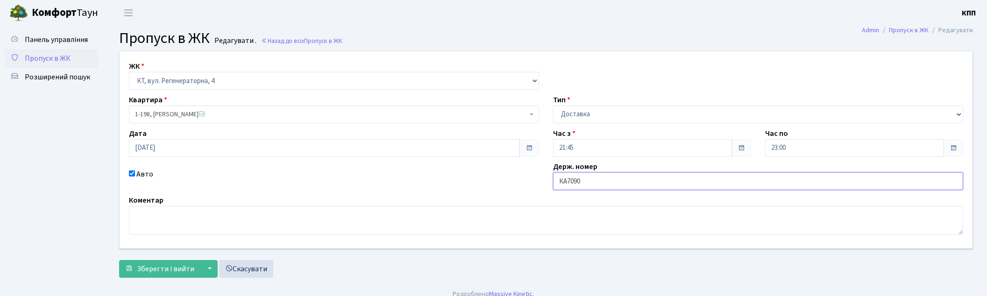
click at [600, 183] on input "КА7090" at bounding box center [758, 181] width 410 height 18
type input "КА7090СН"
click at [133, 271] on button "Зберегти і вийти" at bounding box center [159, 269] width 81 height 18
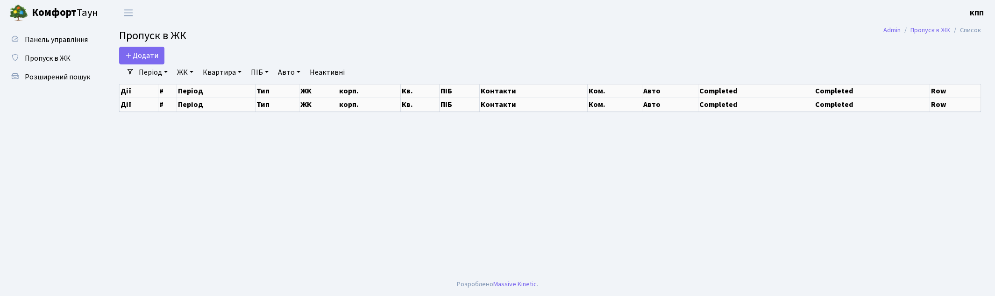
select select "25"
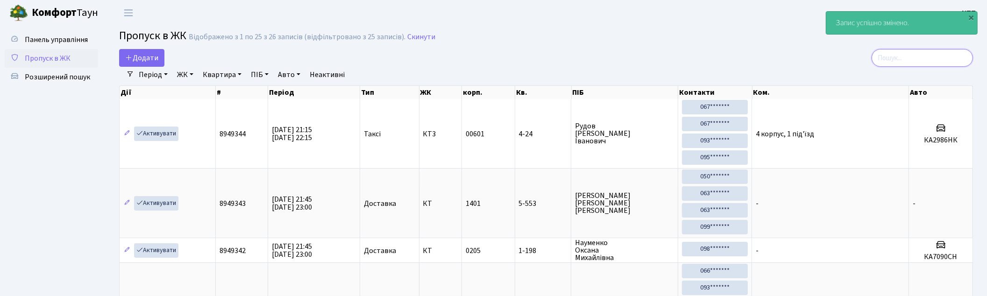
click at [913, 57] on input "search" at bounding box center [922, 58] width 101 height 18
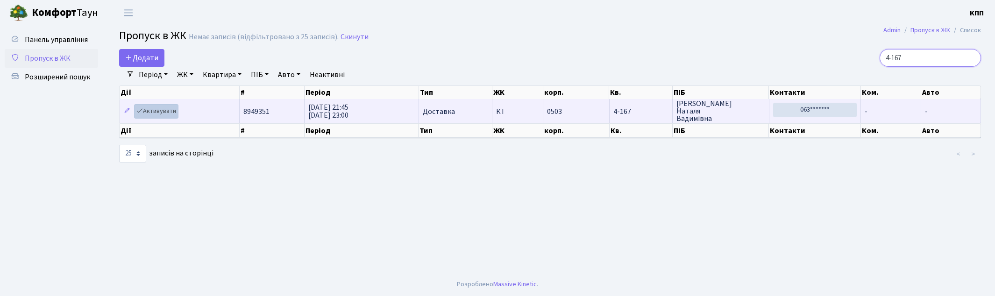
type input "4-167"
click at [160, 113] on link "Активувати" at bounding box center [156, 111] width 44 height 14
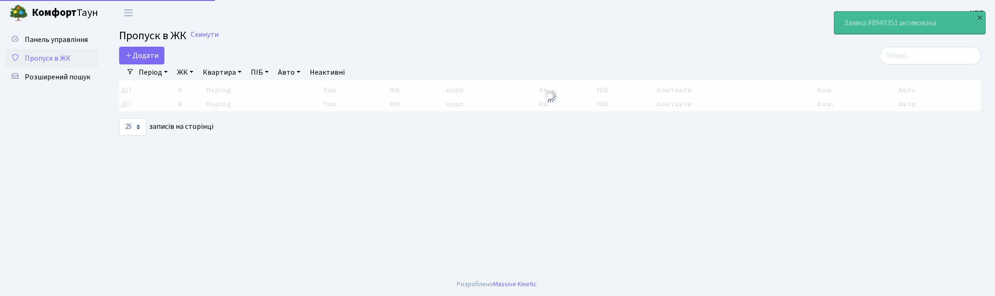
select select "25"
drag, startPoint x: 0, startPoint y: 0, endPoint x: 910, endPoint y: 59, distance: 911.8
click at [910, 59] on input "search" at bounding box center [930, 56] width 101 height 18
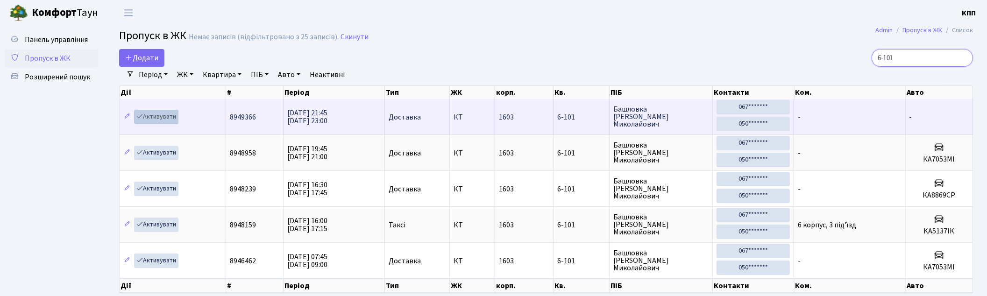
type input "6-101"
click at [165, 113] on link "Активувати" at bounding box center [156, 117] width 44 height 14
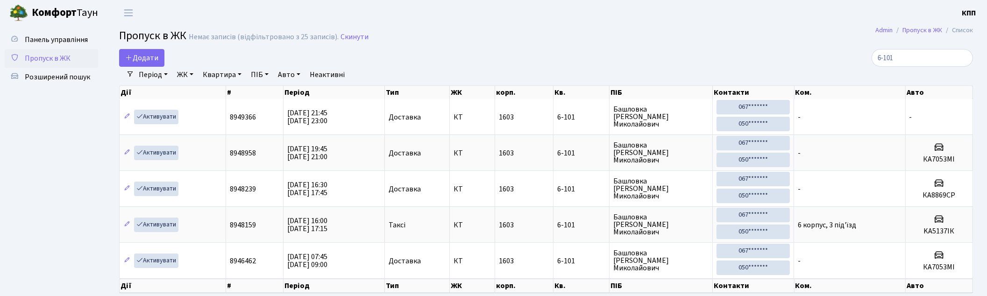
click at [69, 58] on span "Пропуск в ЖК" at bounding box center [48, 58] width 46 height 10
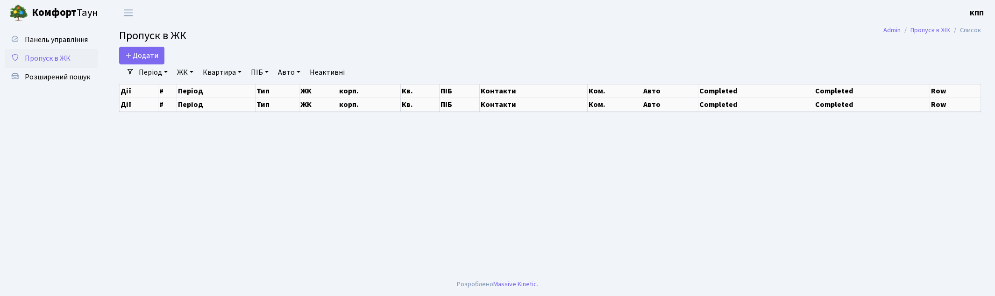
select select "25"
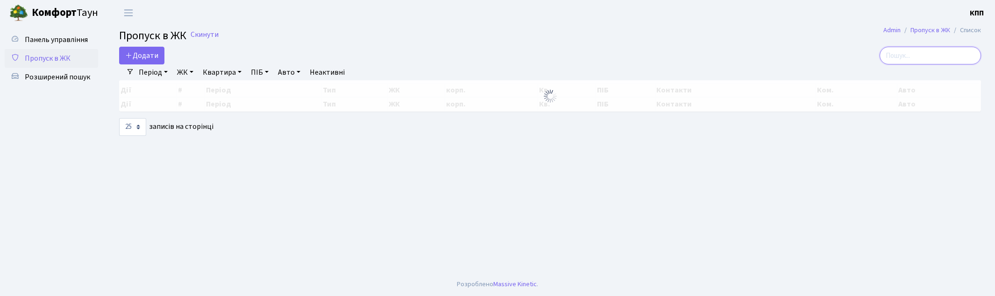
click at [941, 54] on input "search" at bounding box center [930, 56] width 101 height 18
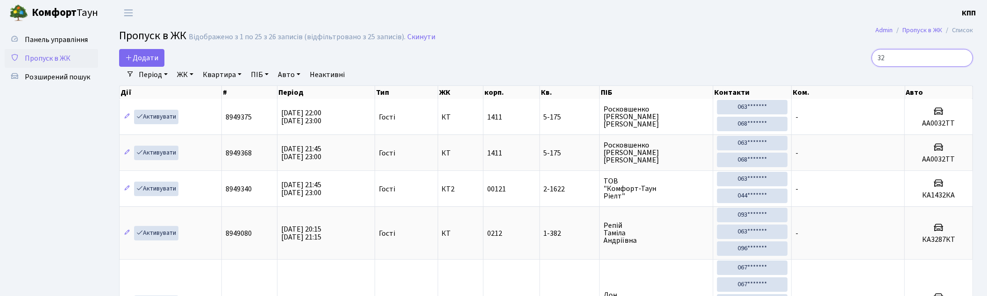
type input "3"
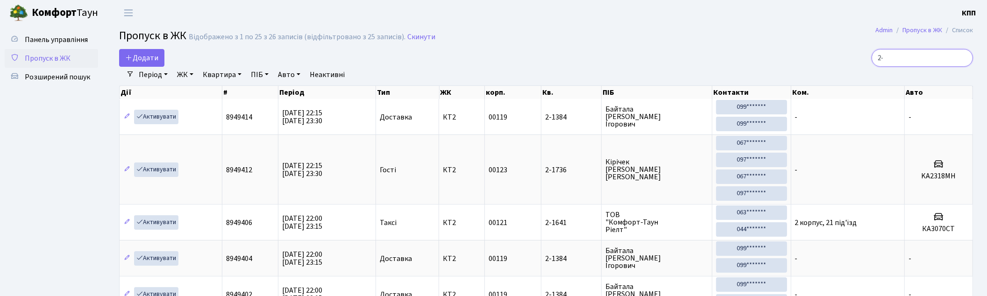
type input "2"
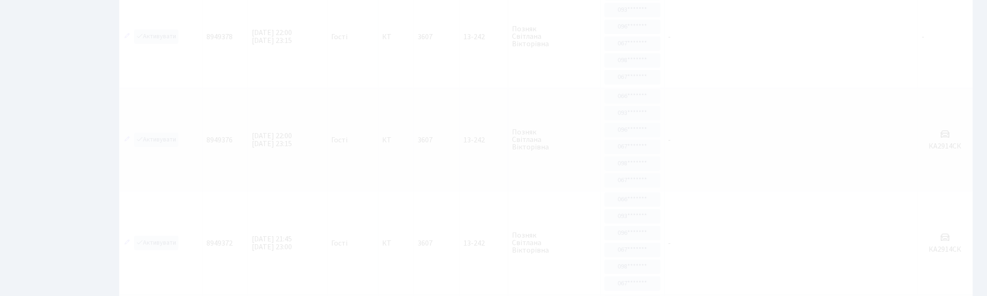
scroll to position [47, 0]
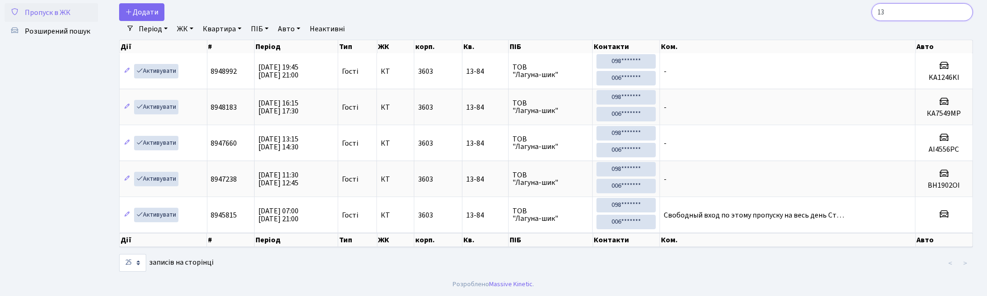
type input "1"
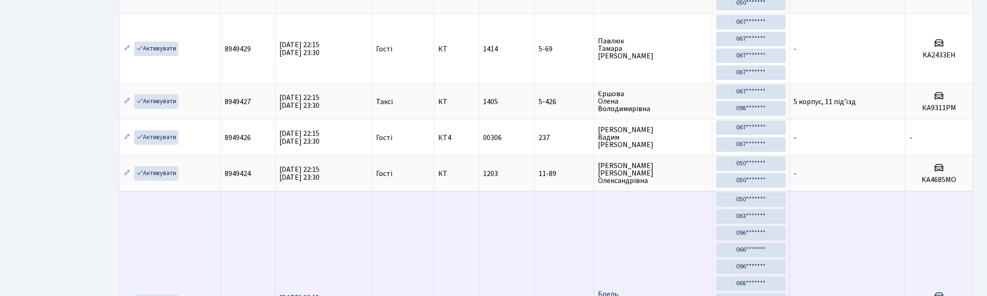
scroll to position [0, 0]
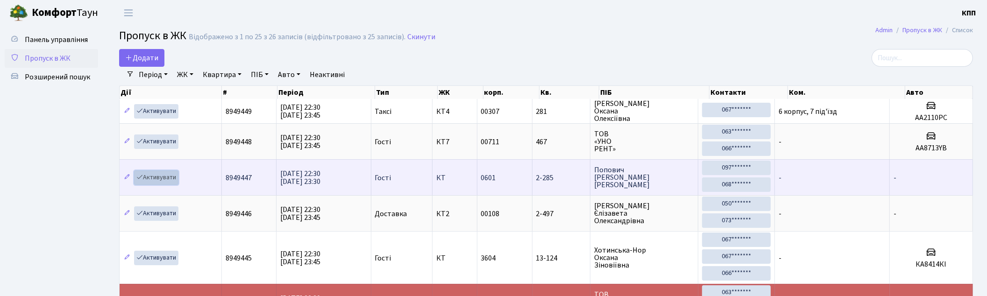
click at [154, 177] on link "Активувати" at bounding box center [156, 177] width 44 height 14
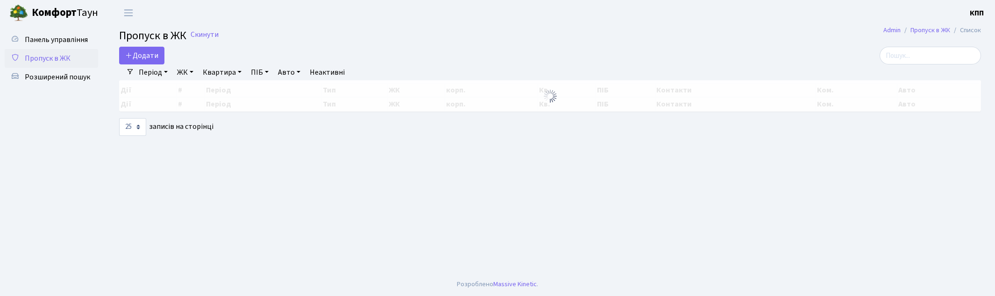
select select "25"
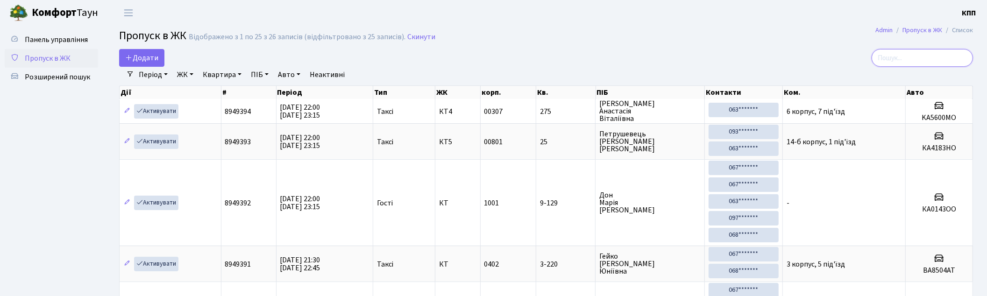
click at [892, 61] on input "search" at bounding box center [922, 58] width 101 height 18
click at [143, 58] on span "Додати" at bounding box center [141, 58] width 33 height 10
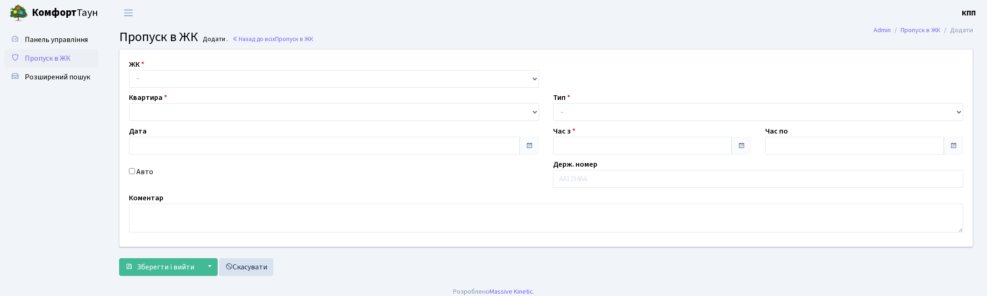
type input "[DATE]"
type input "22:00"
type input "23:15"
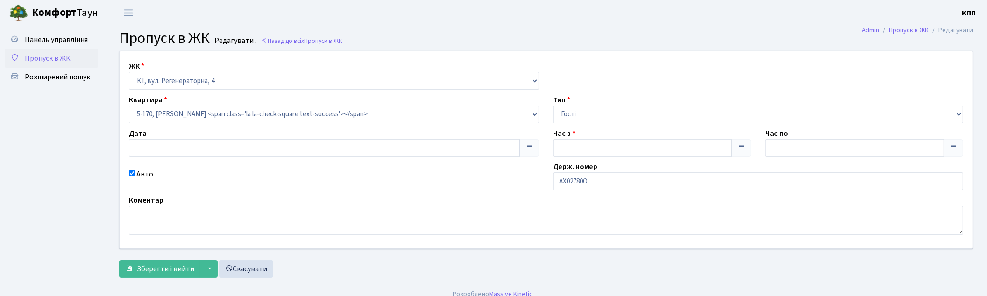
type input "[DATE]"
type input "18:45"
type input "00:00"
checkbox input "true"
click at [614, 185] on input "АХ02780О" at bounding box center [758, 181] width 410 height 18
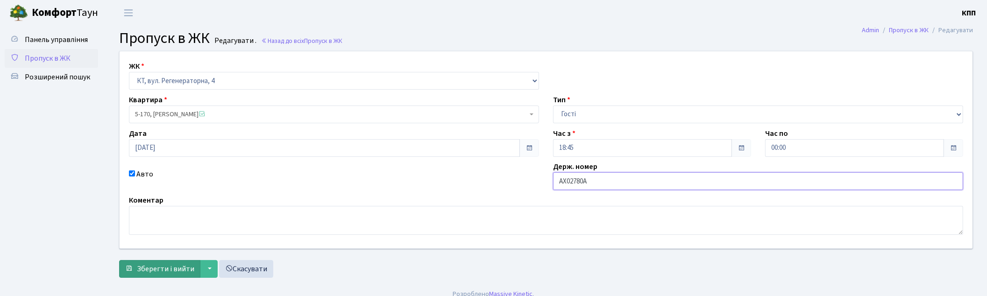
type input "АХ02780А"
click at [155, 267] on span "Зберегти і вийти" at bounding box center [165, 269] width 57 height 10
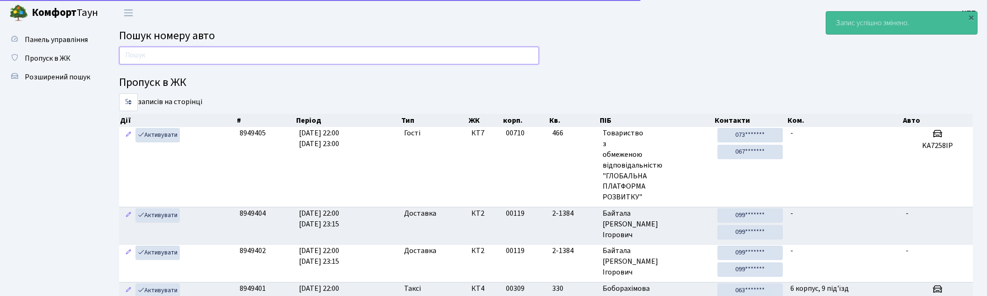
click at [207, 58] on input "text" at bounding box center [329, 56] width 420 height 18
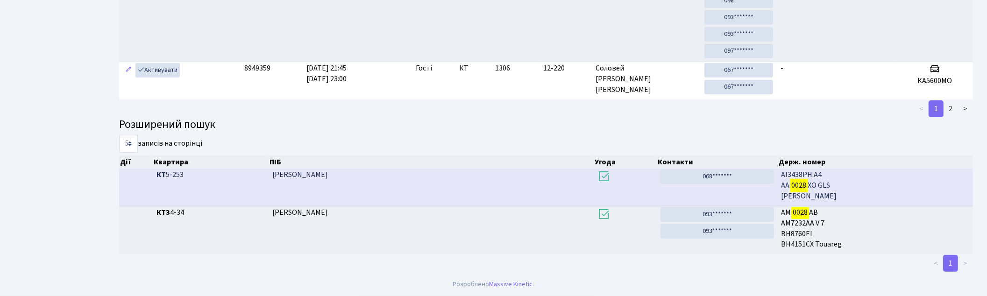
scroll to position [40, 0]
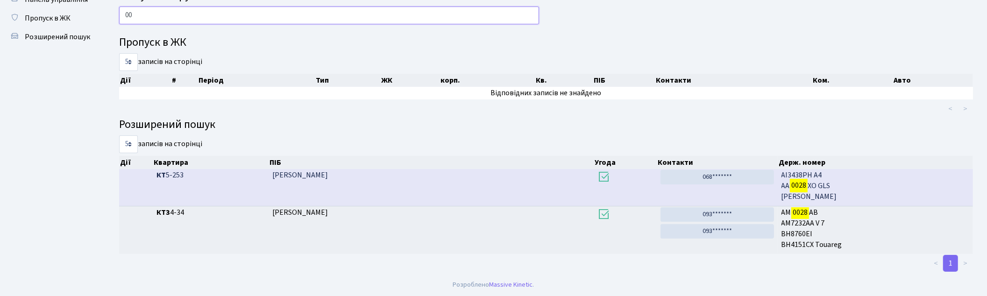
type input "0"
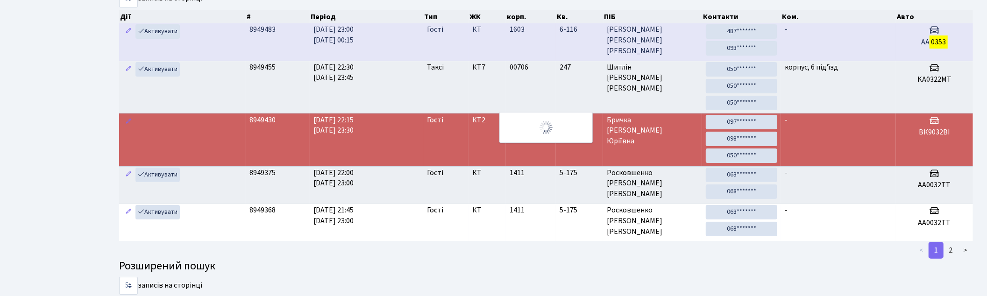
scroll to position [52, 0]
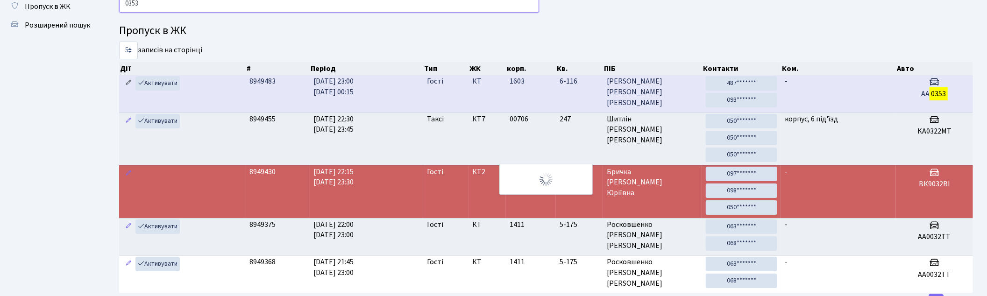
type input "0353"
click at [126, 85] on icon at bounding box center [128, 82] width 7 height 7
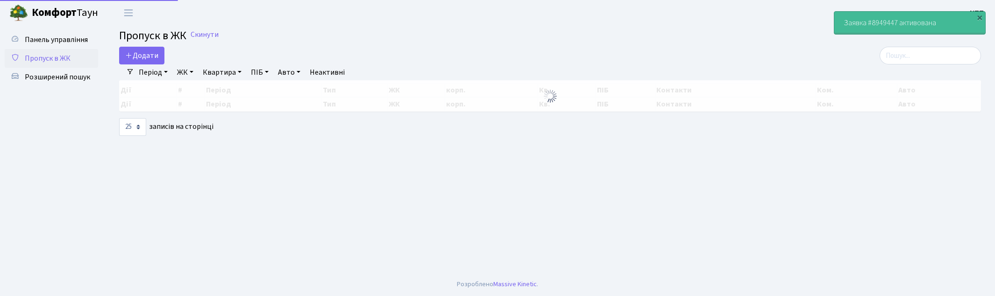
select select "25"
click at [927, 55] on input "search" at bounding box center [930, 56] width 101 height 18
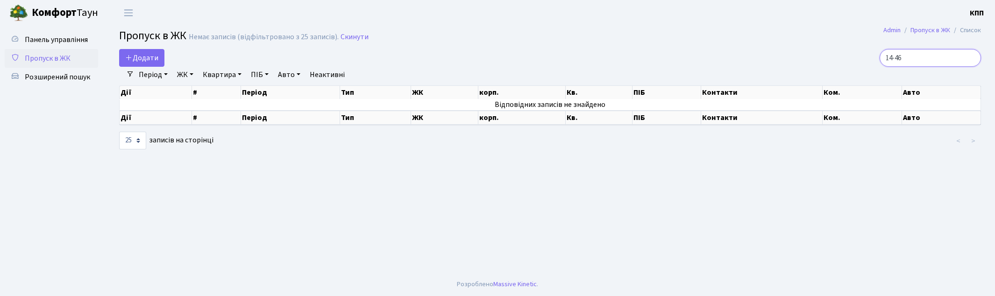
click at [906, 57] on input "14-46" at bounding box center [930, 58] width 101 height 18
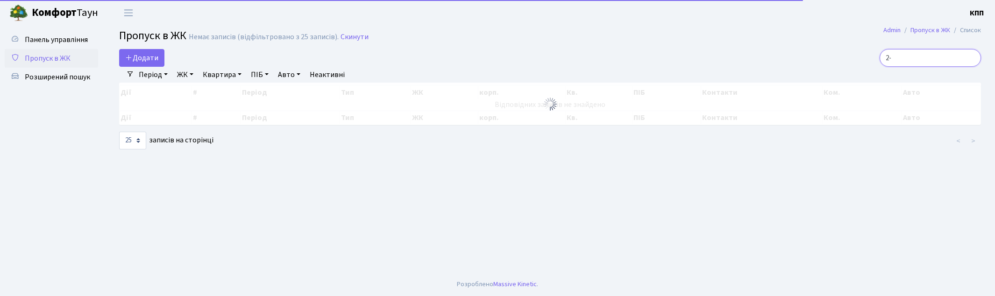
type input "2"
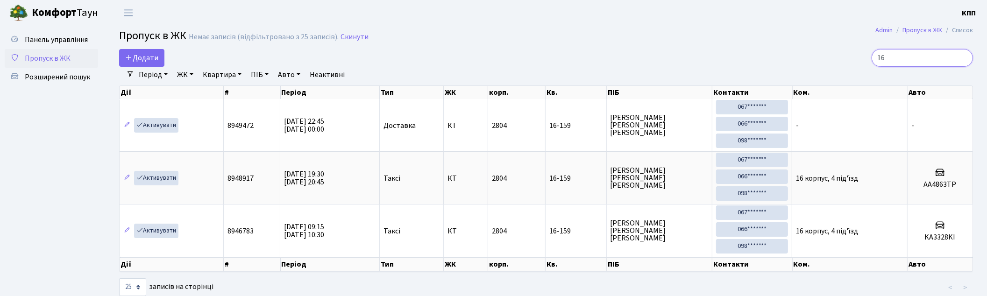
type input "1"
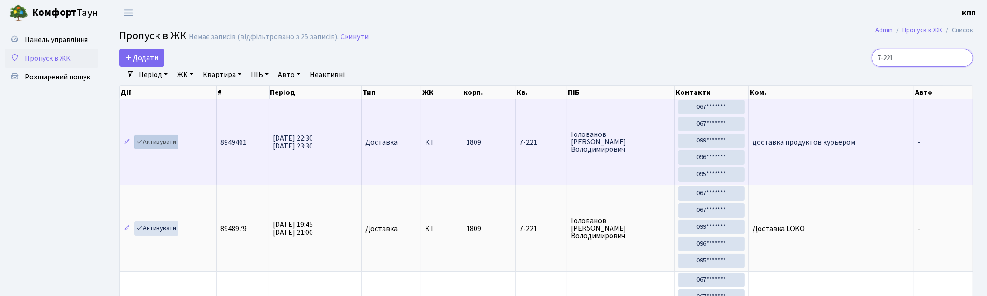
type input "7-221"
click at [142, 142] on icon at bounding box center [139, 141] width 7 height 7
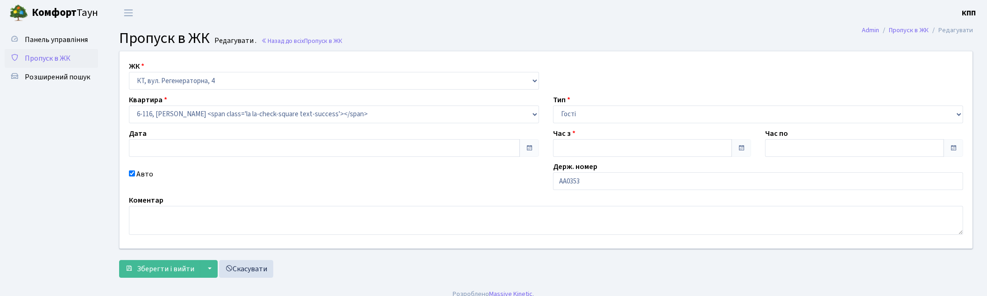
type input "[DATE]"
type input "23:00"
type input "00:15"
checkbox input "true"
click at [595, 188] on input "AA0353" at bounding box center [758, 181] width 410 height 18
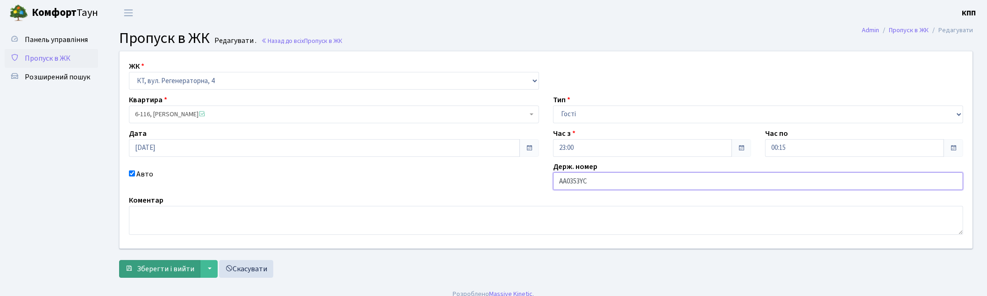
type input "AA0353YС"
click at [157, 267] on span "Зберегти і вийти" at bounding box center [165, 269] width 57 height 10
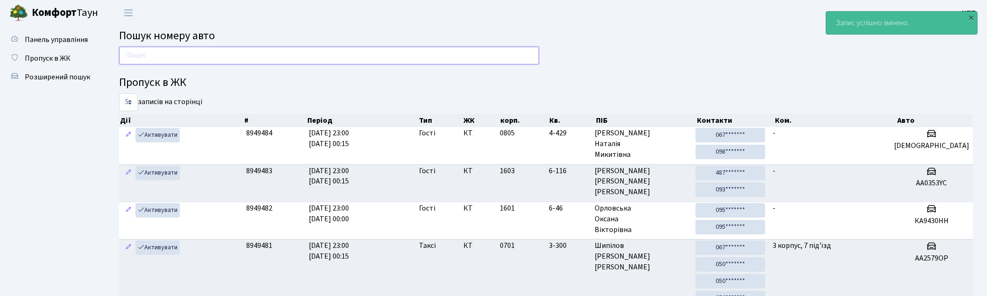
drag, startPoint x: 300, startPoint y: 57, endPoint x: 321, endPoint y: 57, distance: 20.6
click at [300, 57] on input "text" at bounding box center [329, 56] width 420 height 18
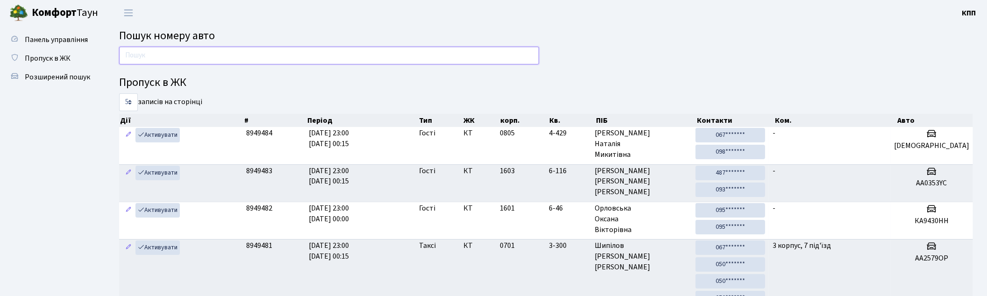
drag, startPoint x: 362, startPoint y: 57, endPoint x: 456, endPoint y: 56, distance: 94.4
click at [362, 57] on input "text" at bounding box center [329, 56] width 420 height 18
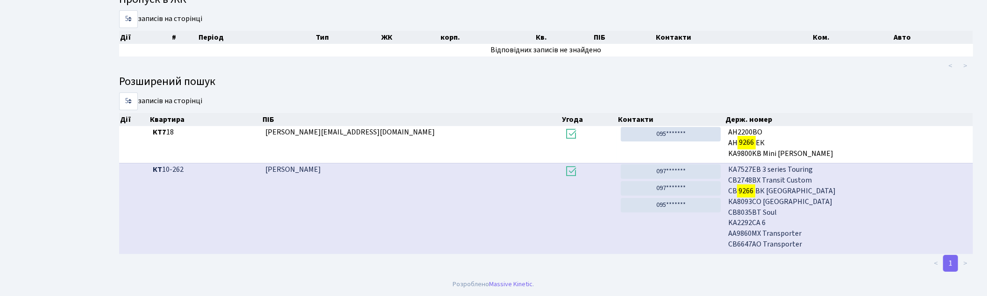
scroll to position [50, 0]
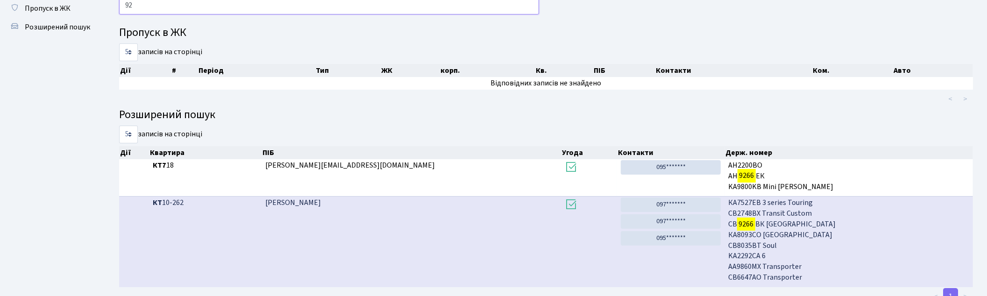
type input "9"
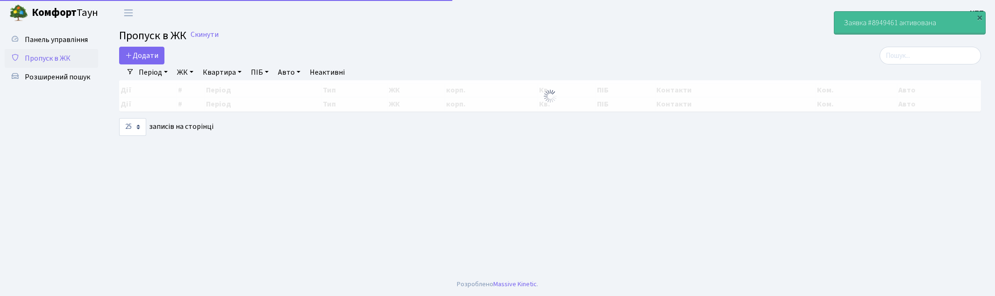
select select "25"
click at [905, 58] on input "search" at bounding box center [930, 56] width 101 height 18
